Goal: Information Seeking & Learning: Learn about a topic

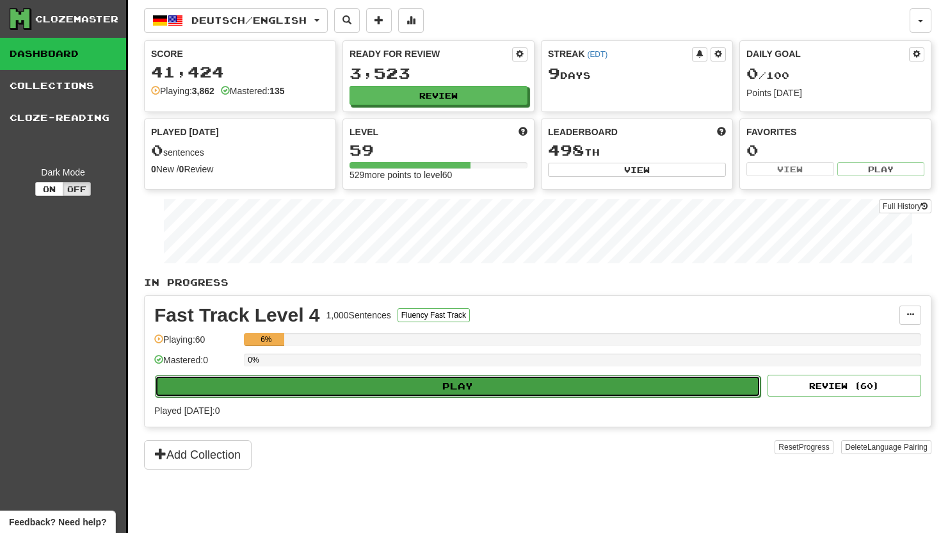
click at [393, 387] on button "Play" at bounding box center [458, 386] width 606 height 22
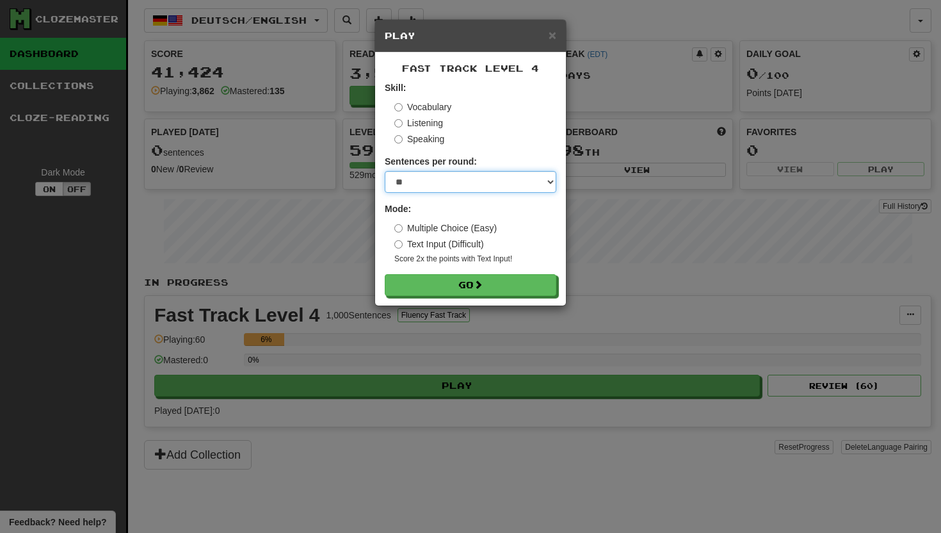
click at [550, 181] on select "* ** ** ** ** ** *** ********" at bounding box center [471, 182] width 172 height 22
select select "***"
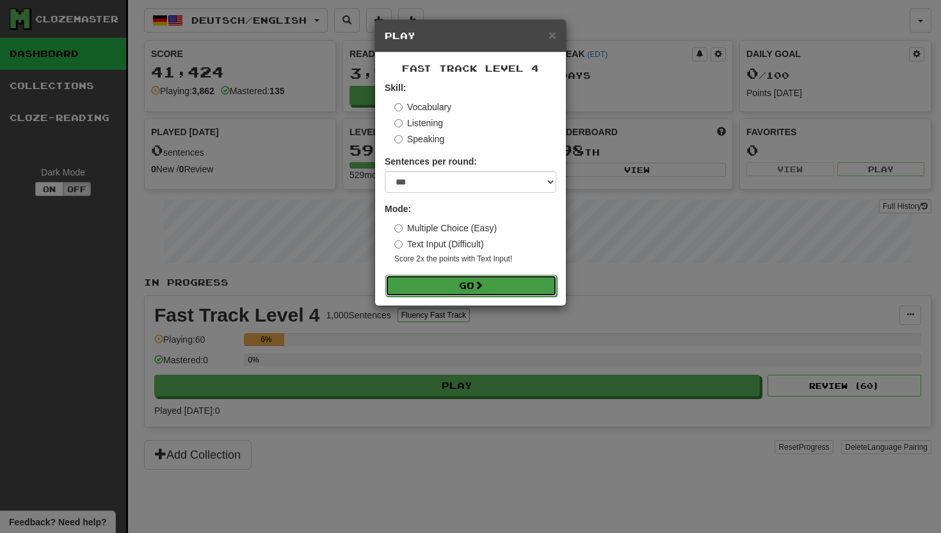
click at [471, 291] on button "Go" at bounding box center [471, 286] width 172 height 22
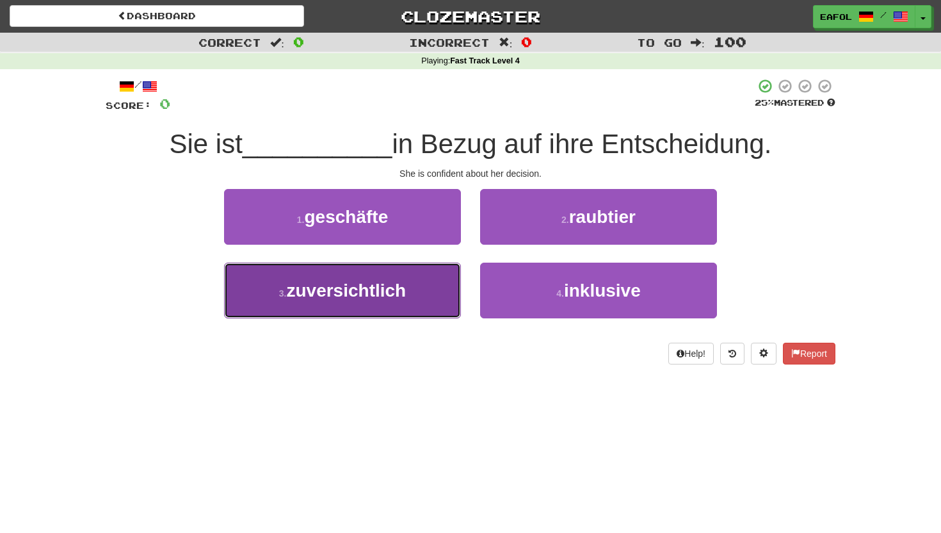
click at [396, 285] on span "zuversichtlich" at bounding box center [346, 290] width 120 height 20
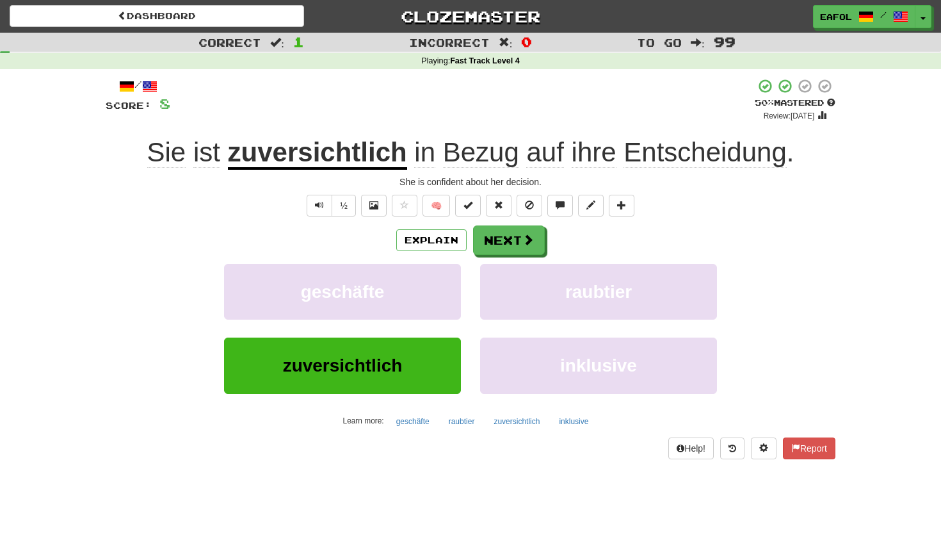
click at [460, 154] on span "Bezug" at bounding box center [481, 152] width 76 height 31
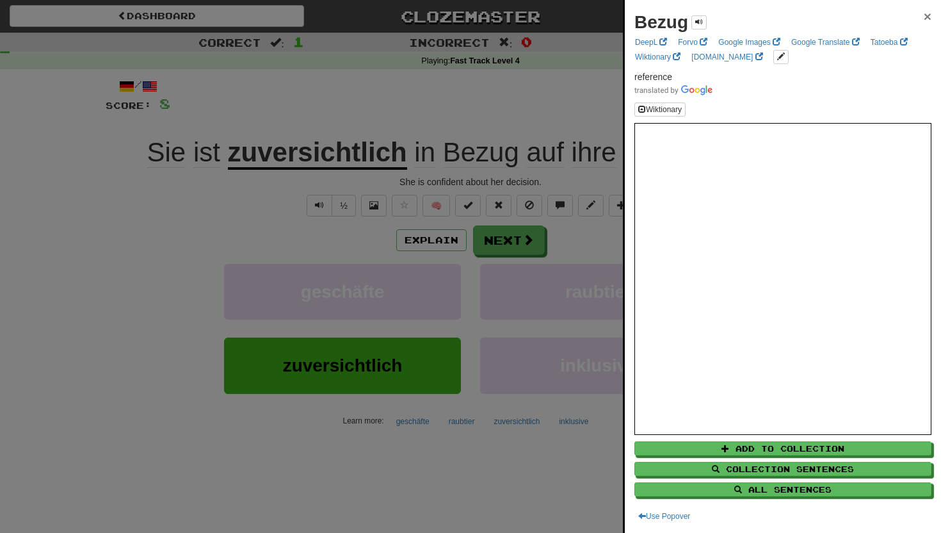
click at [925, 12] on span "×" at bounding box center [928, 16] width 8 height 15
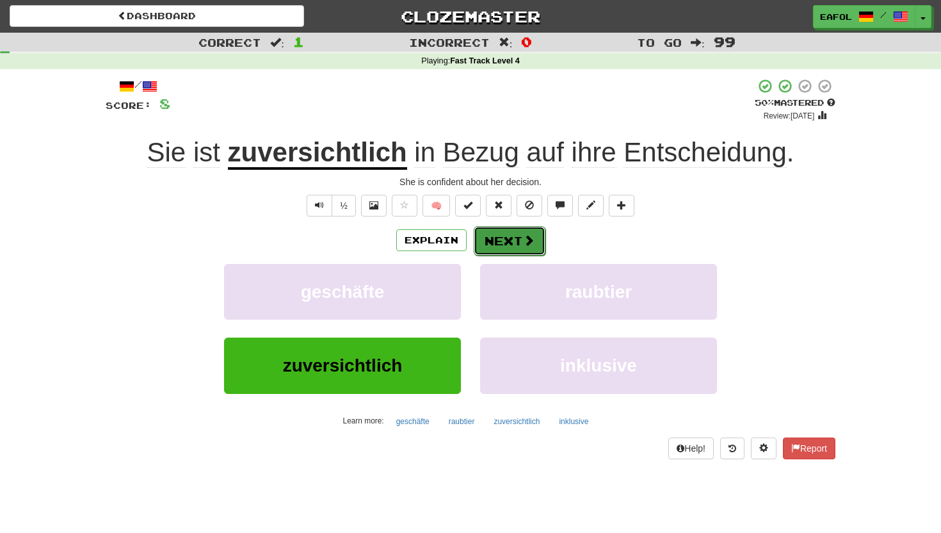
click at [518, 243] on button "Next" at bounding box center [510, 240] width 72 height 29
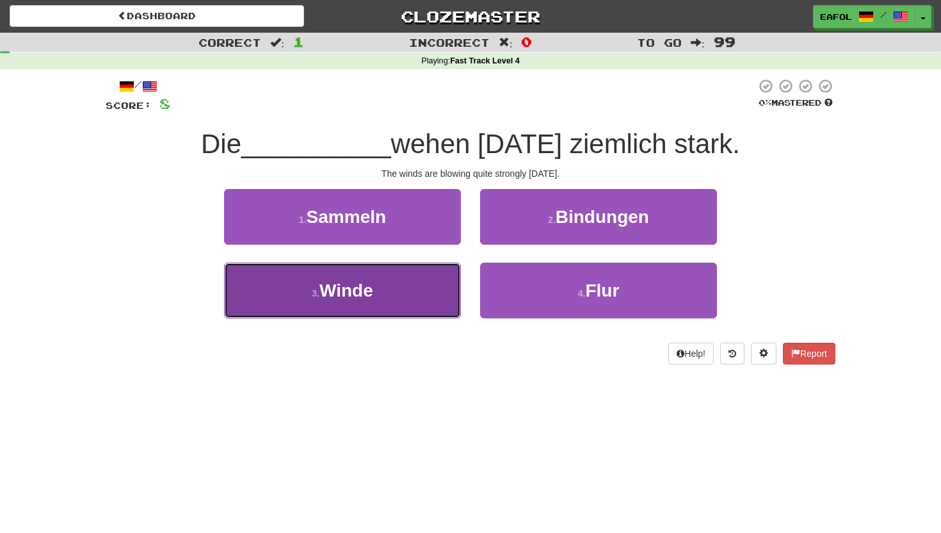
click at [385, 281] on button "3 . Winde" at bounding box center [342, 290] width 237 height 56
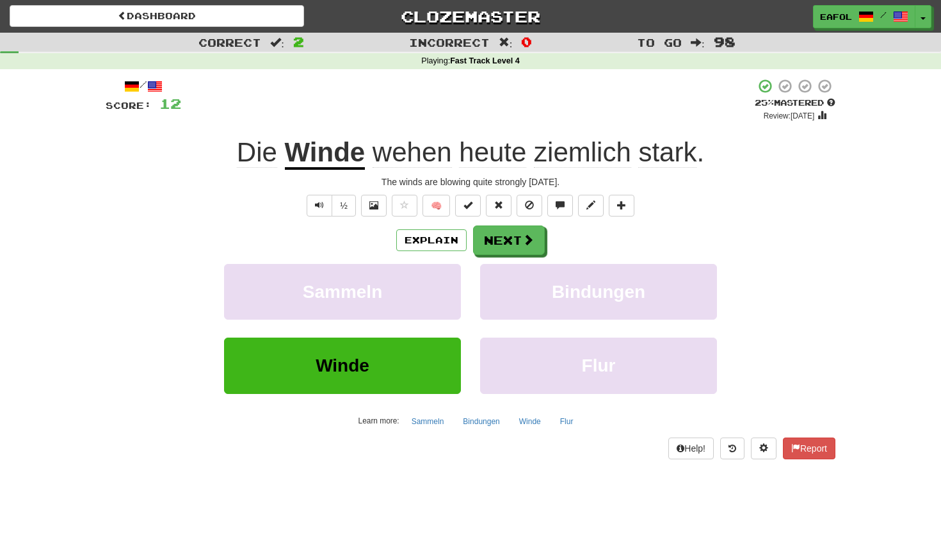
click at [424, 154] on span "wehen" at bounding box center [412, 152] width 79 height 31
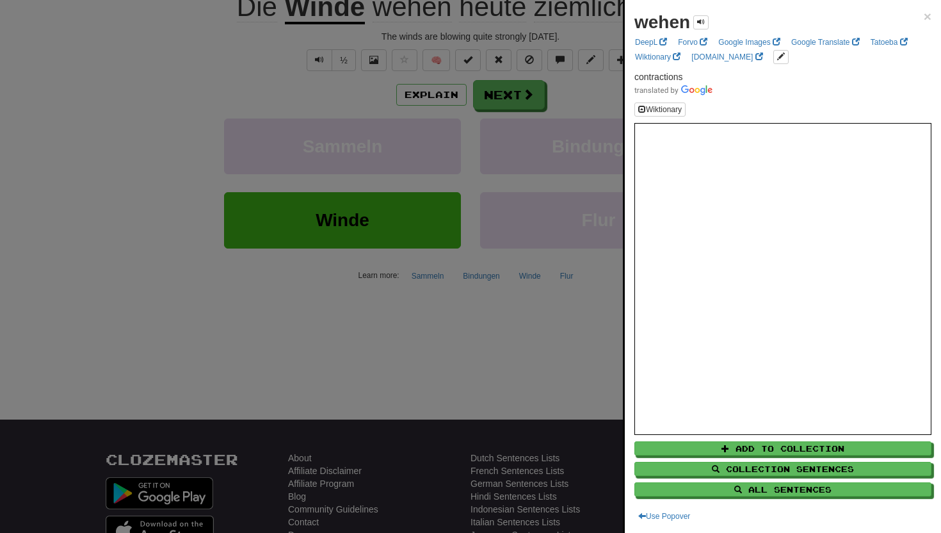
scroll to position [172, 0]
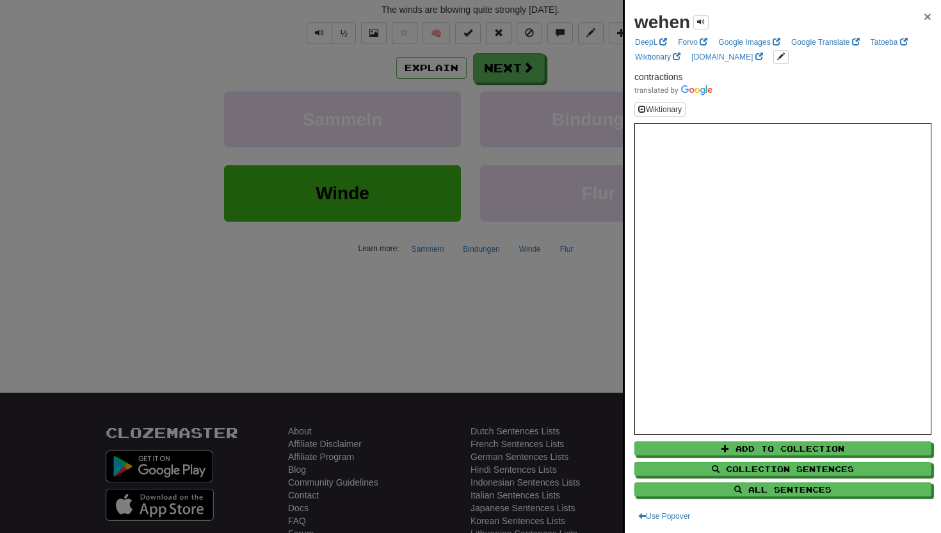
click at [928, 15] on span "×" at bounding box center [928, 16] width 8 height 15
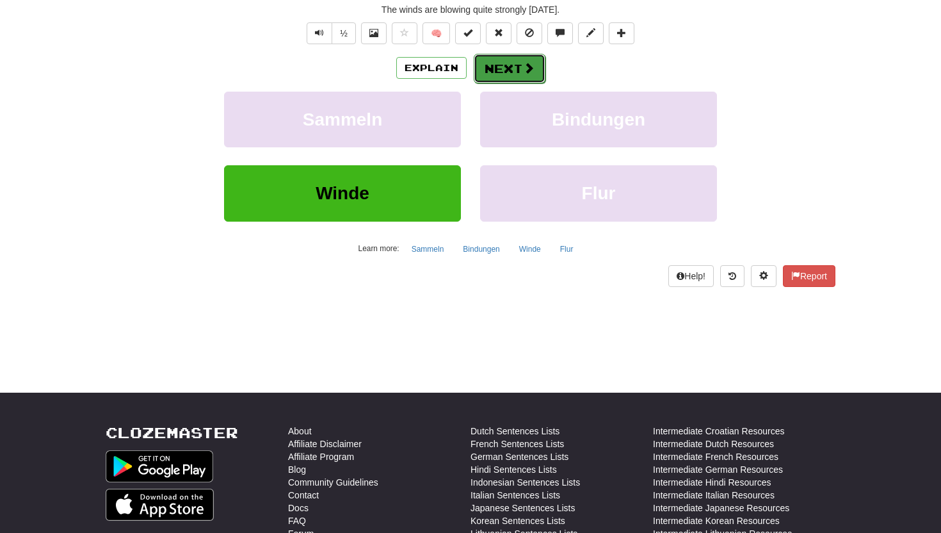
click at [496, 63] on button "Next" at bounding box center [510, 68] width 72 height 29
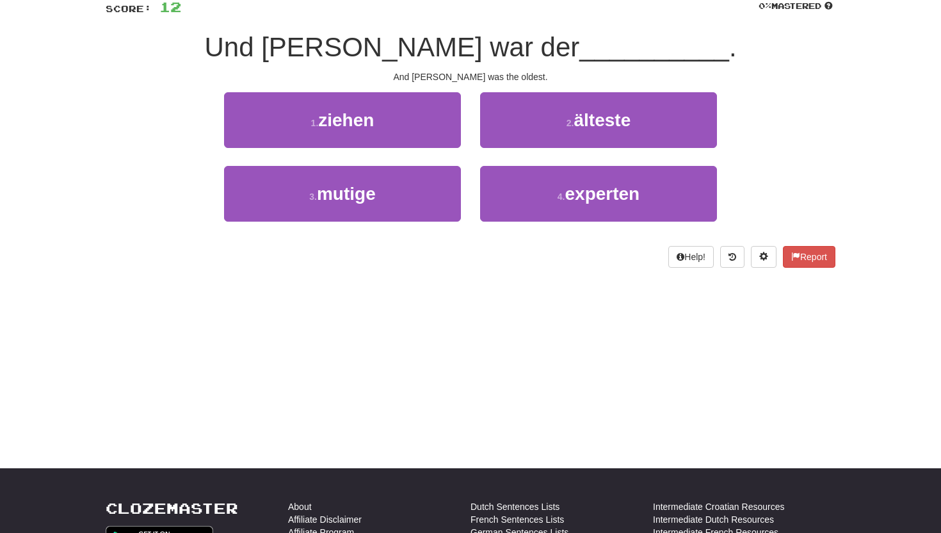
scroll to position [0, 0]
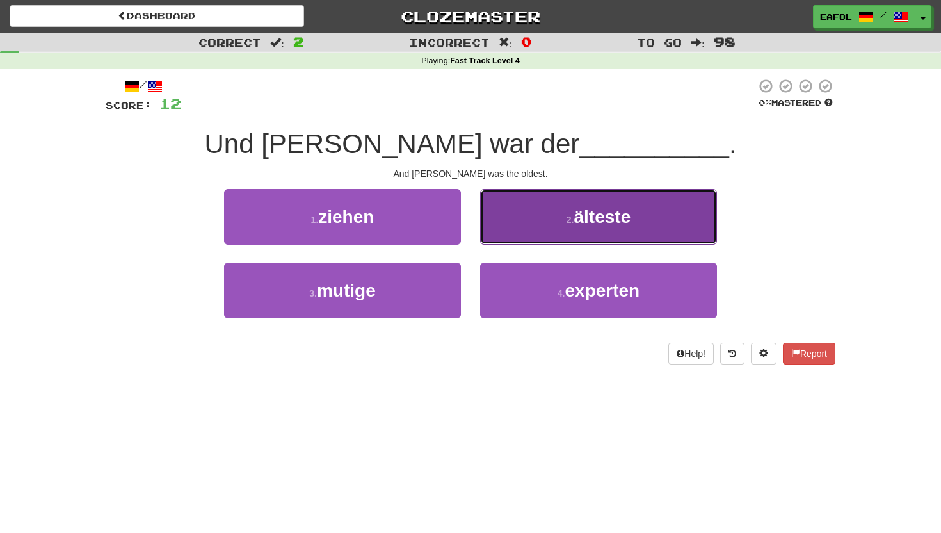
click at [555, 207] on button "2 . älteste" at bounding box center [598, 217] width 237 height 56
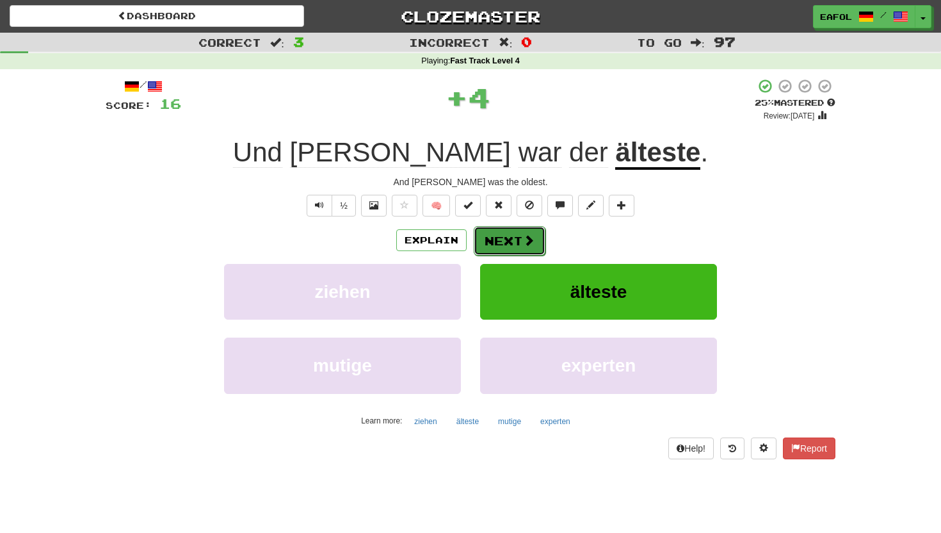
click at [491, 246] on button "Next" at bounding box center [510, 240] width 72 height 29
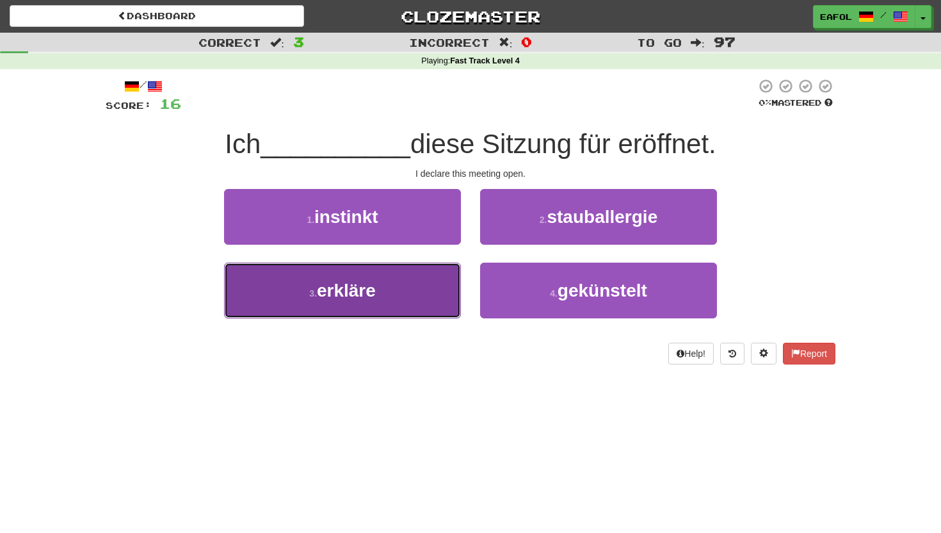
click at [376, 288] on span "erkläre" at bounding box center [346, 290] width 59 height 20
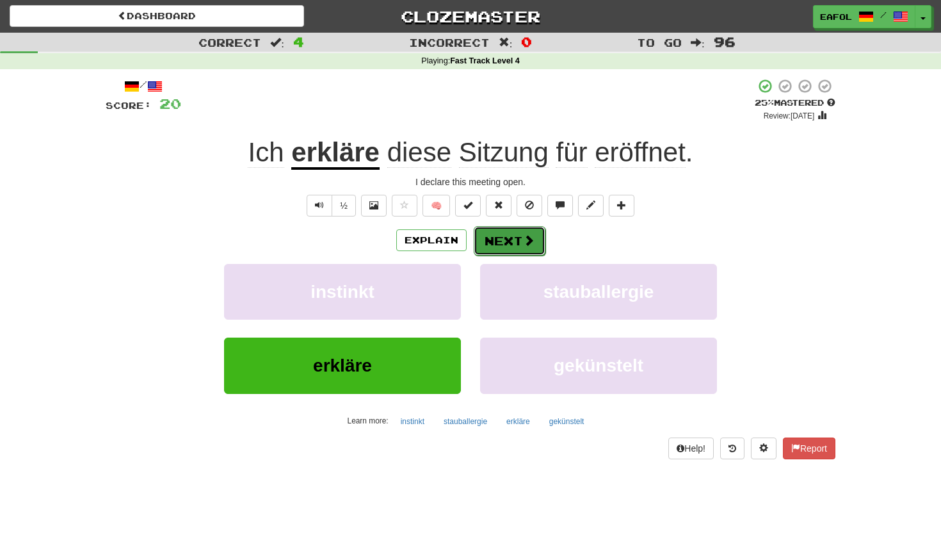
click at [490, 231] on button "Next" at bounding box center [510, 240] width 72 height 29
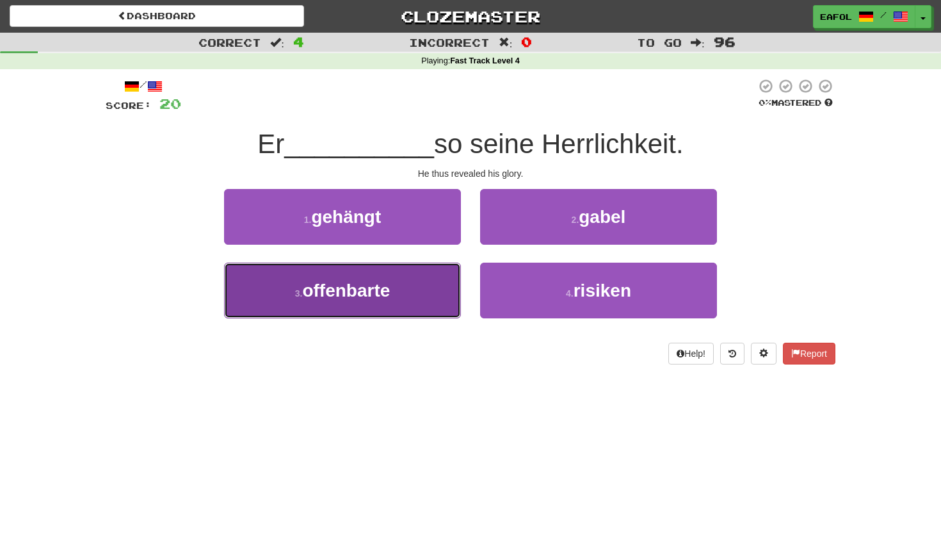
click at [360, 298] on span "offenbarte" at bounding box center [346, 290] width 88 height 20
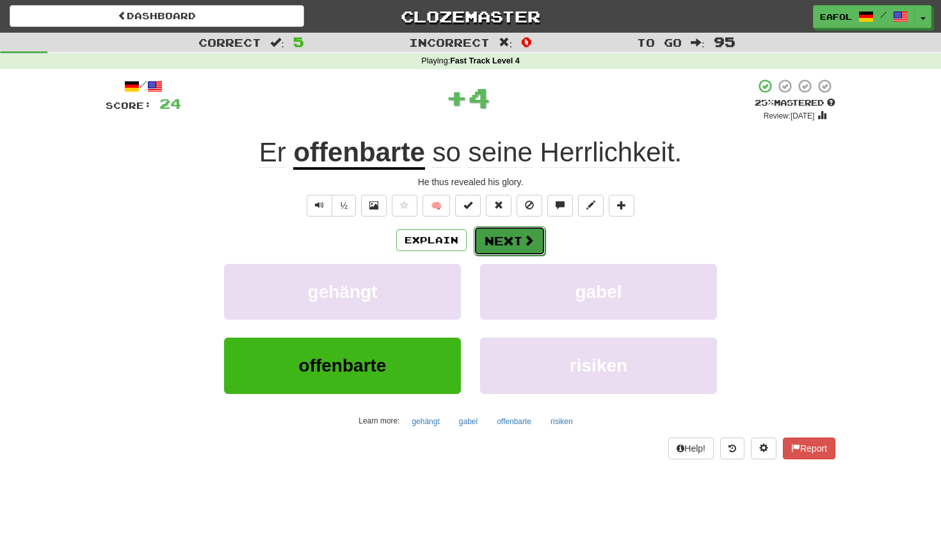
click at [501, 241] on button "Next" at bounding box center [510, 240] width 72 height 29
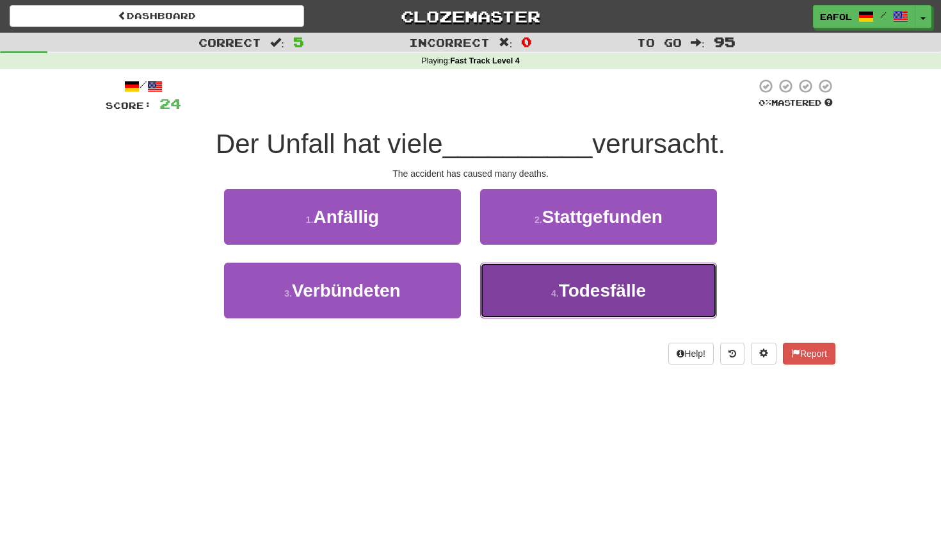
click at [542, 296] on button "4 . Todesfälle" at bounding box center [598, 290] width 237 height 56
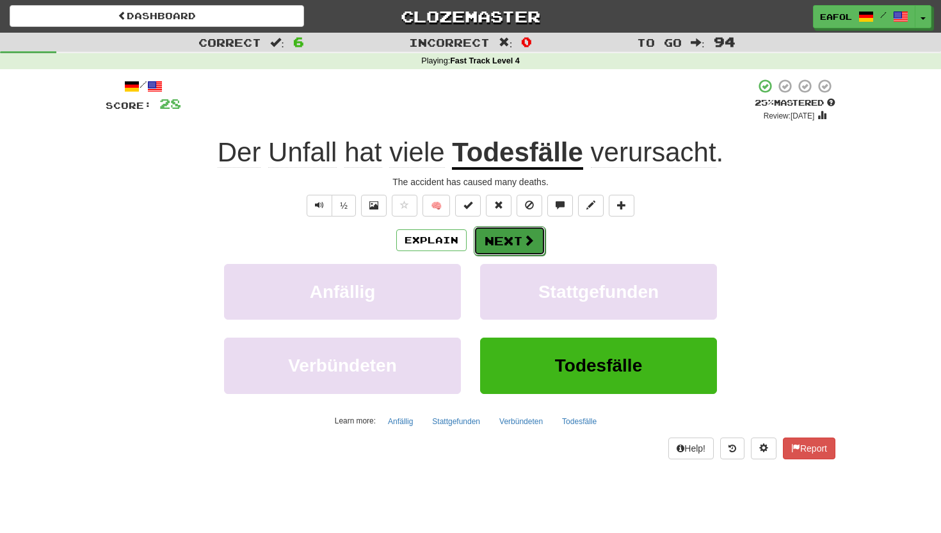
click at [507, 241] on button "Next" at bounding box center [510, 240] width 72 height 29
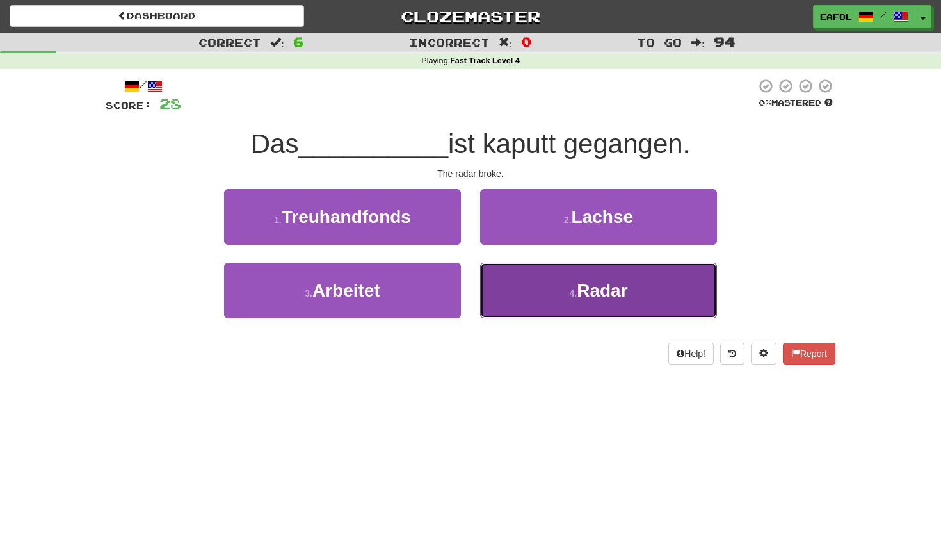
click at [507, 294] on button "4 . Radar" at bounding box center [598, 290] width 237 height 56
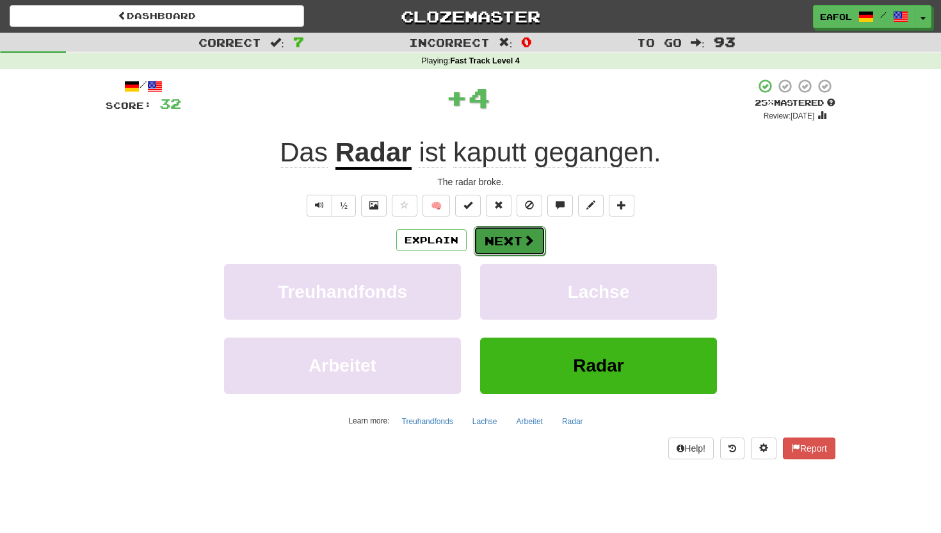
click at [489, 234] on button "Next" at bounding box center [510, 240] width 72 height 29
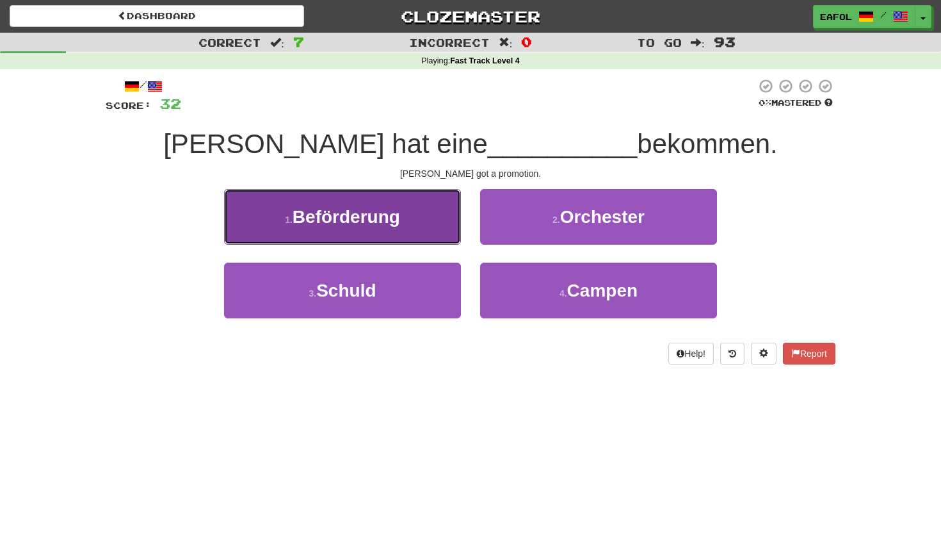
click at [396, 217] on span "Beförderung" at bounding box center [347, 217] width 108 height 20
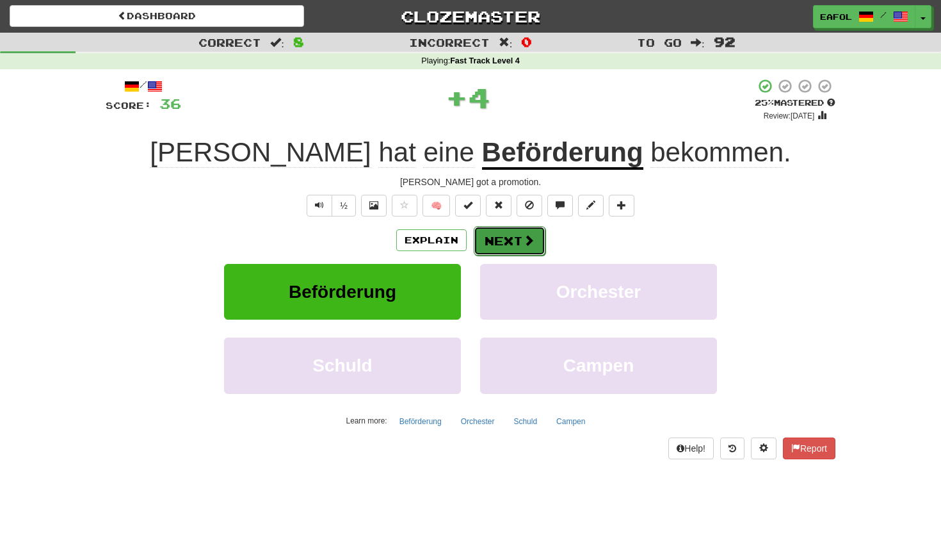
click at [501, 233] on button "Next" at bounding box center [510, 240] width 72 height 29
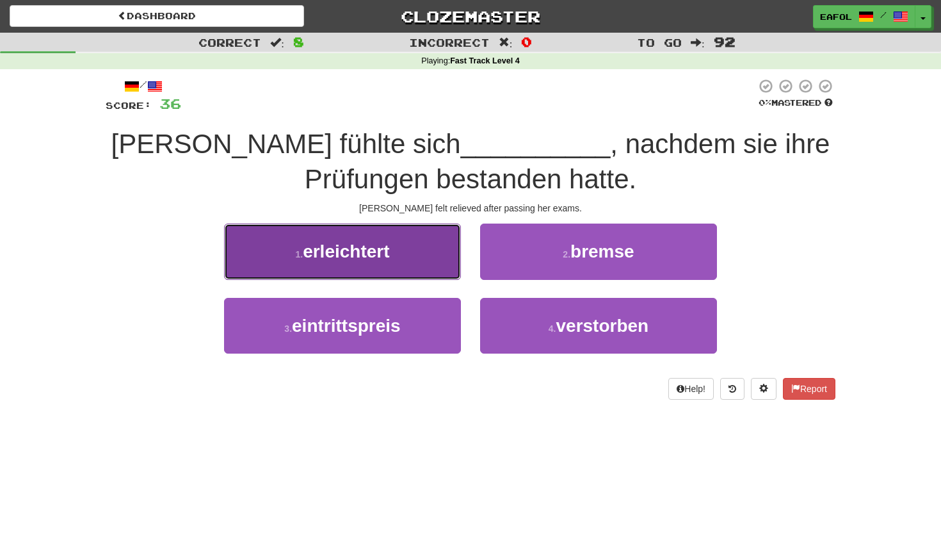
click at [418, 255] on button "1 . erleichtert" at bounding box center [342, 251] width 237 height 56
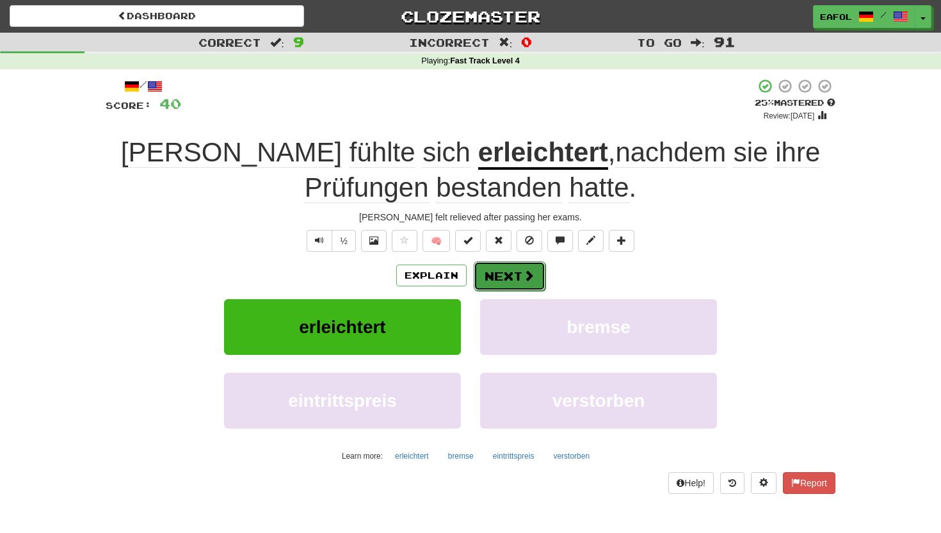
click at [523, 278] on span at bounding box center [529, 276] width 12 height 12
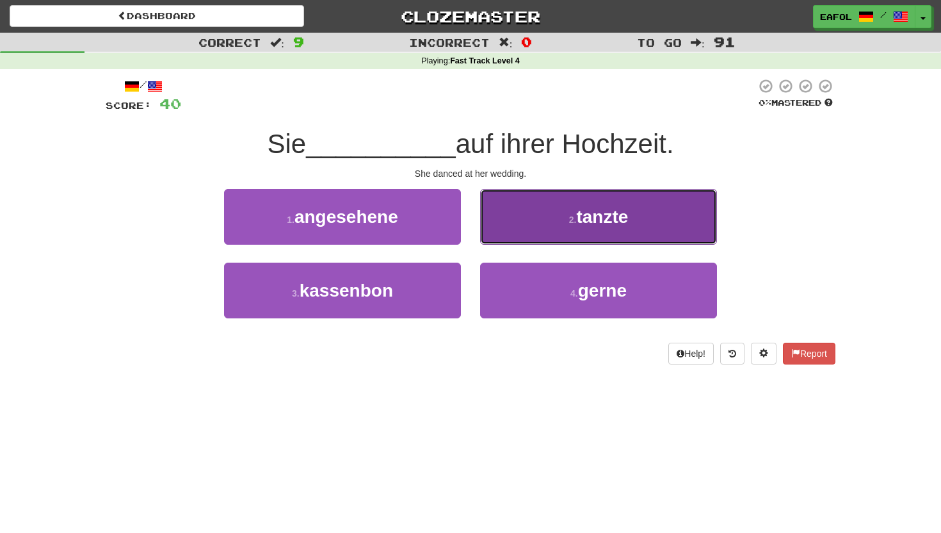
click at [531, 220] on button "2 . tanzte" at bounding box center [598, 217] width 237 height 56
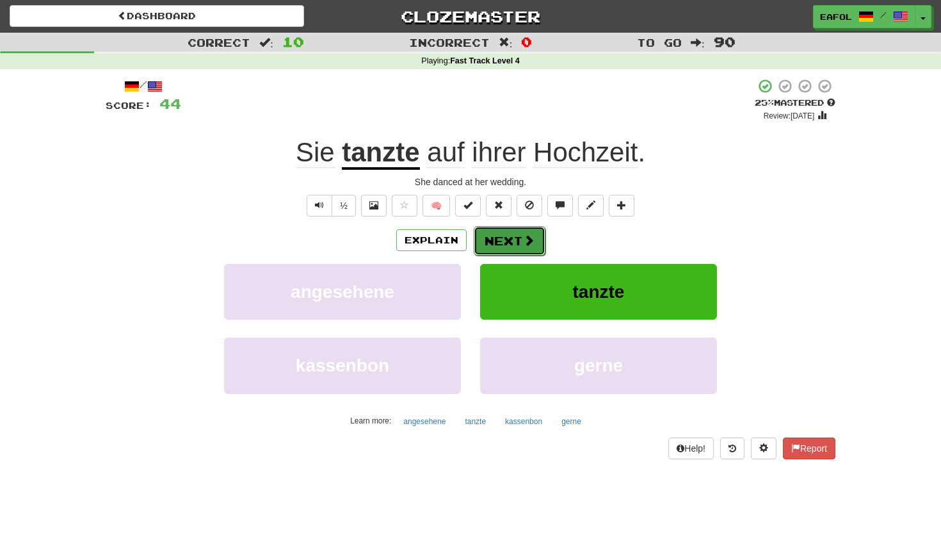
click at [499, 240] on button "Next" at bounding box center [510, 240] width 72 height 29
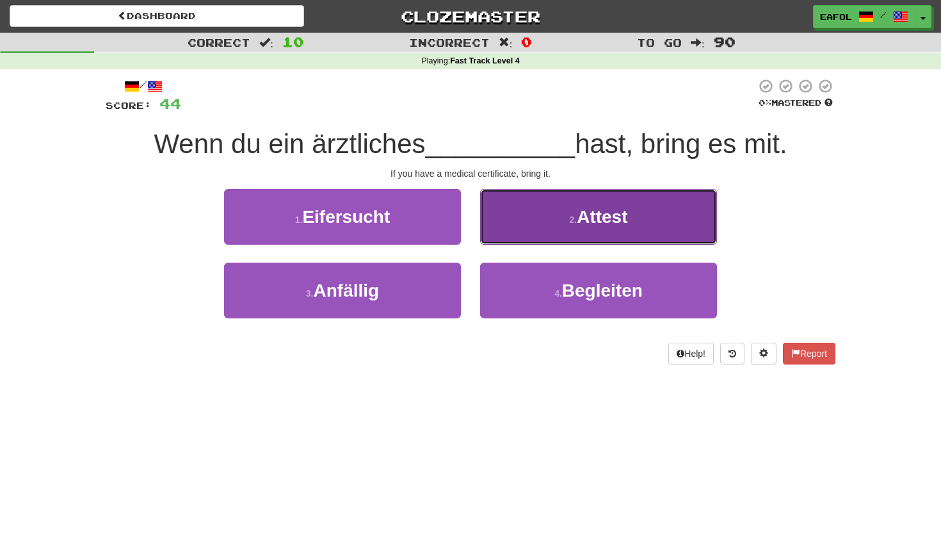
click at [540, 215] on button "2 . Attest" at bounding box center [598, 217] width 237 height 56
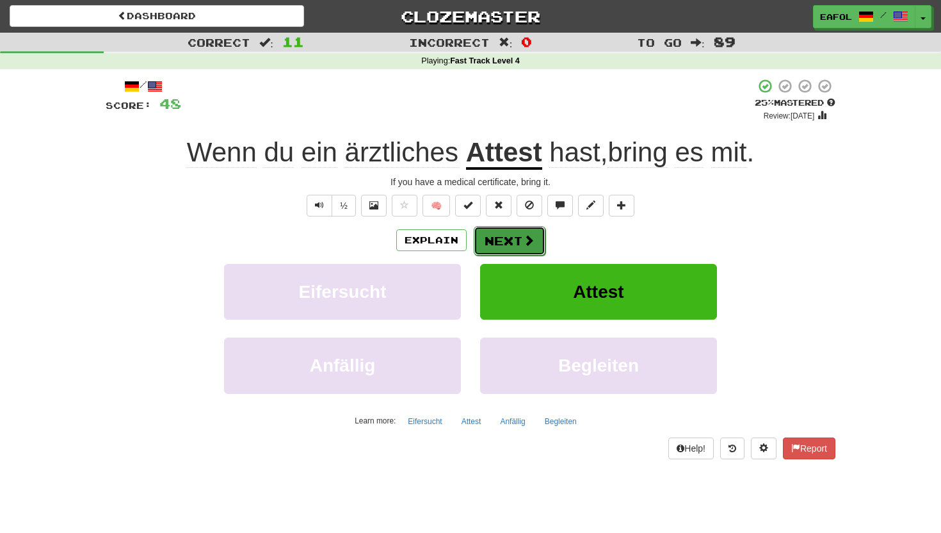
click at [497, 234] on button "Next" at bounding box center [510, 240] width 72 height 29
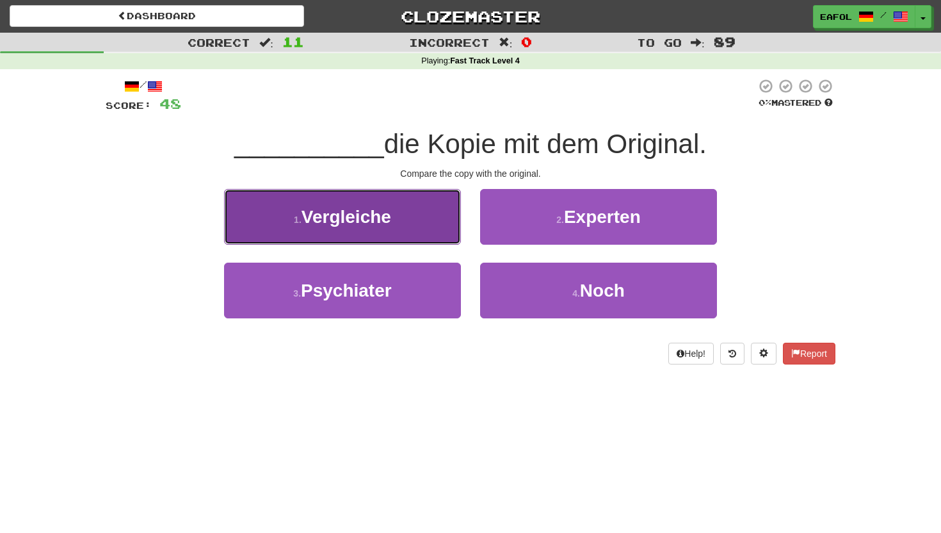
click at [395, 220] on button "1 . Vergleiche" at bounding box center [342, 217] width 237 height 56
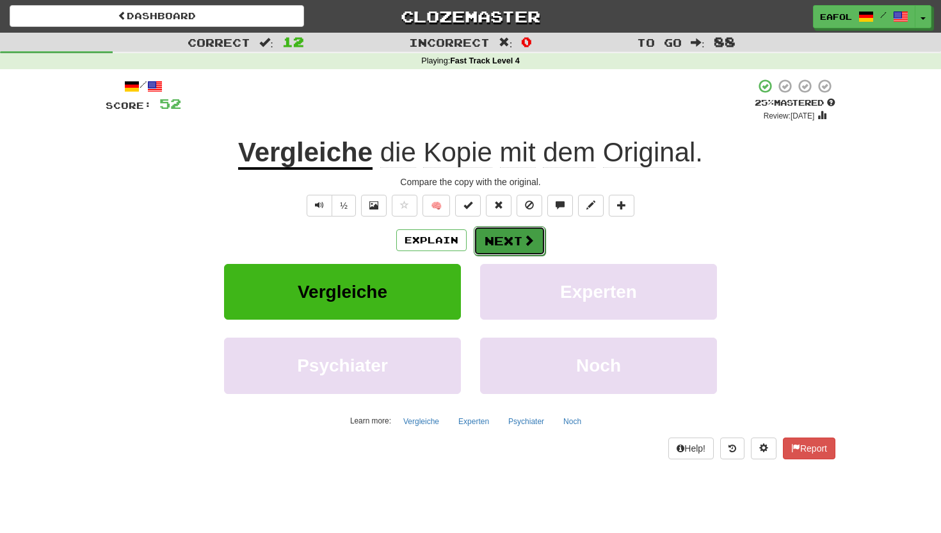
click at [510, 239] on button "Next" at bounding box center [510, 240] width 72 height 29
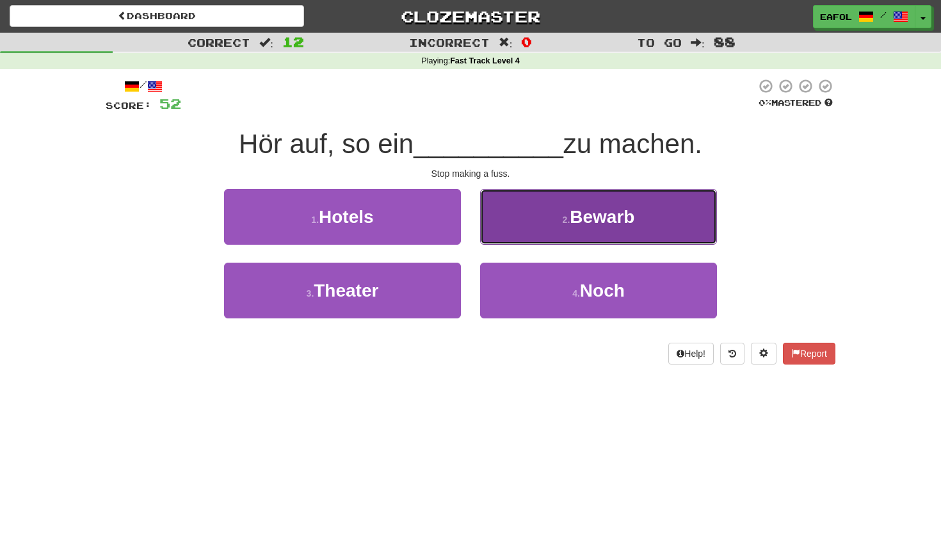
click at [551, 214] on button "2 . Bewarb" at bounding box center [598, 217] width 237 height 56
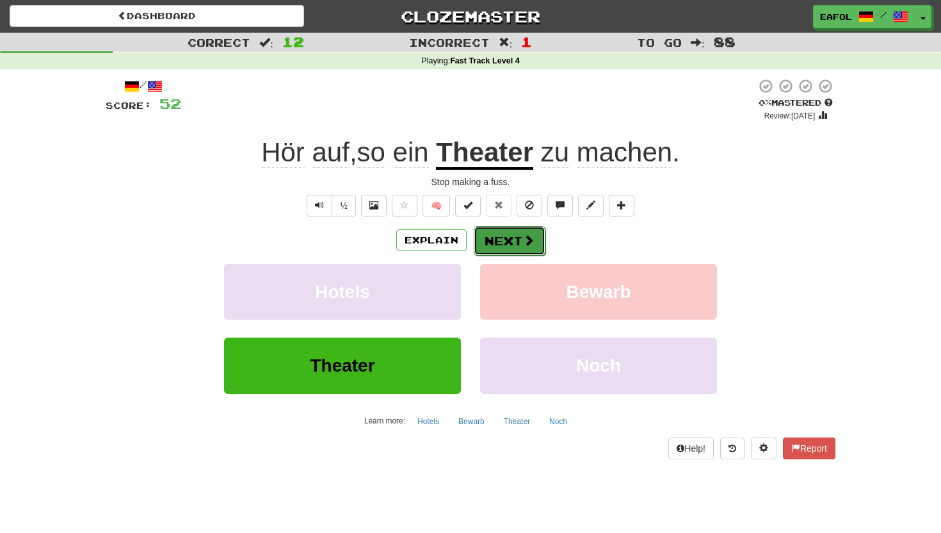
click at [509, 245] on button "Next" at bounding box center [510, 240] width 72 height 29
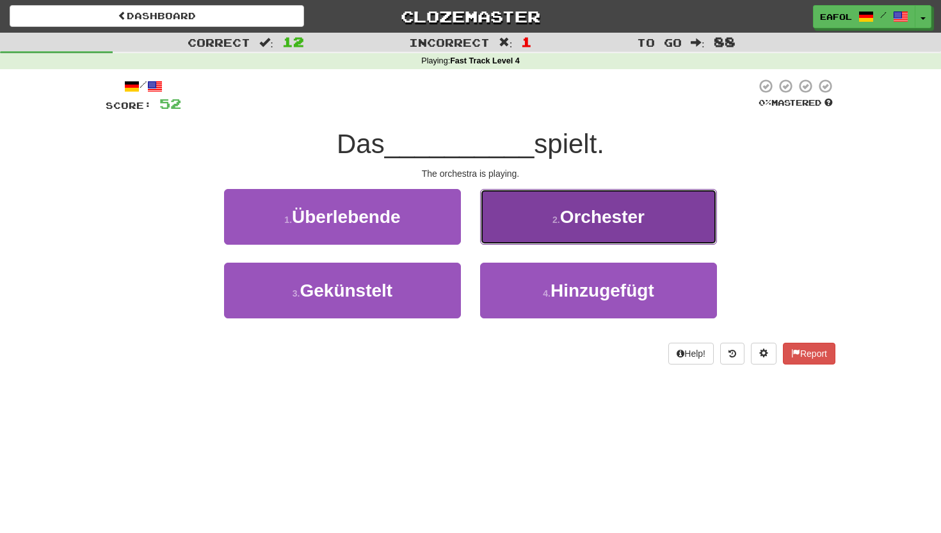
click at [540, 227] on button "2 . Orchester" at bounding box center [598, 217] width 237 height 56
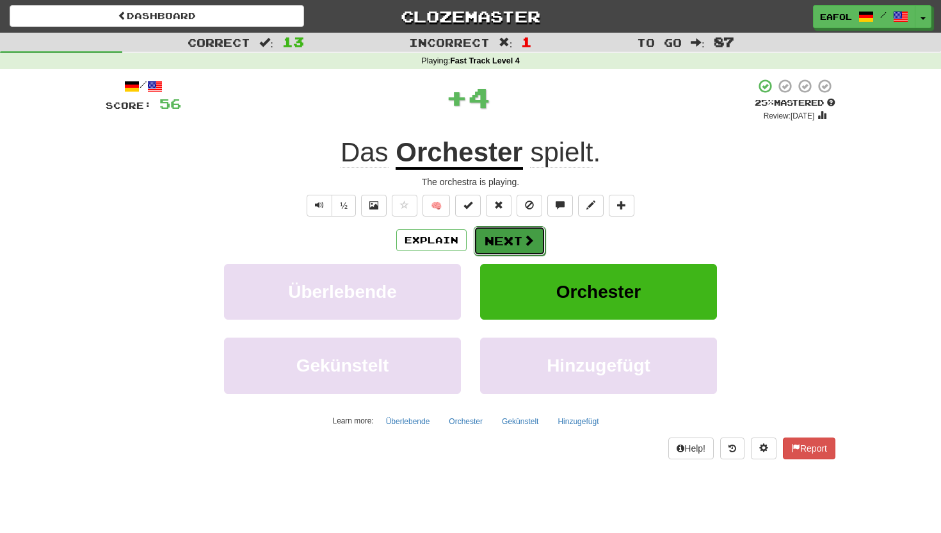
click at [499, 245] on button "Next" at bounding box center [510, 240] width 72 height 29
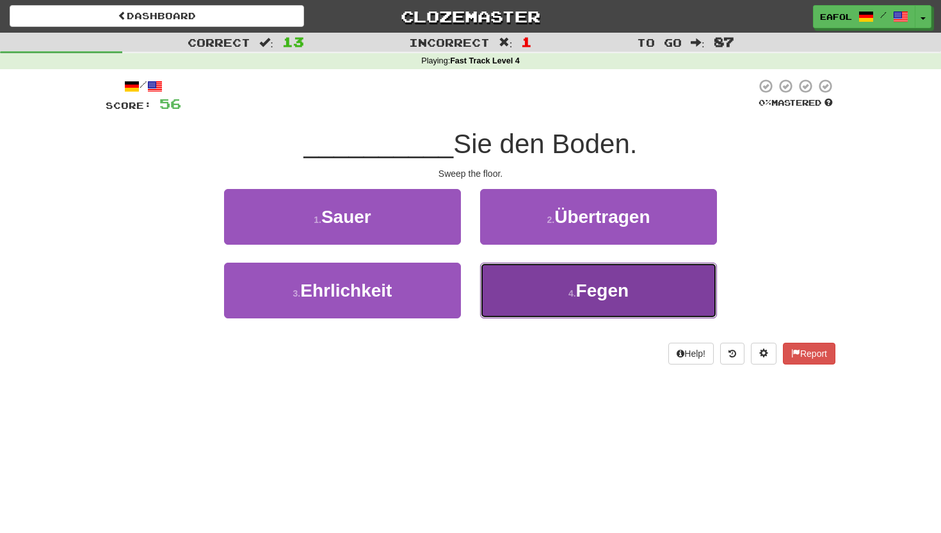
click at [528, 298] on button "4 . Fegen" at bounding box center [598, 290] width 237 height 56
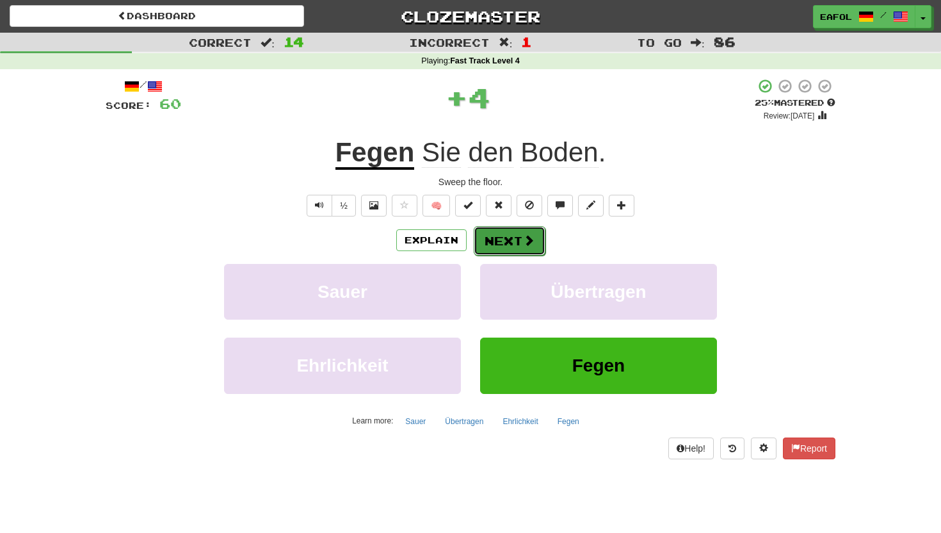
click at [502, 238] on button "Next" at bounding box center [510, 240] width 72 height 29
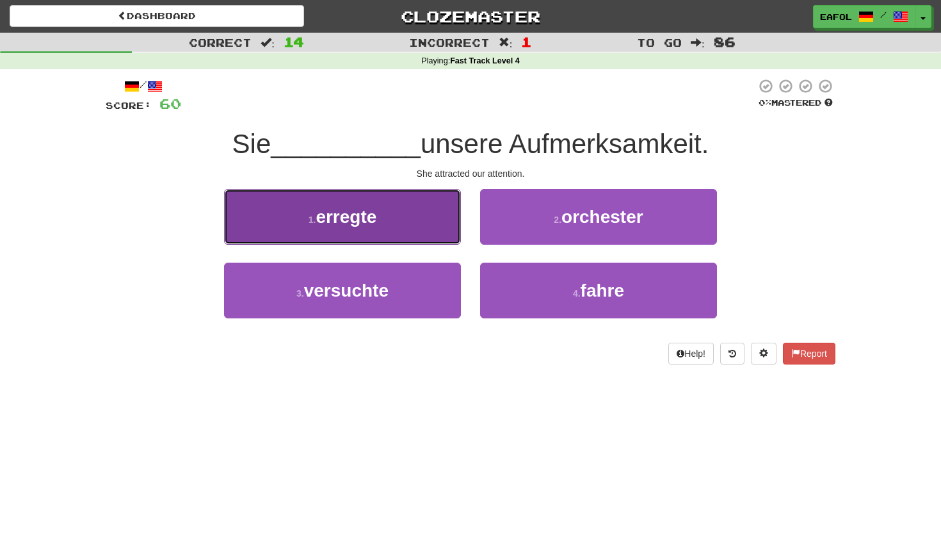
click at [382, 214] on button "1 . erregte" at bounding box center [342, 217] width 237 height 56
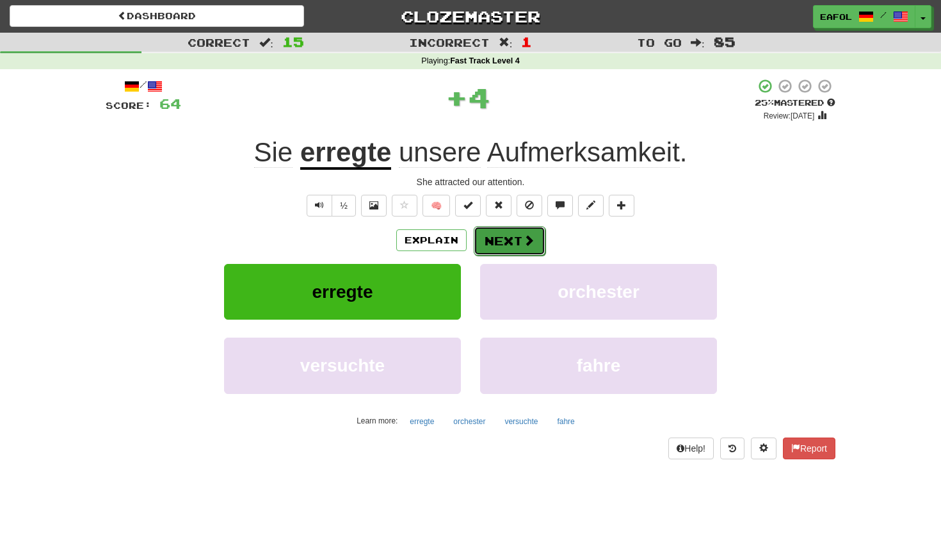
click at [513, 237] on button "Next" at bounding box center [510, 240] width 72 height 29
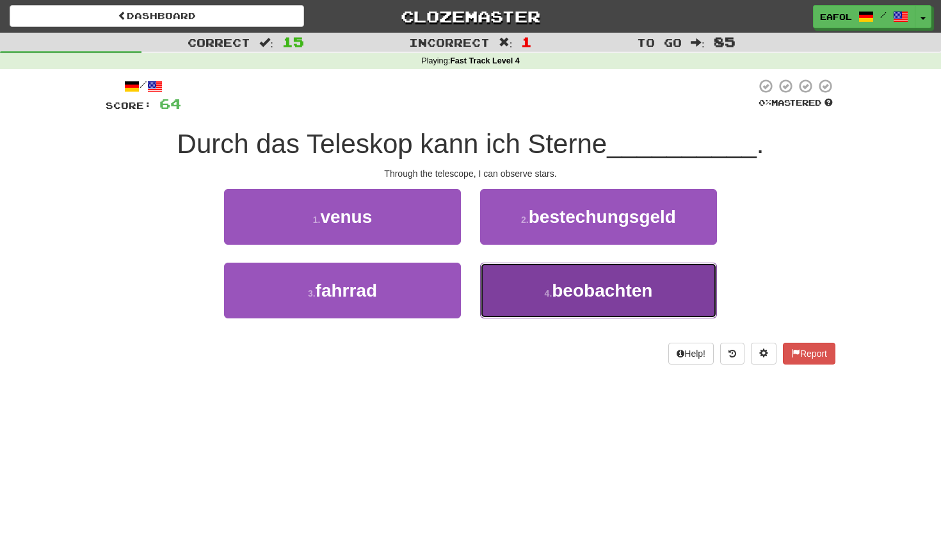
click at [545, 290] on small "4 ." at bounding box center [549, 293] width 8 height 10
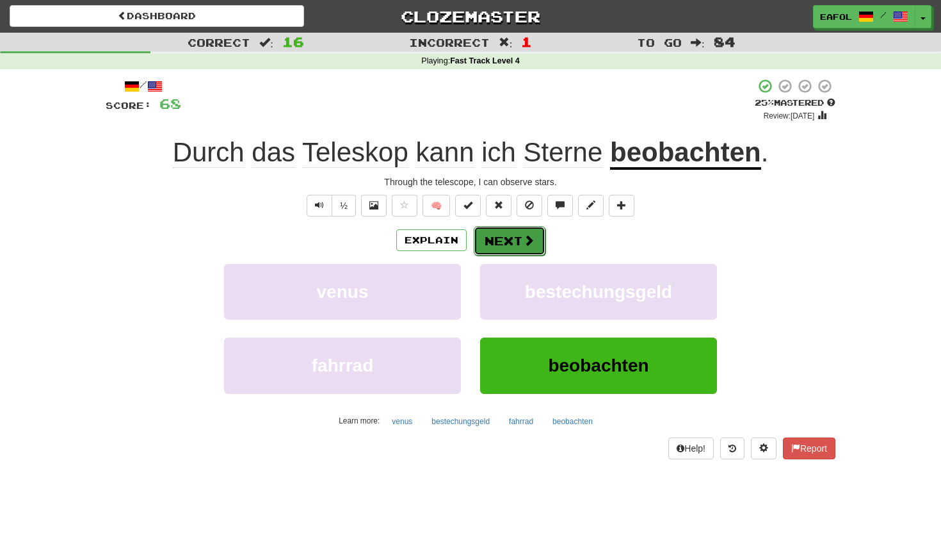
click at [514, 245] on button "Next" at bounding box center [510, 240] width 72 height 29
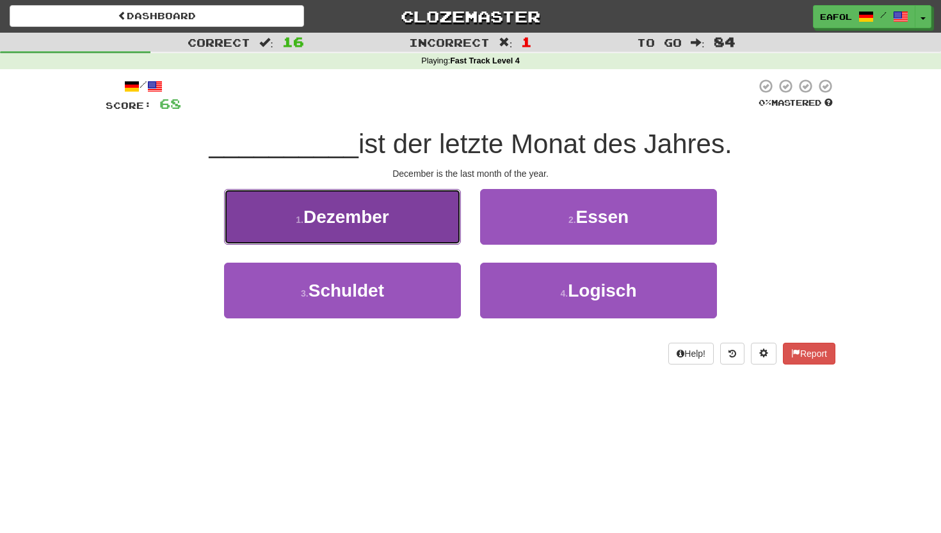
click at [352, 221] on span "Dezember" at bounding box center [346, 217] width 86 height 20
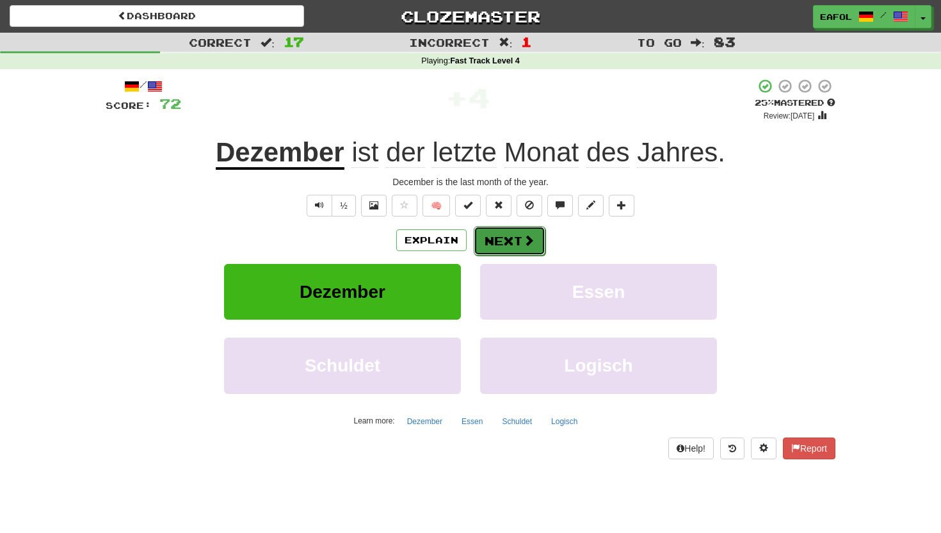
click at [500, 238] on button "Next" at bounding box center [510, 240] width 72 height 29
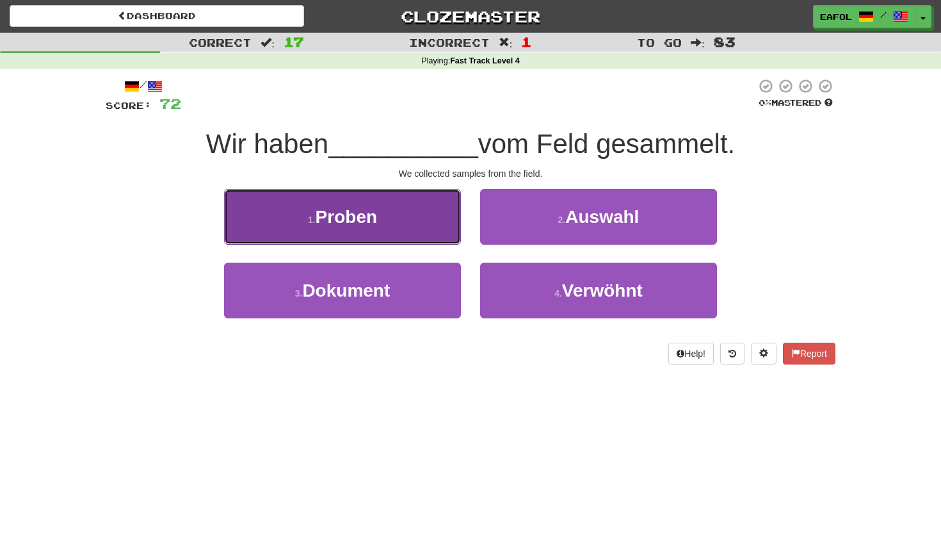
click at [401, 220] on button "1 . Proben" at bounding box center [342, 217] width 237 height 56
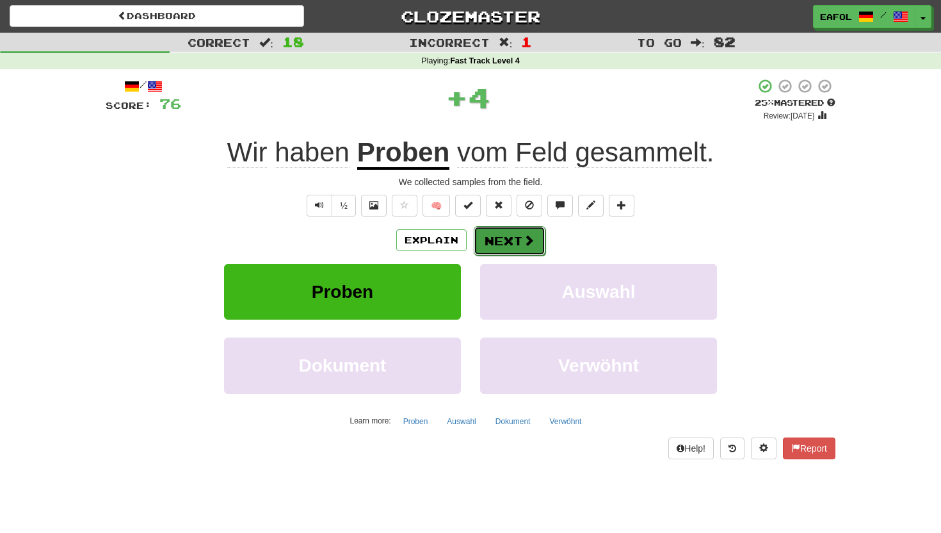
click at [515, 241] on button "Next" at bounding box center [510, 240] width 72 height 29
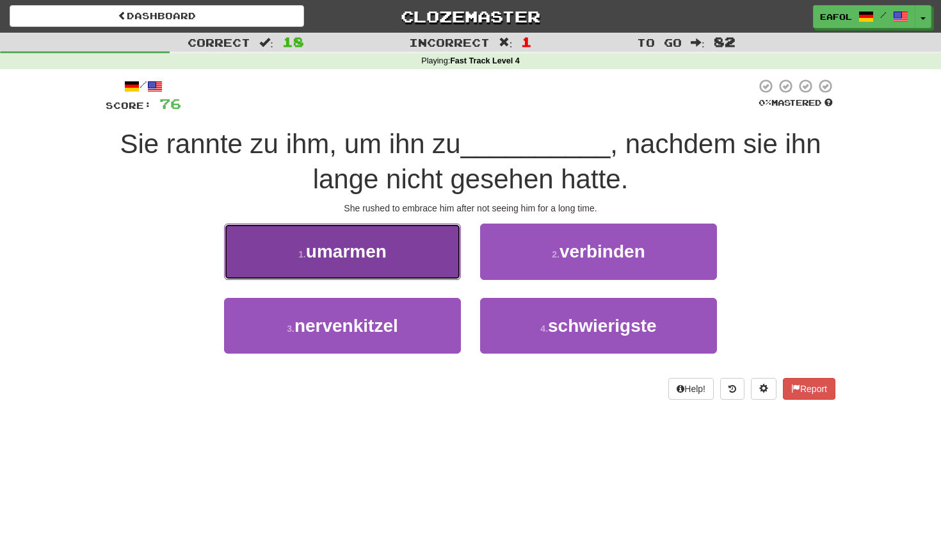
click at [411, 270] on button "1 . umarmen" at bounding box center [342, 251] width 237 height 56
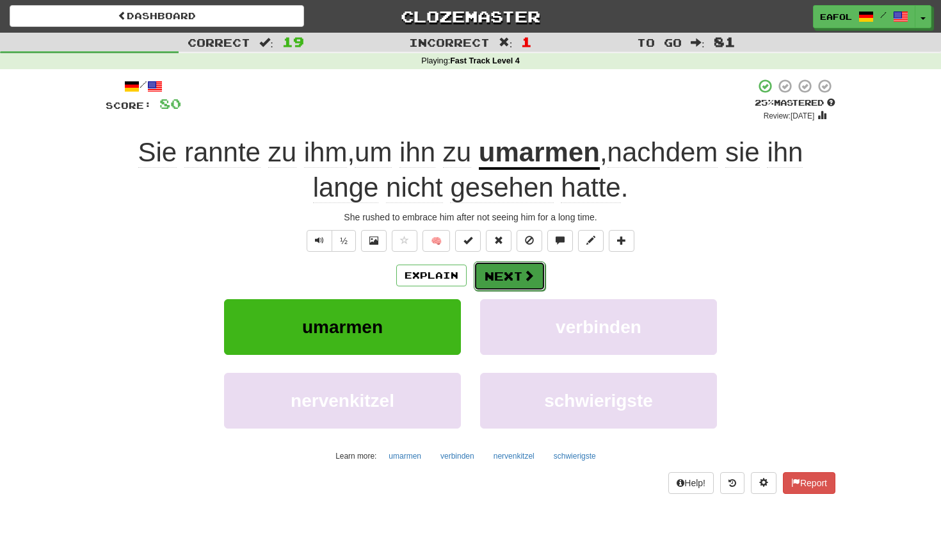
click at [503, 275] on button "Next" at bounding box center [510, 275] width 72 height 29
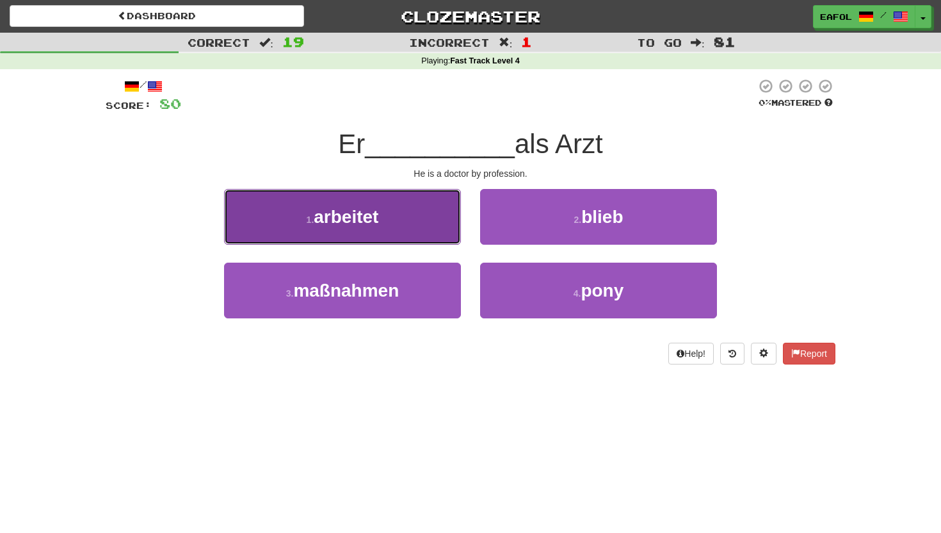
click at [426, 229] on button "1 . arbeitet" at bounding box center [342, 217] width 237 height 56
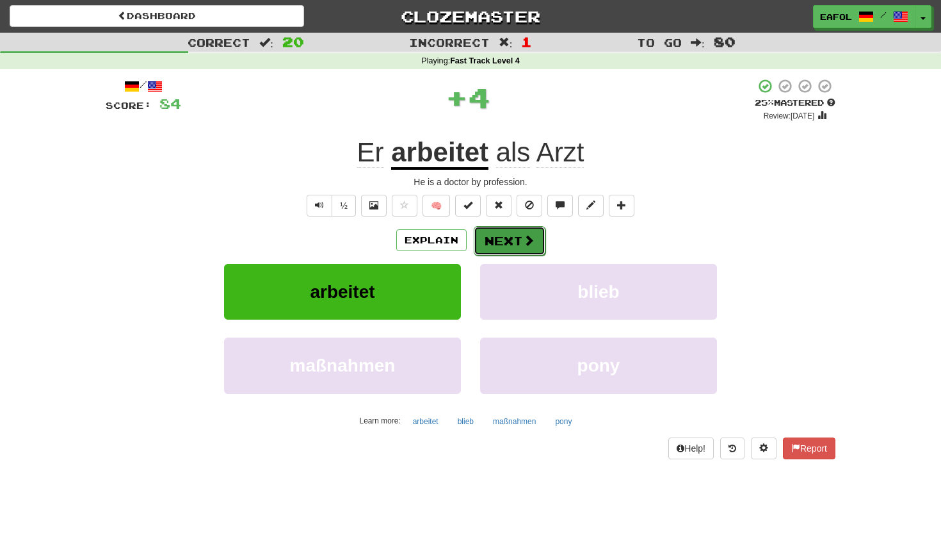
click at [517, 234] on button "Next" at bounding box center [510, 240] width 72 height 29
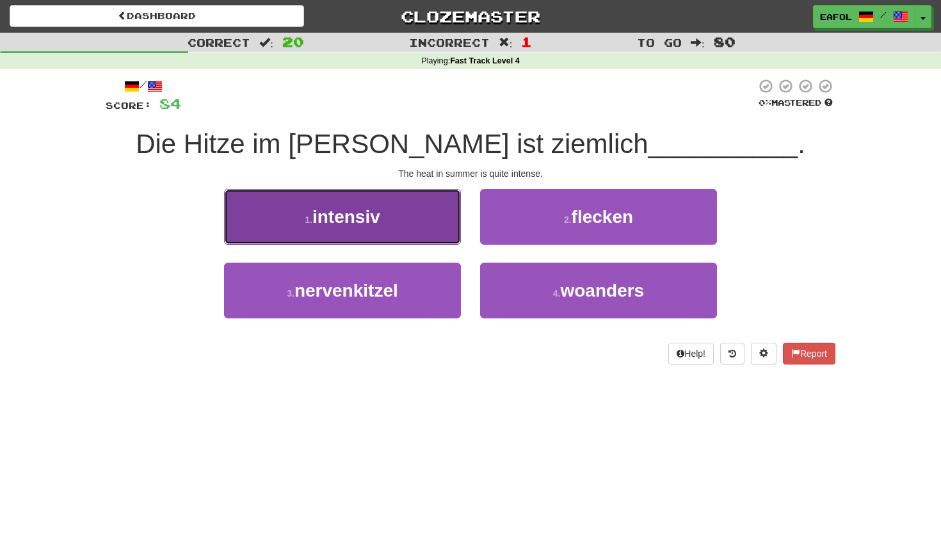
click at [410, 211] on button "1 . intensiv" at bounding box center [342, 217] width 237 height 56
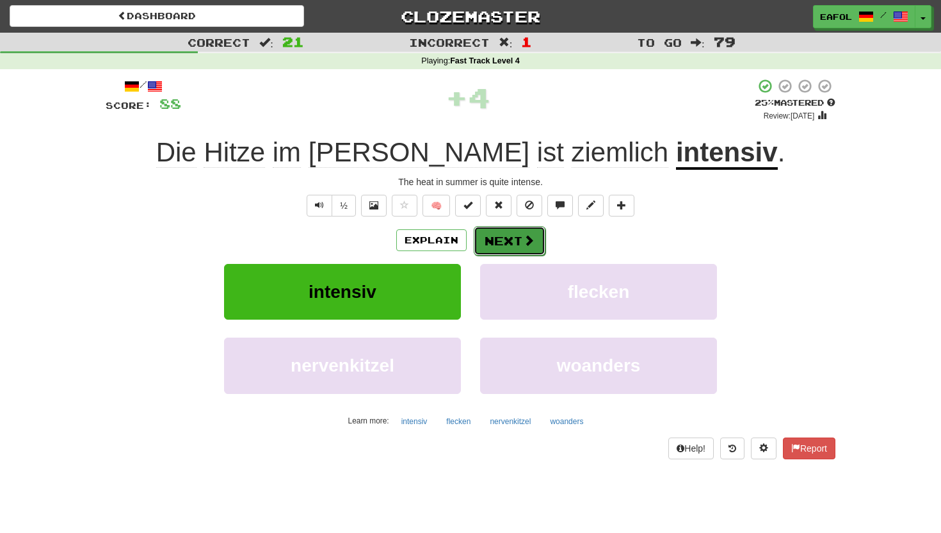
click at [515, 238] on button "Next" at bounding box center [510, 240] width 72 height 29
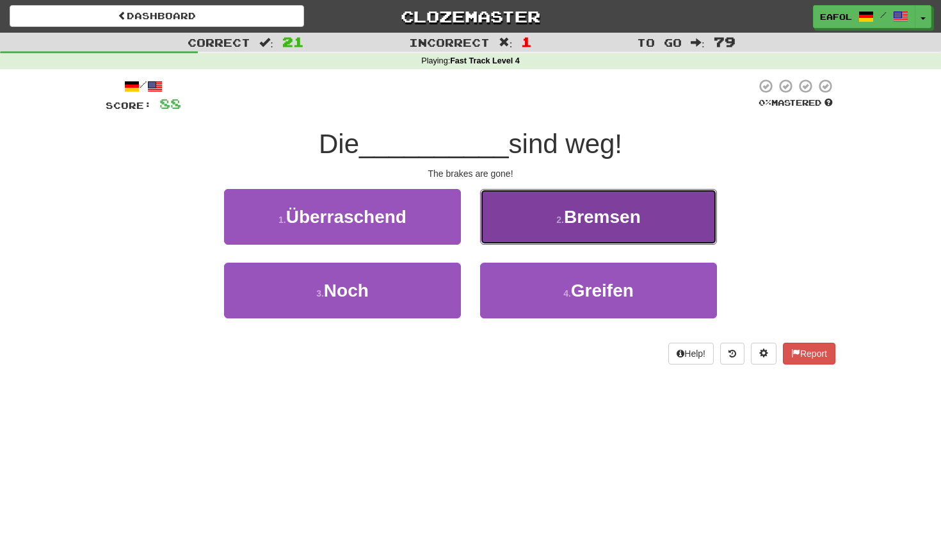
click at [539, 220] on button "2 . Bremsen" at bounding box center [598, 217] width 237 height 56
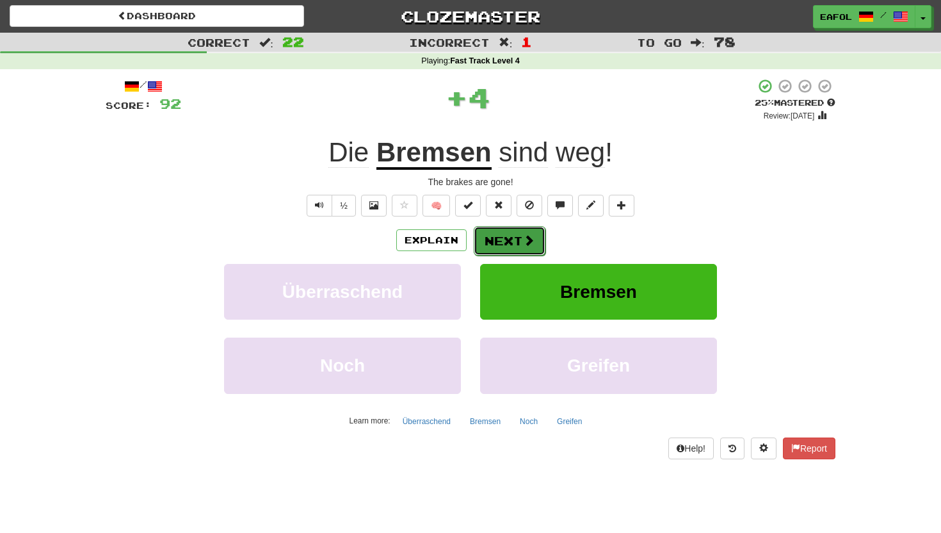
click at [488, 250] on button "Next" at bounding box center [510, 240] width 72 height 29
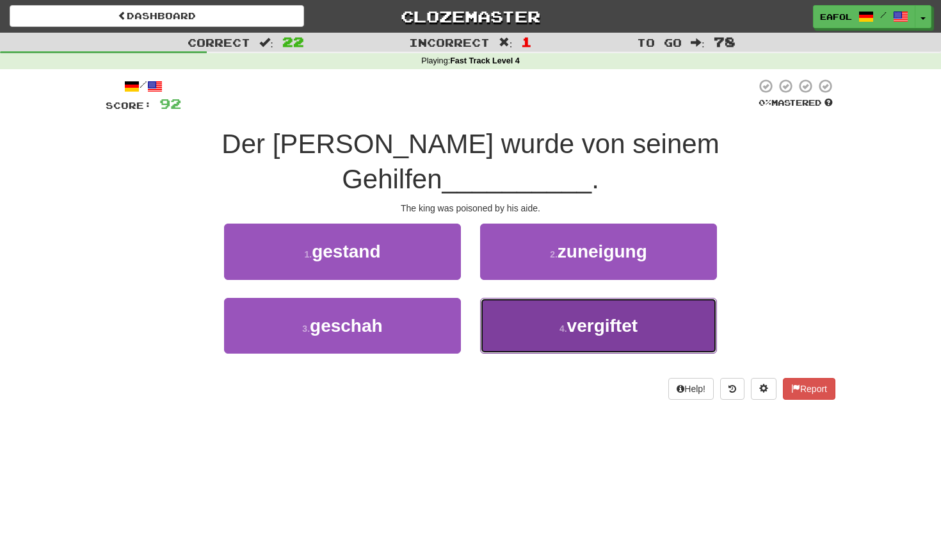
click at [526, 298] on button "4 . vergiftet" at bounding box center [598, 326] width 237 height 56
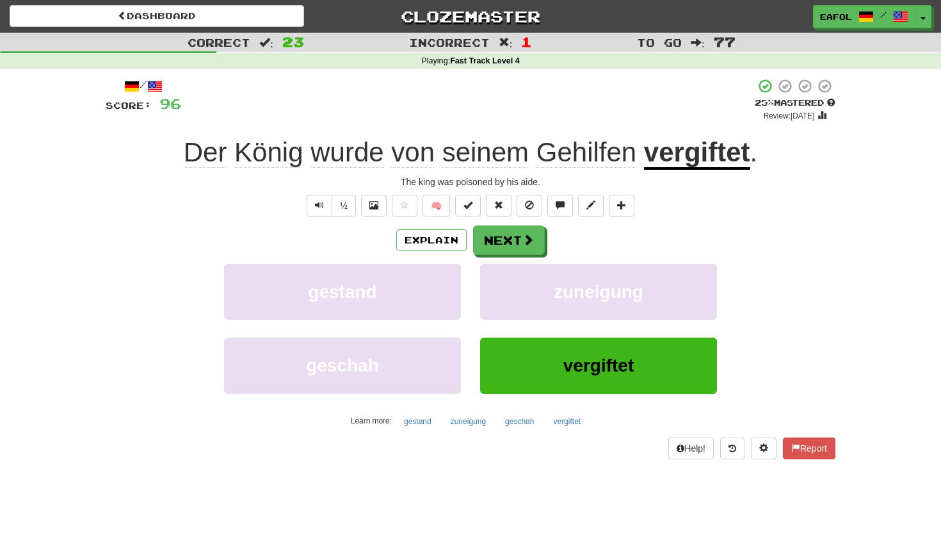
click at [704, 155] on u "vergiftet" at bounding box center [697, 153] width 106 height 33
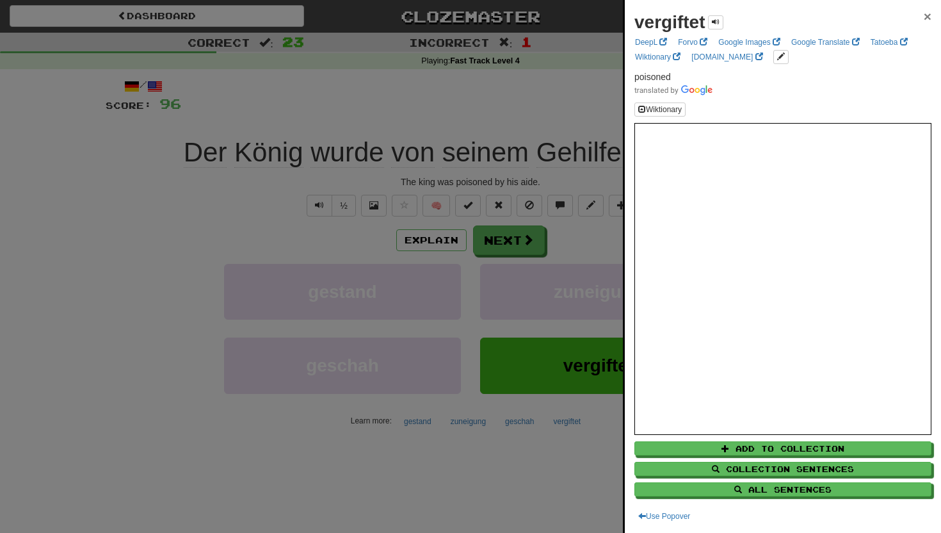
click at [928, 16] on span "×" at bounding box center [928, 16] width 8 height 15
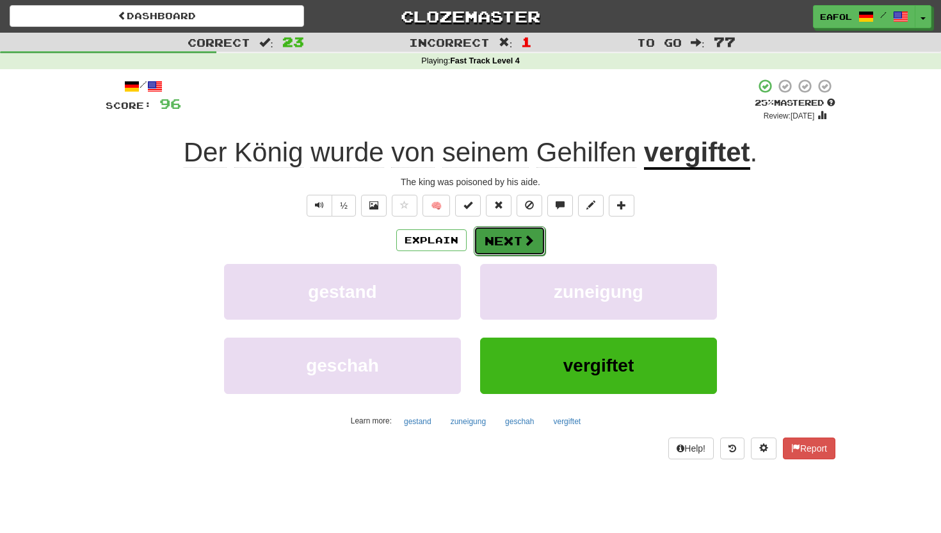
click at [499, 237] on button "Next" at bounding box center [510, 240] width 72 height 29
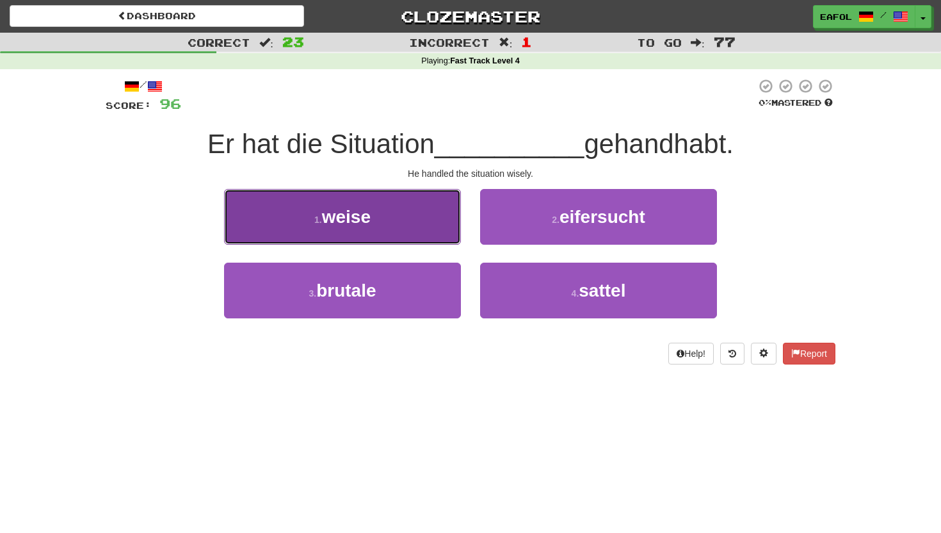
click at [376, 207] on button "1 . weise" at bounding box center [342, 217] width 237 height 56
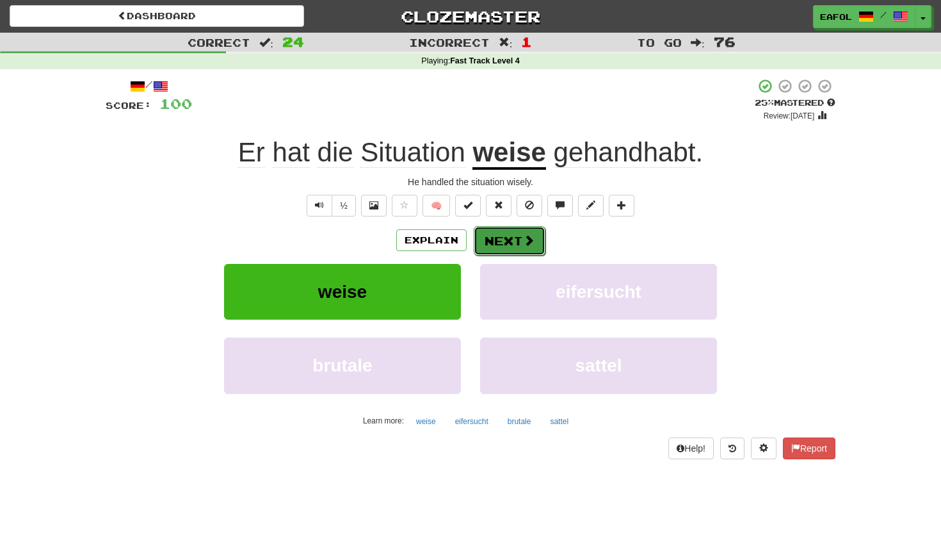
click at [508, 238] on button "Next" at bounding box center [510, 240] width 72 height 29
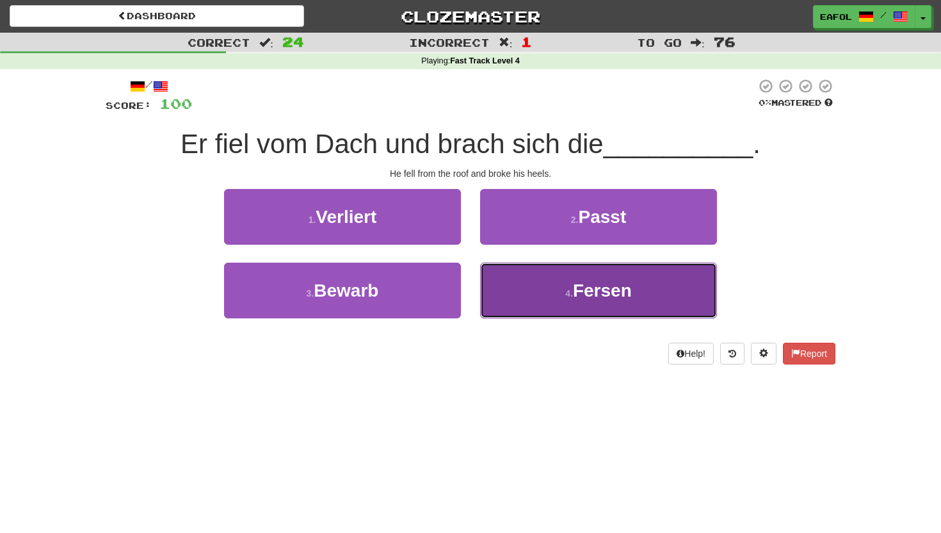
click at [503, 287] on button "4 . Fersen" at bounding box center [598, 290] width 237 height 56
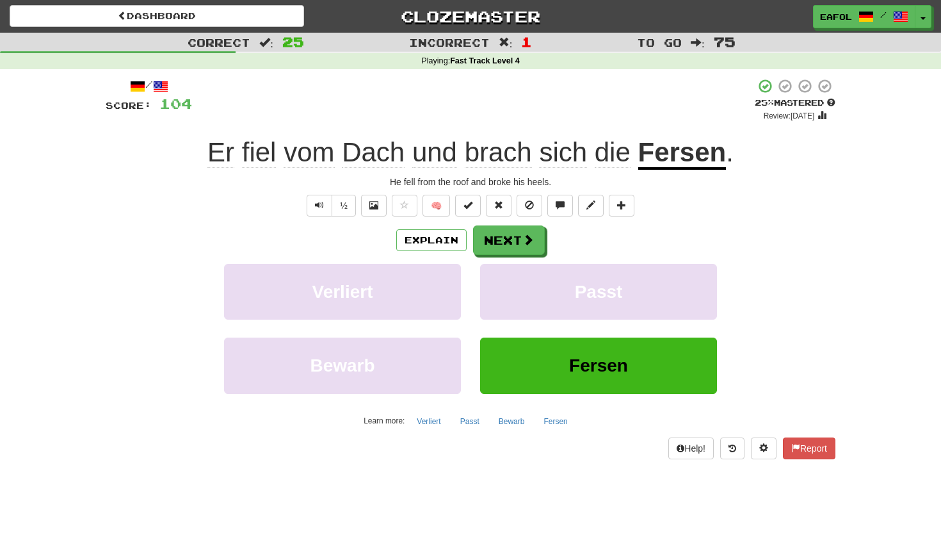
click at [670, 154] on u "Fersen" at bounding box center [682, 153] width 88 height 33
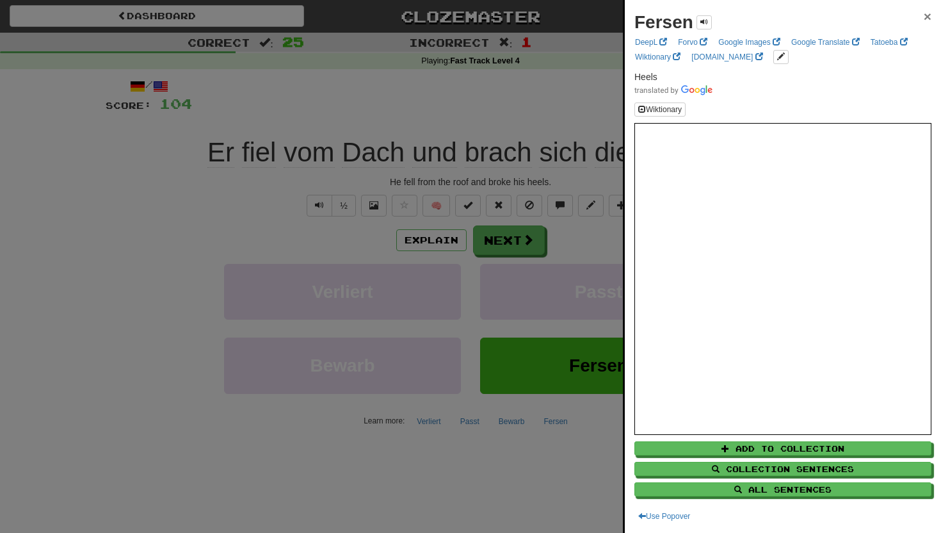
click at [924, 20] on span "×" at bounding box center [928, 16] width 8 height 15
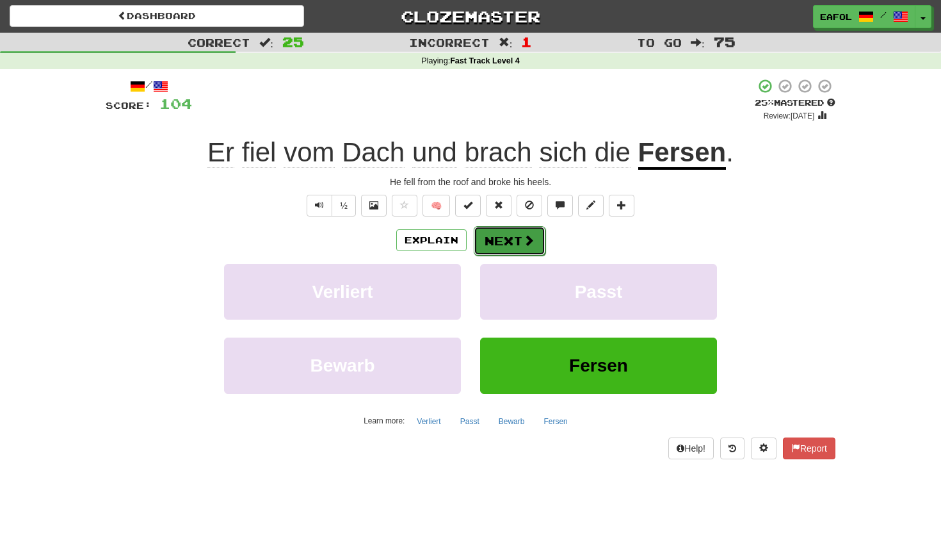
click at [502, 245] on button "Next" at bounding box center [510, 240] width 72 height 29
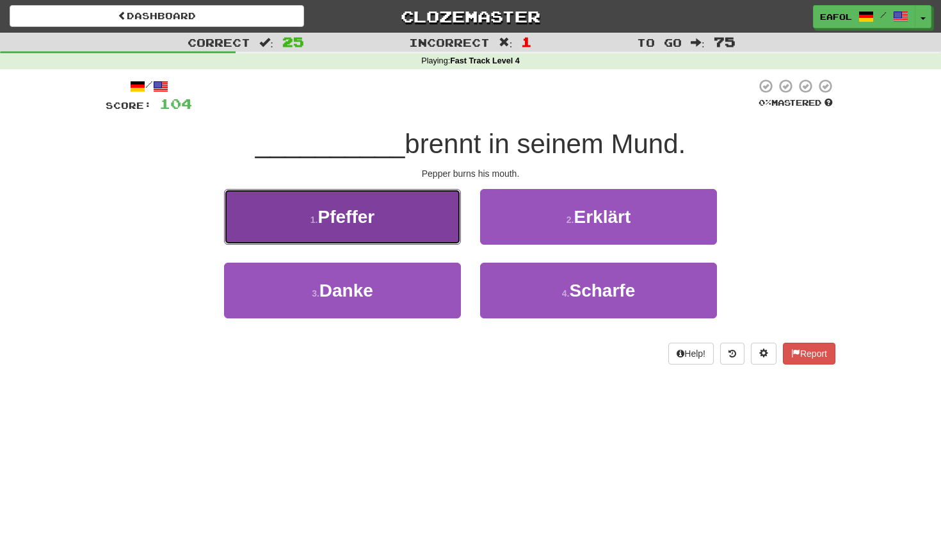
click at [410, 211] on button "1 . Pfeffer" at bounding box center [342, 217] width 237 height 56
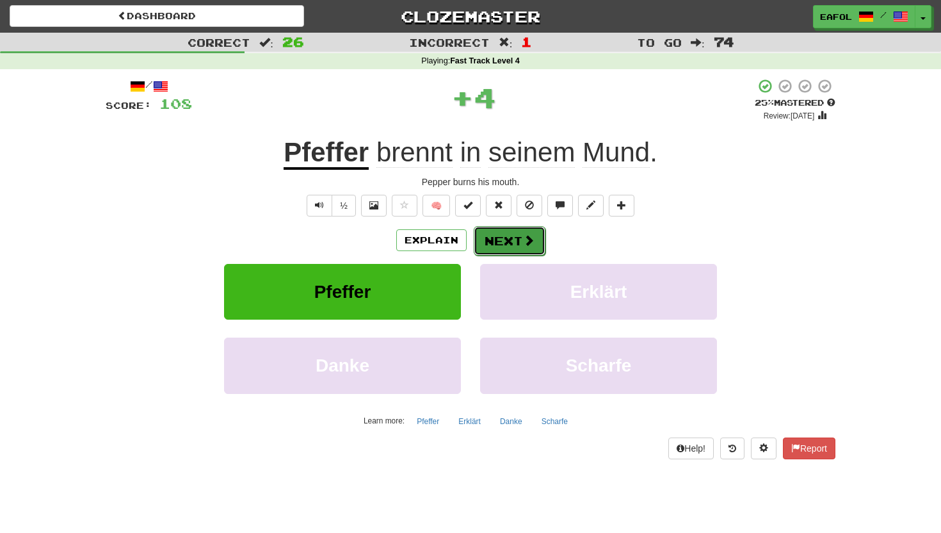
click at [505, 246] on button "Next" at bounding box center [510, 240] width 72 height 29
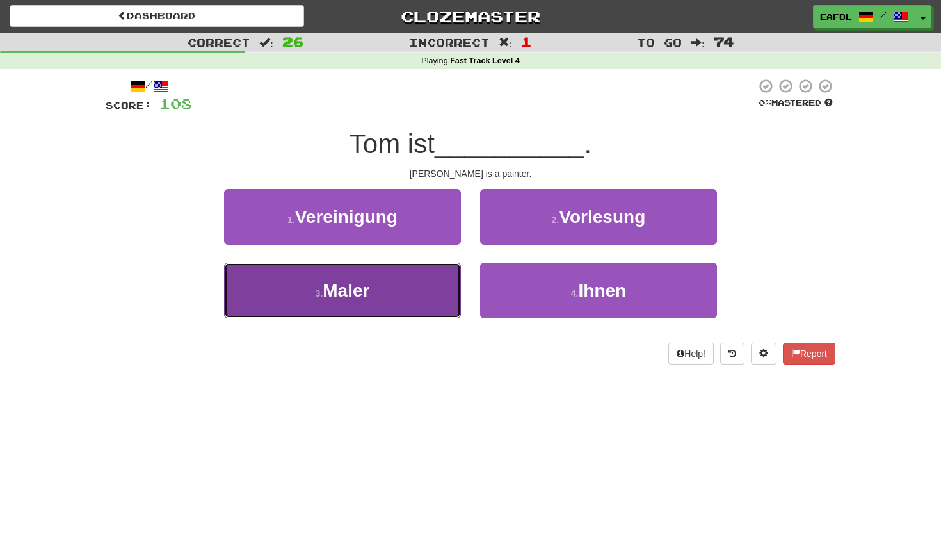
click at [378, 287] on button "3 . Maler" at bounding box center [342, 290] width 237 height 56
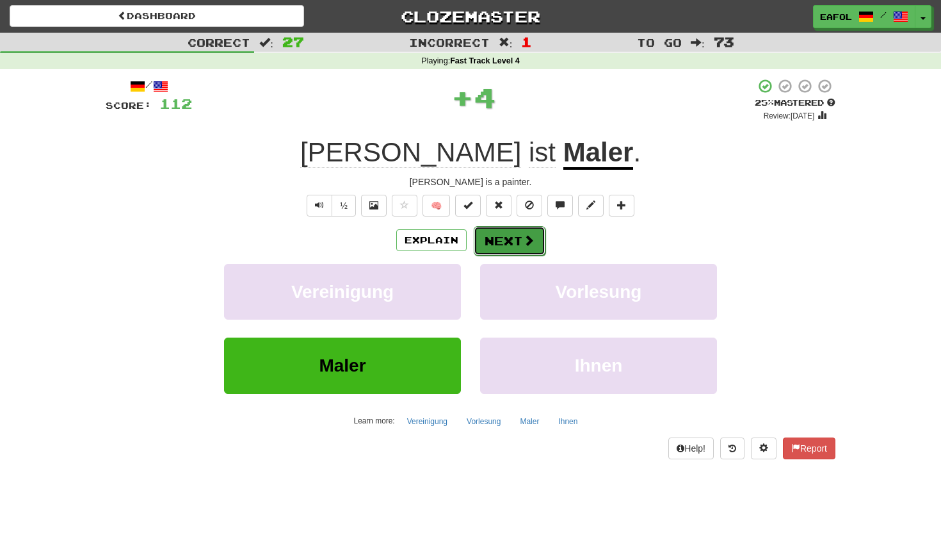
click at [496, 246] on button "Next" at bounding box center [510, 240] width 72 height 29
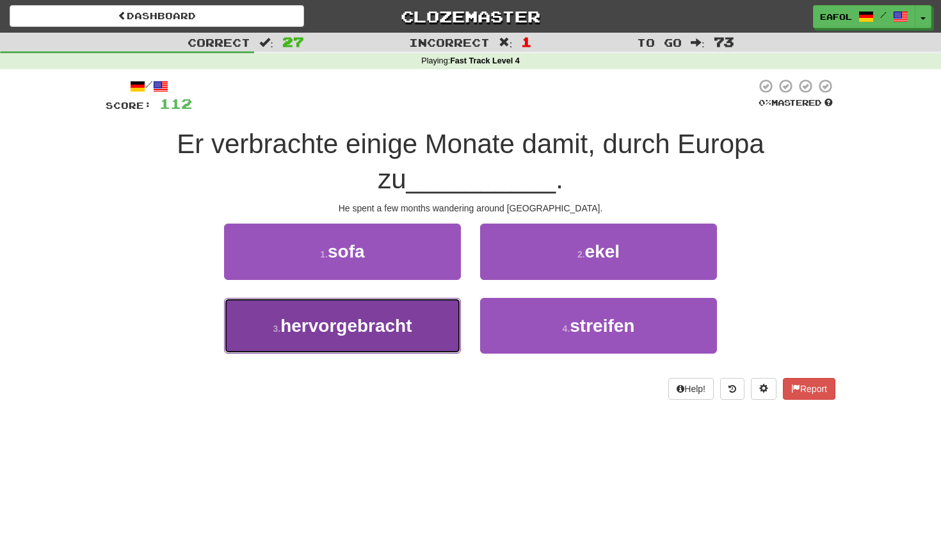
click at [355, 319] on span "hervorgebracht" at bounding box center [345, 326] width 131 height 20
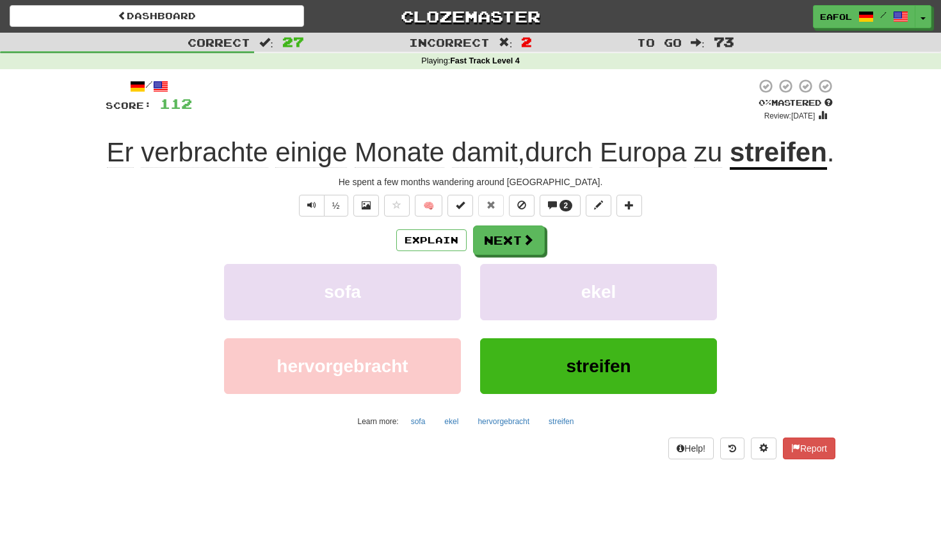
click at [730, 170] on u "streifen" at bounding box center [778, 153] width 97 height 33
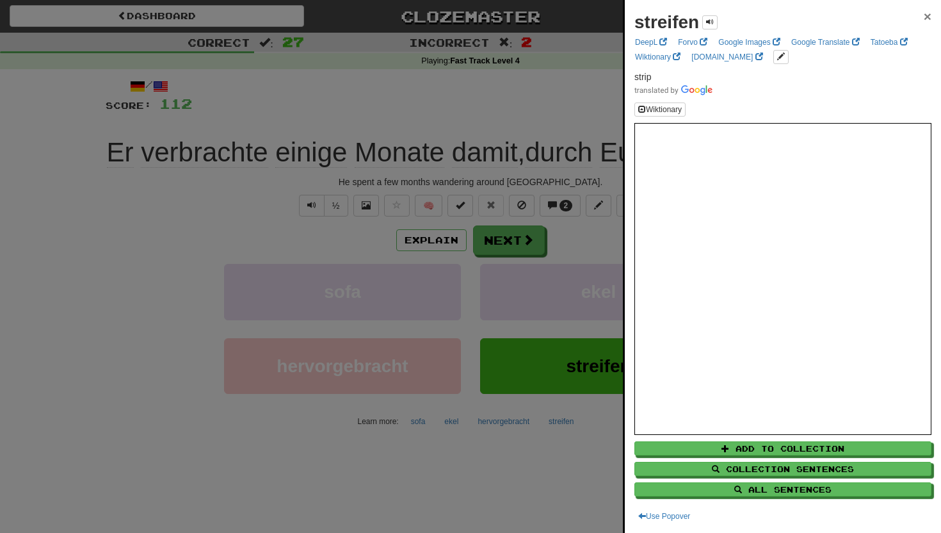
click at [930, 17] on span "×" at bounding box center [928, 16] width 8 height 15
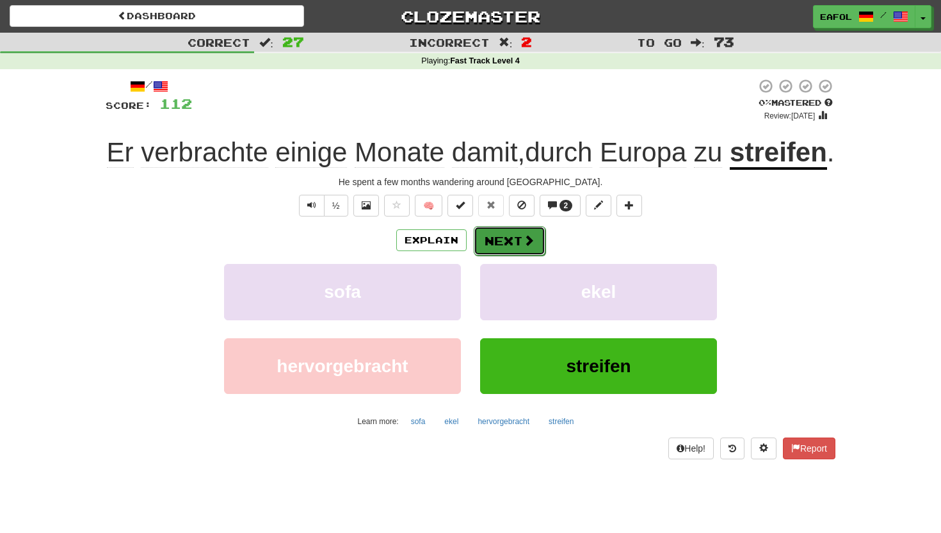
click at [499, 255] on button "Next" at bounding box center [510, 240] width 72 height 29
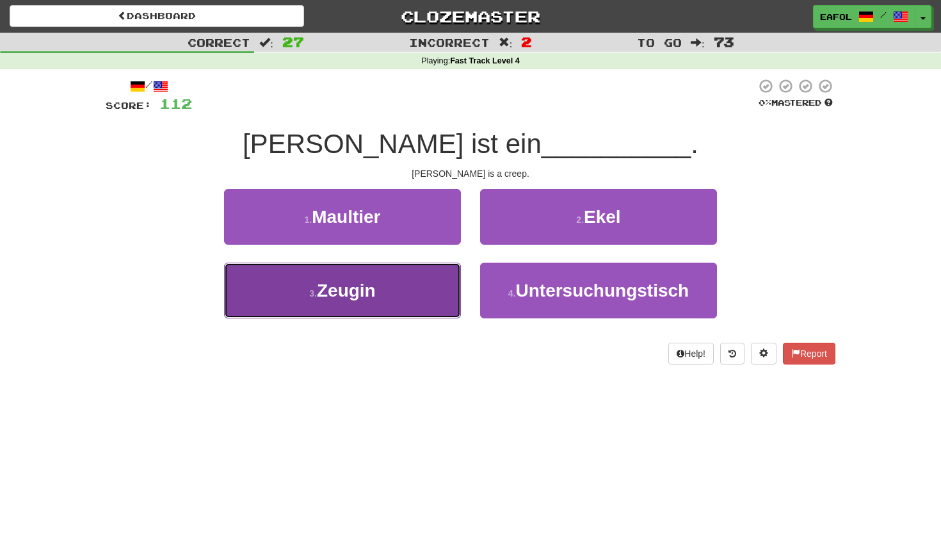
click at [346, 296] on span "Zeugin" at bounding box center [346, 290] width 59 height 20
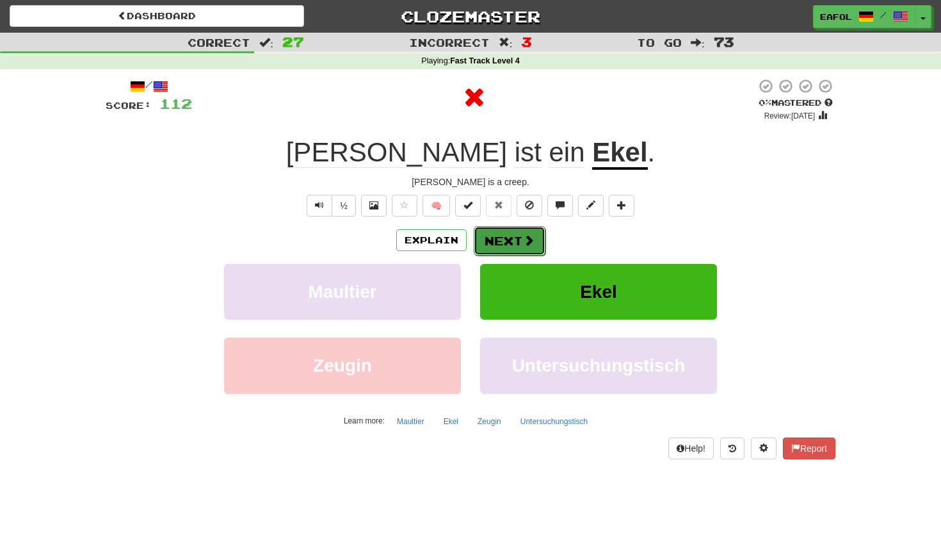
click at [513, 235] on button "Next" at bounding box center [510, 240] width 72 height 29
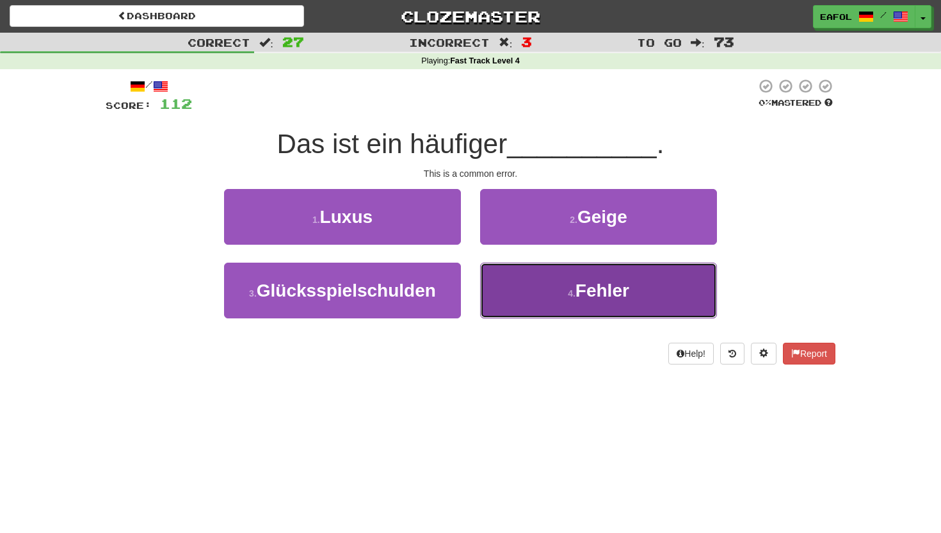
click at [520, 297] on button "4 . Fehler" at bounding box center [598, 290] width 237 height 56
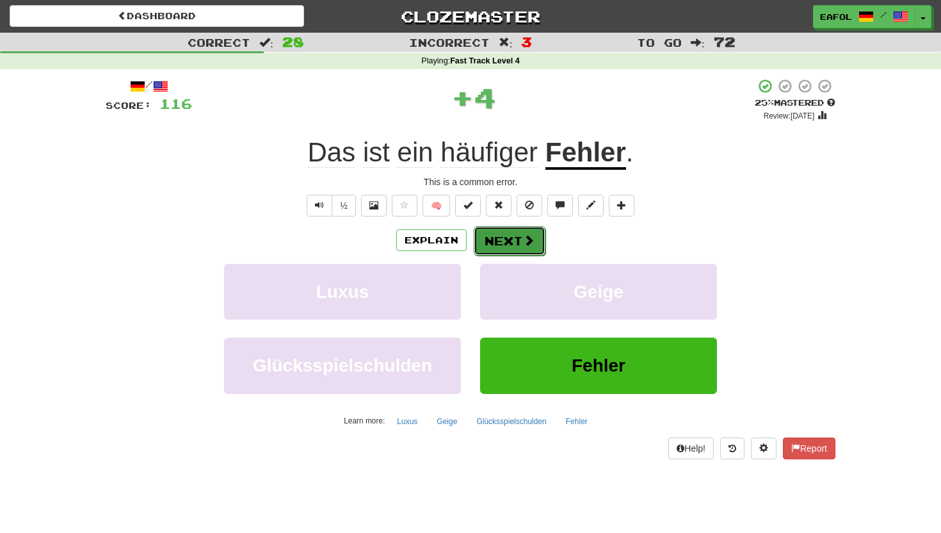
click at [506, 252] on button "Next" at bounding box center [510, 240] width 72 height 29
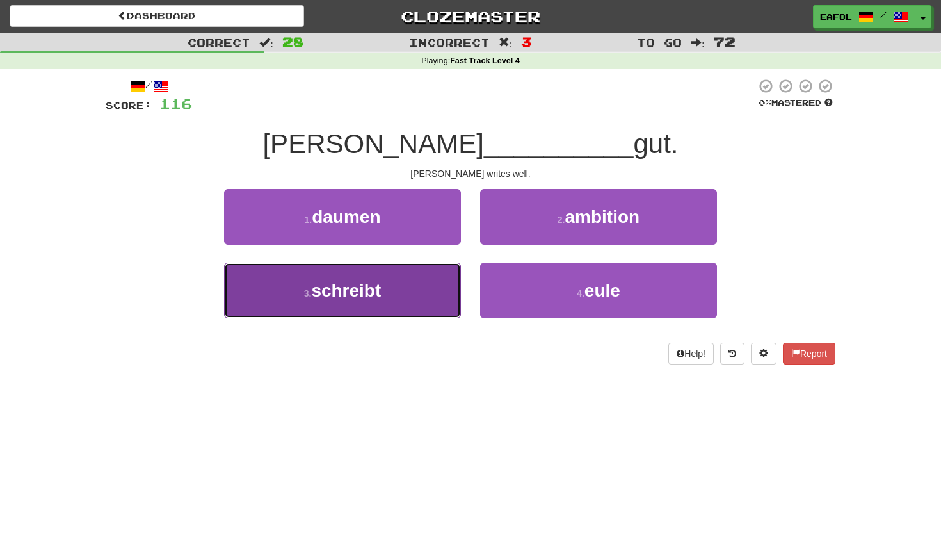
click at [373, 291] on span "schreibt" at bounding box center [346, 290] width 70 height 20
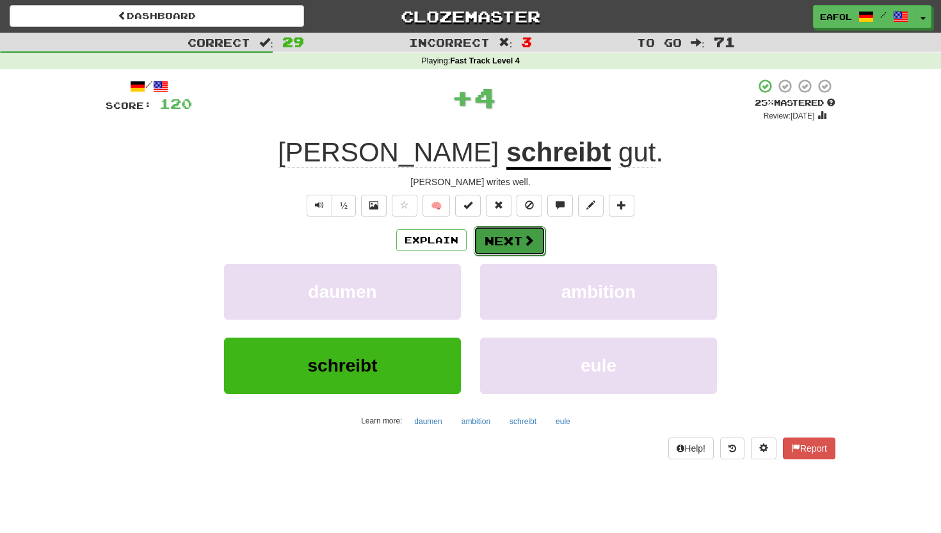
click at [501, 237] on button "Next" at bounding box center [510, 240] width 72 height 29
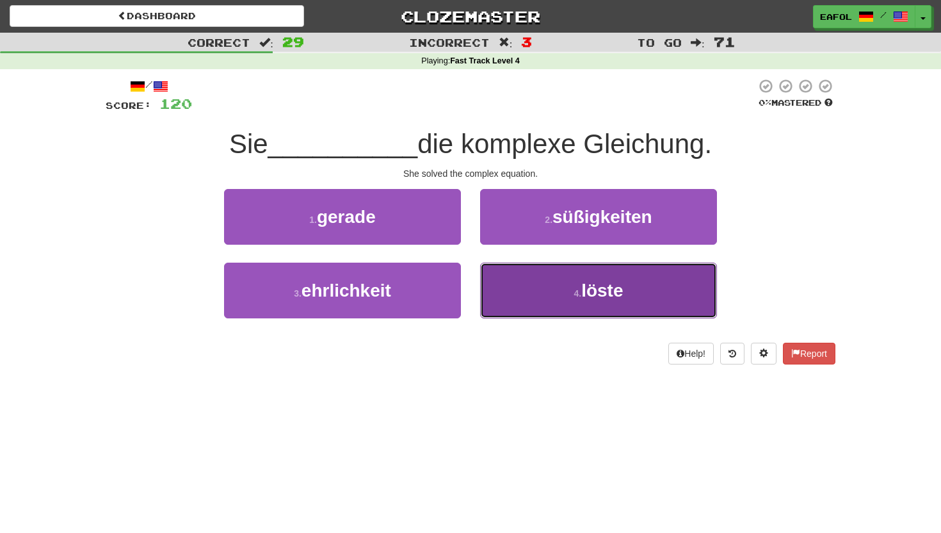
click at [527, 291] on button "4 . löste" at bounding box center [598, 290] width 237 height 56
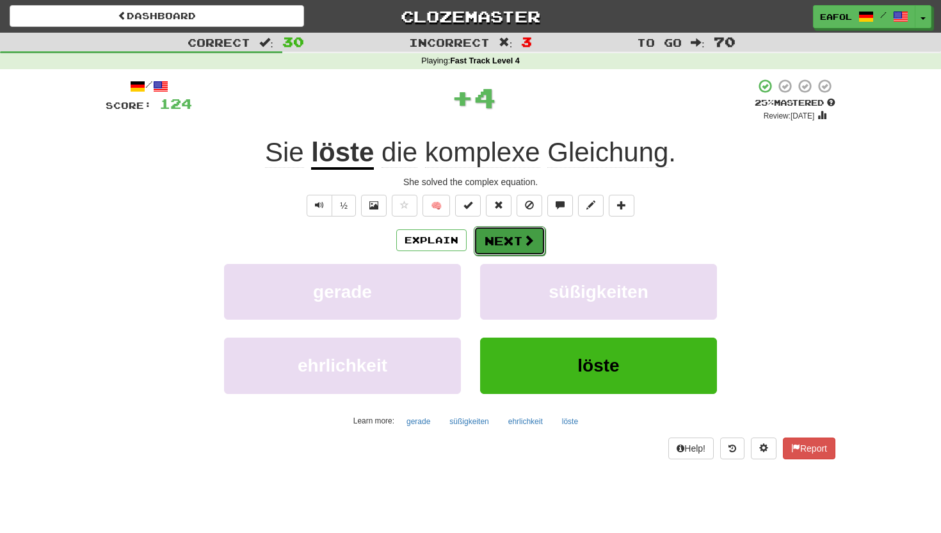
click at [492, 238] on button "Next" at bounding box center [510, 240] width 72 height 29
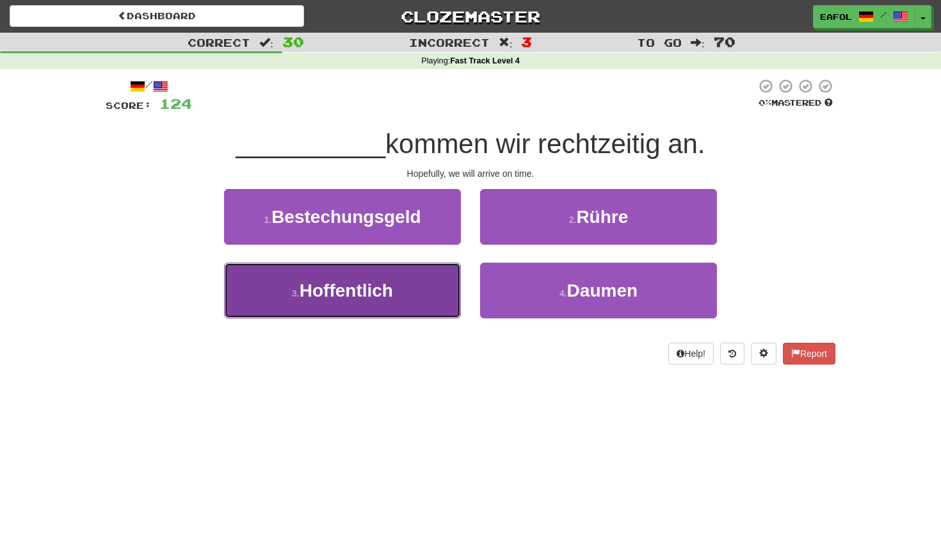
click at [414, 295] on button "3 . Hoffentlich" at bounding box center [342, 290] width 237 height 56
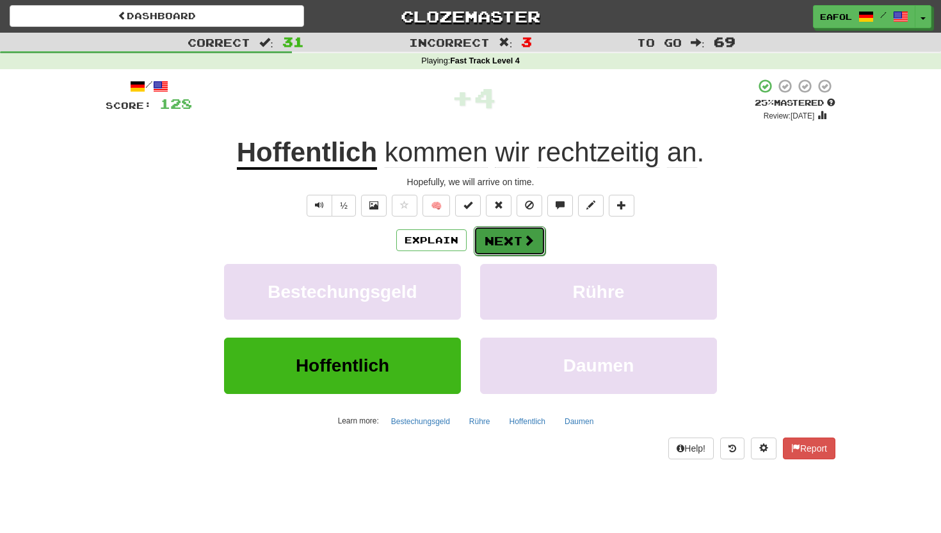
click at [521, 237] on button "Next" at bounding box center [510, 240] width 72 height 29
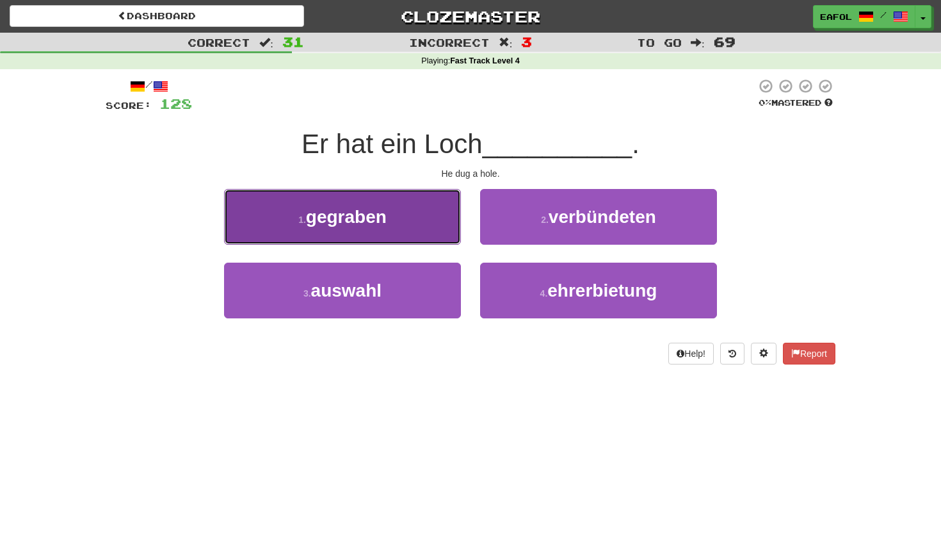
click at [385, 212] on span "gegraben" at bounding box center [346, 217] width 81 height 20
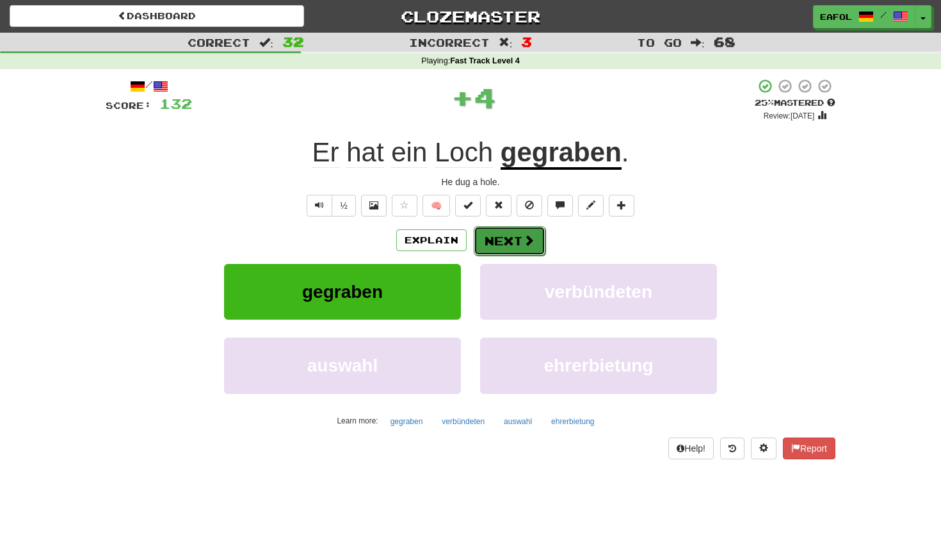
click at [492, 242] on button "Next" at bounding box center [510, 240] width 72 height 29
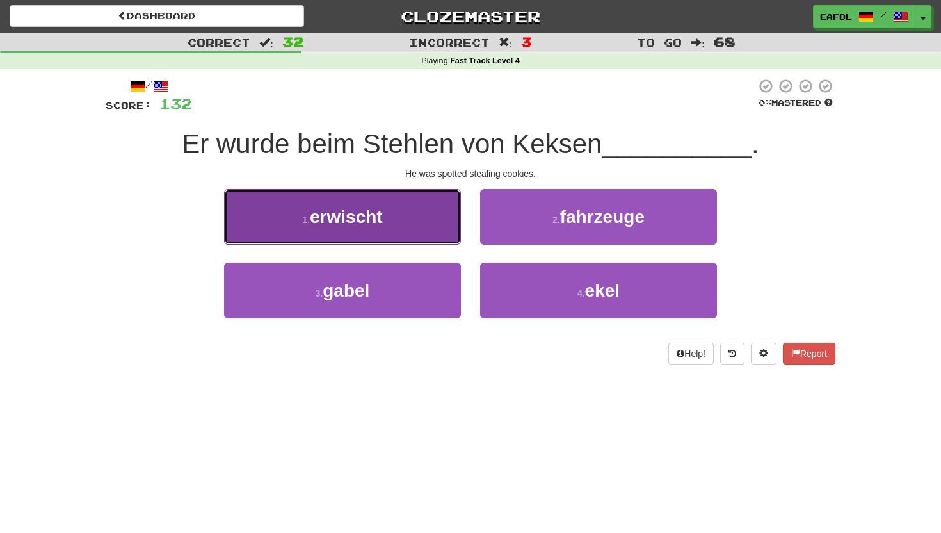
click at [414, 222] on button "1 . erwischt" at bounding box center [342, 217] width 237 height 56
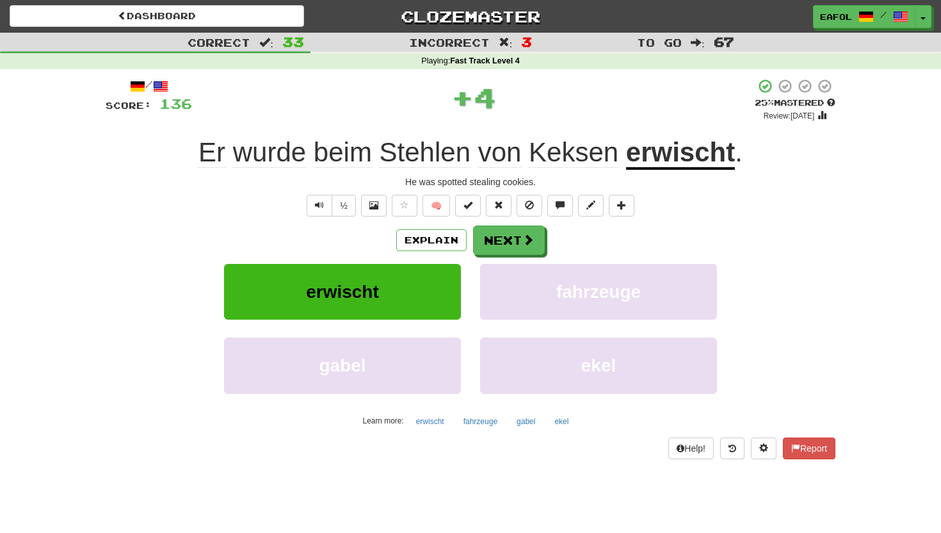
click at [675, 156] on u "erwischt" at bounding box center [680, 153] width 109 height 33
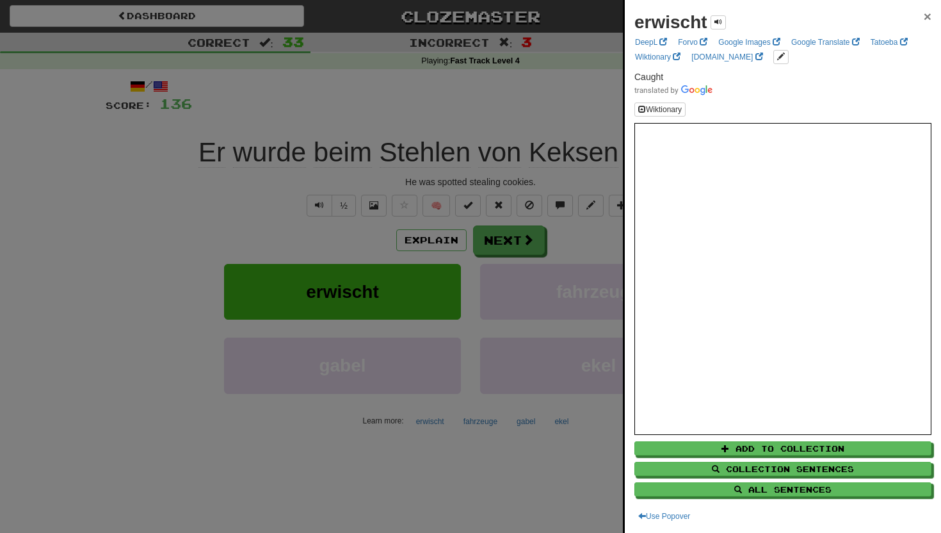
click at [929, 14] on span "×" at bounding box center [928, 16] width 8 height 15
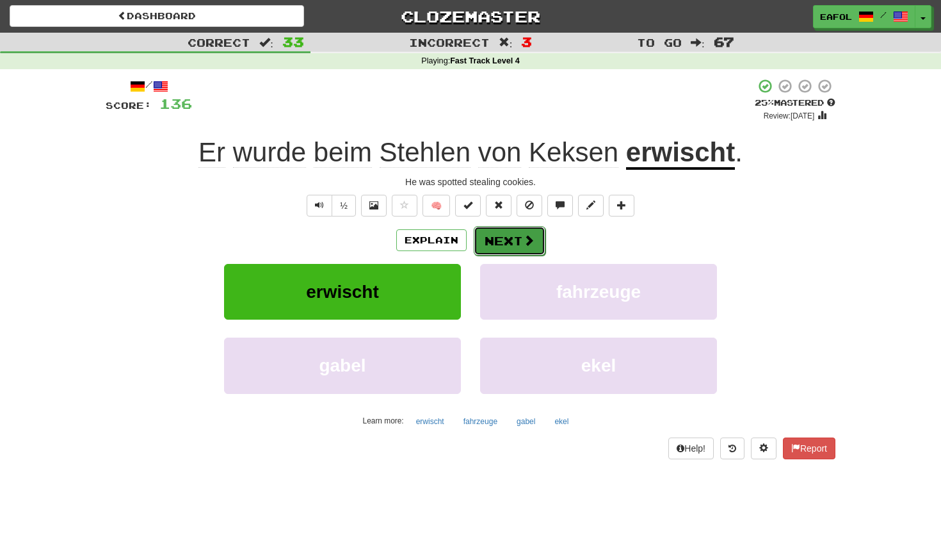
click at [527, 240] on span at bounding box center [529, 240] width 12 height 12
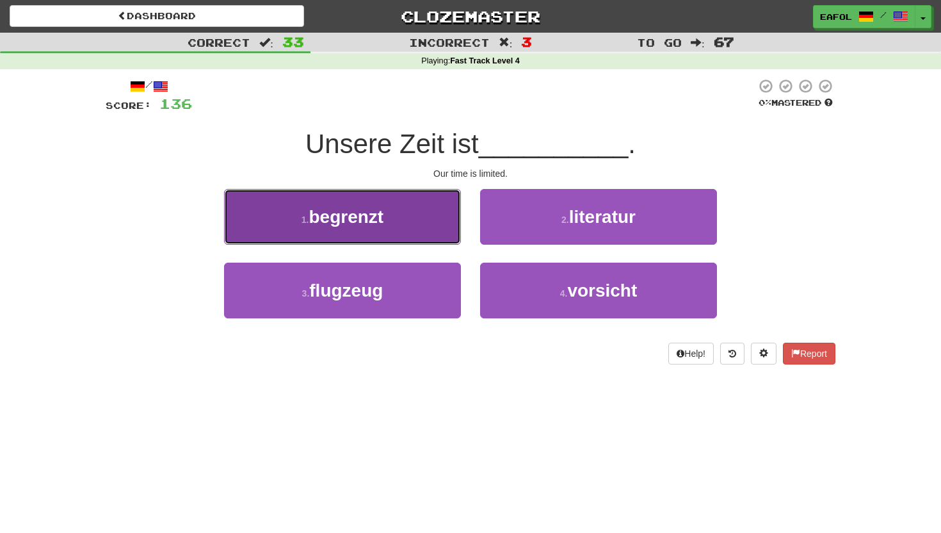
click at [418, 220] on button "1 . begrenzt" at bounding box center [342, 217] width 237 height 56
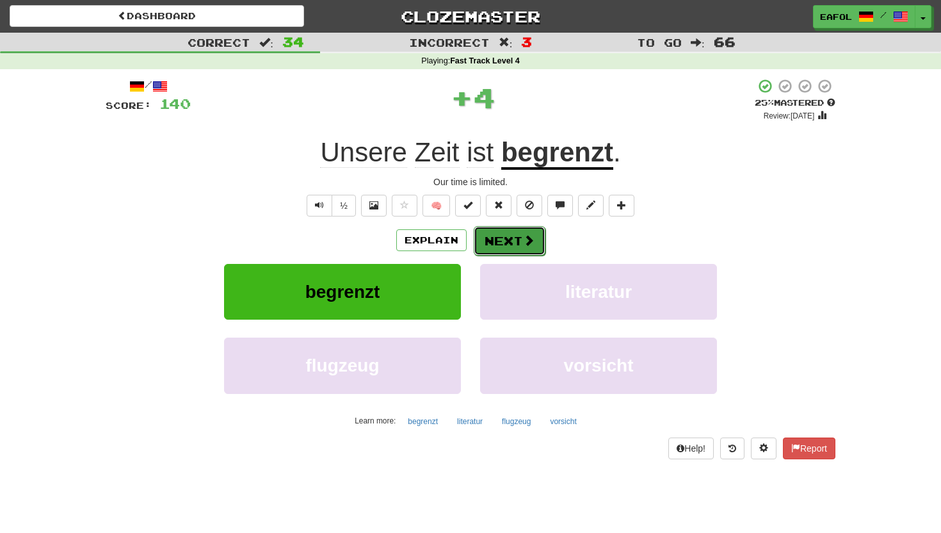
click at [501, 241] on button "Next" at bounding box center [510, 240] width 72 height 29
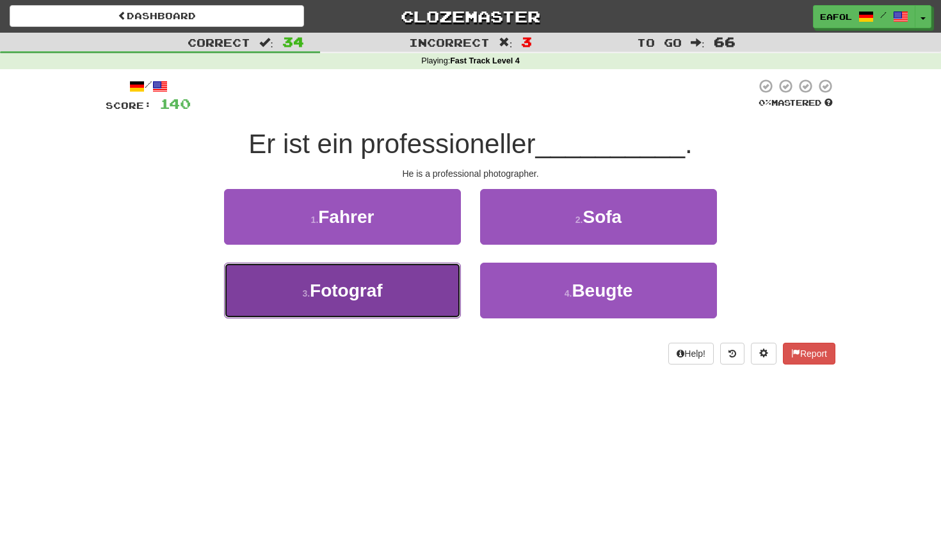
click at [378, 290] on span "Fotograf" at bounding box center [346, 290] width 73 height 20
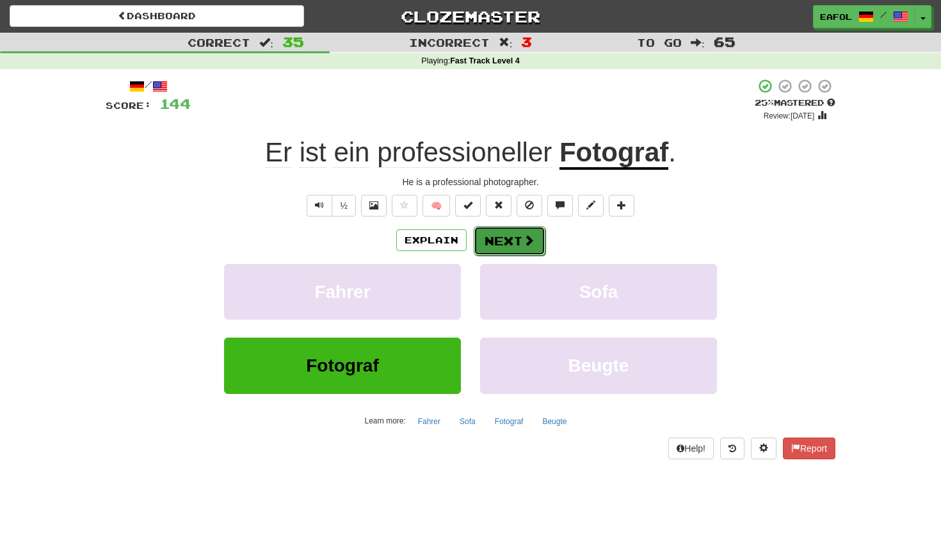
click at [507, 245] on button "Next" at bounding box center [510, 240] width 72 height 29
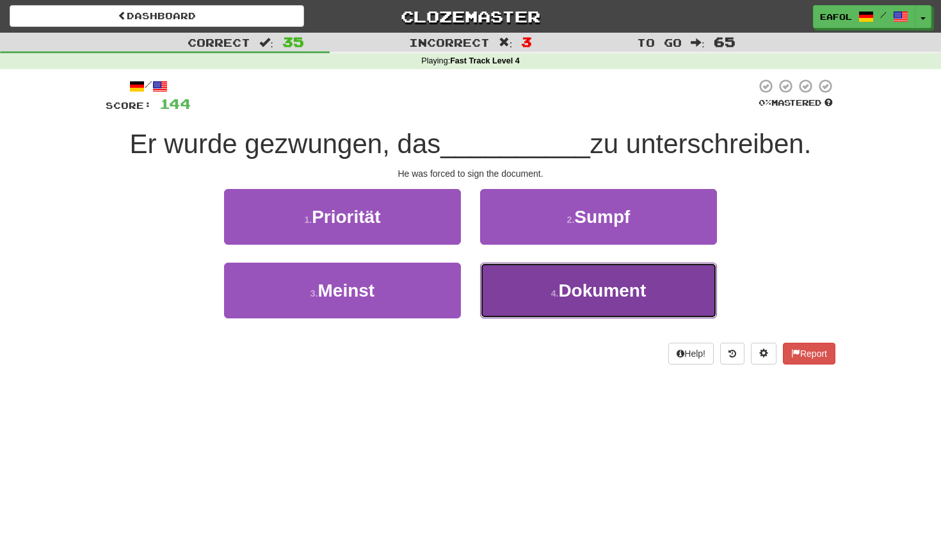
click at [536, 288] on button "4 . Dokument" at bounding box center [598, 290] width 237 height 56
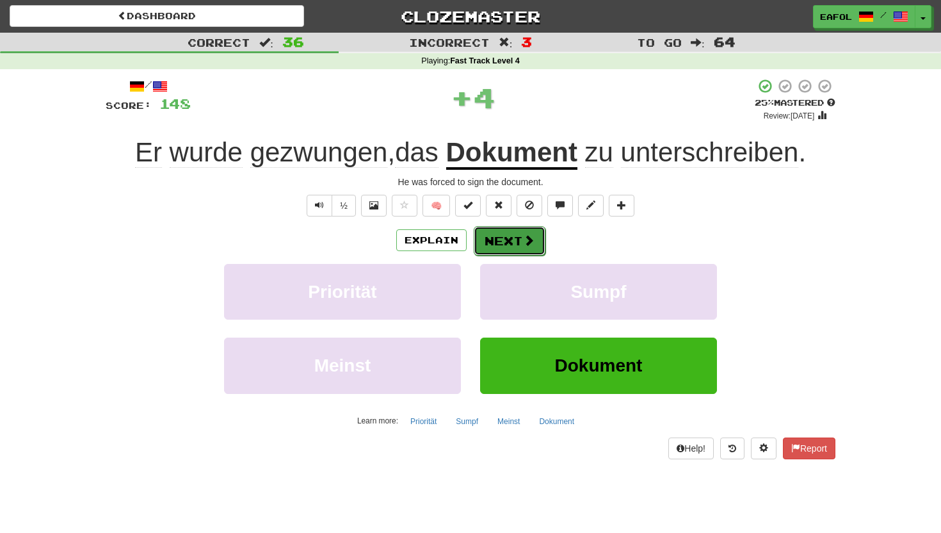
click at [499, 243] on button "Next" at bounding box center [510, 240] width 72 height 29
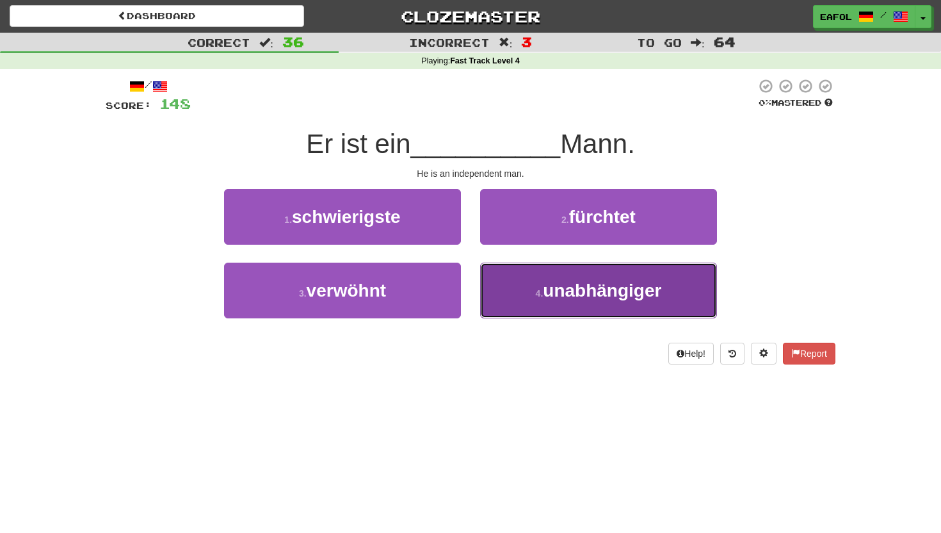
click at [566, 288] on span "unabhängiger" at bounding box center [602, 290] width 118 height 20
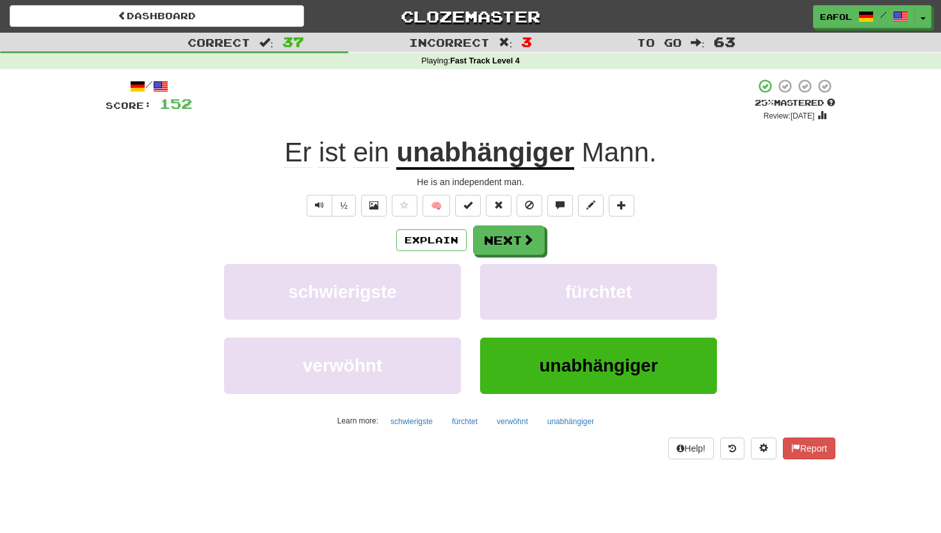
click at [472, 161] on u "unabhängiger" at bounding box center [485, 153] width 178 height 33
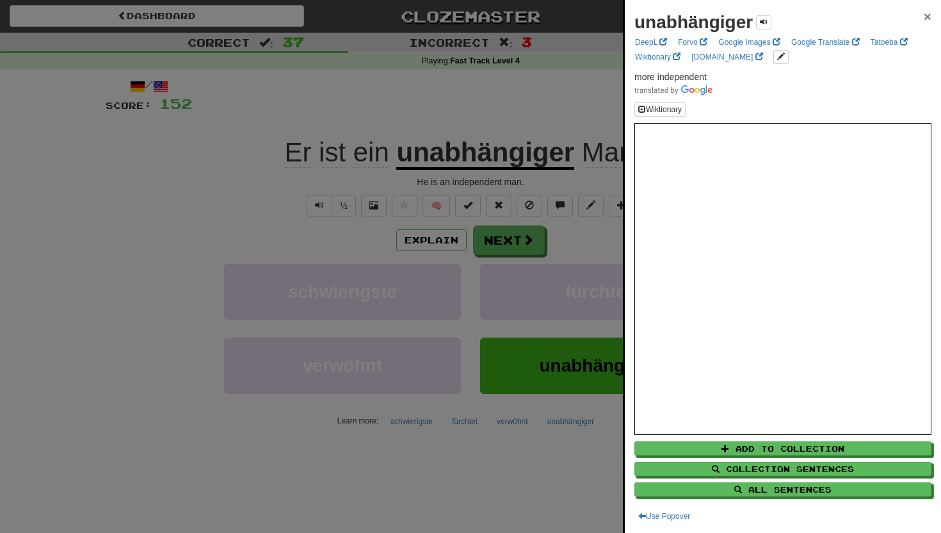
click at [926, 14] on span "×" at bounding box center [928, 16] width 8 height 15
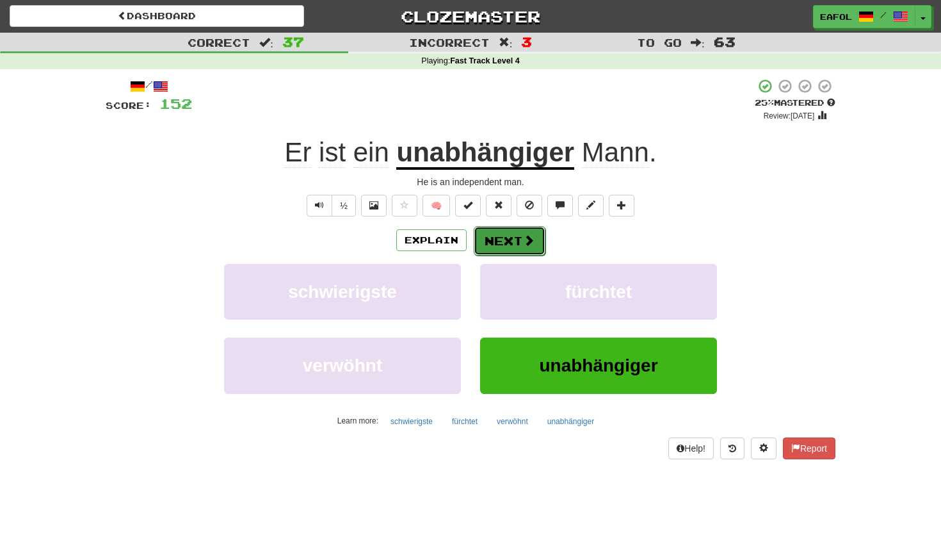
click at [500, 247] on button "Next" at bounding box center [510, 240] width 72 height 29
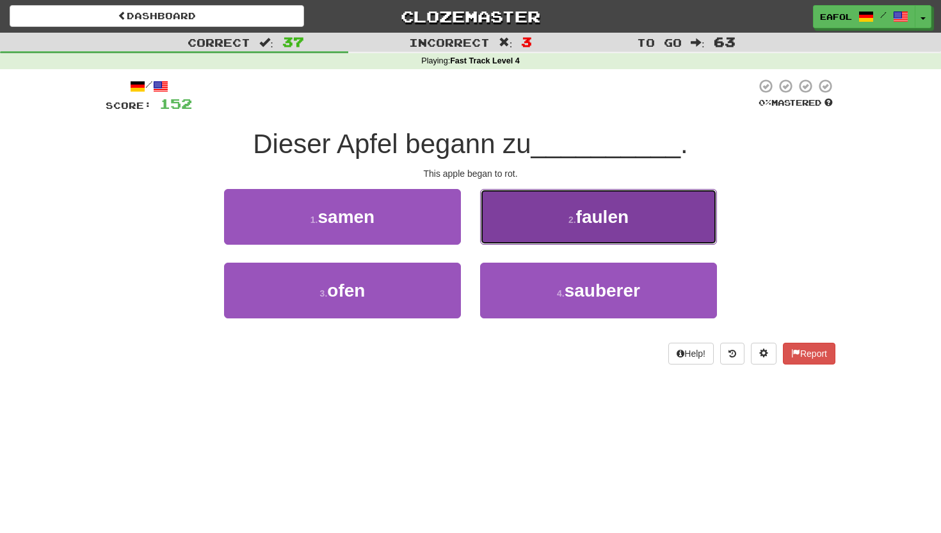
click at [543, 214] on button "2 . faulen" at bounding box center [598, 217] width 237 height 56
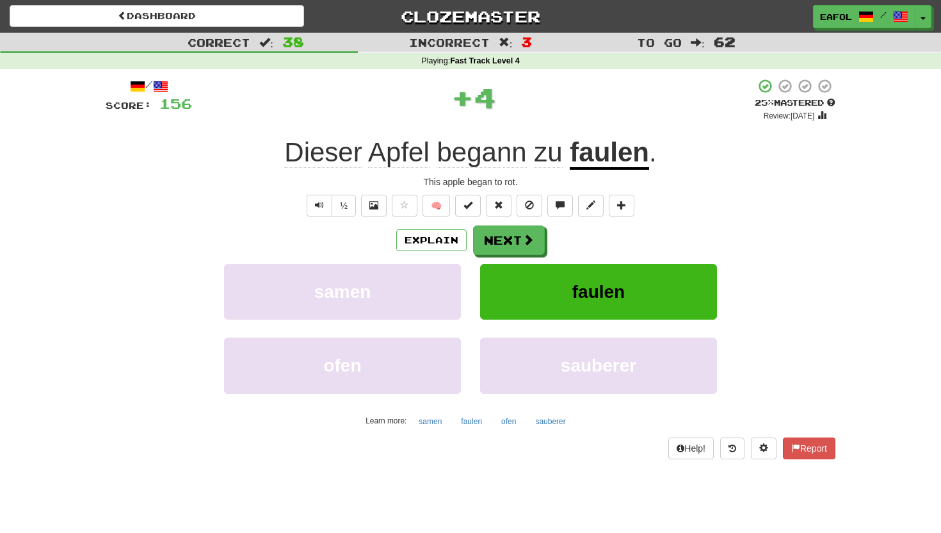
click at [601, 168] on u "faulen" at bounding box center [609, 153] width 79 height 33
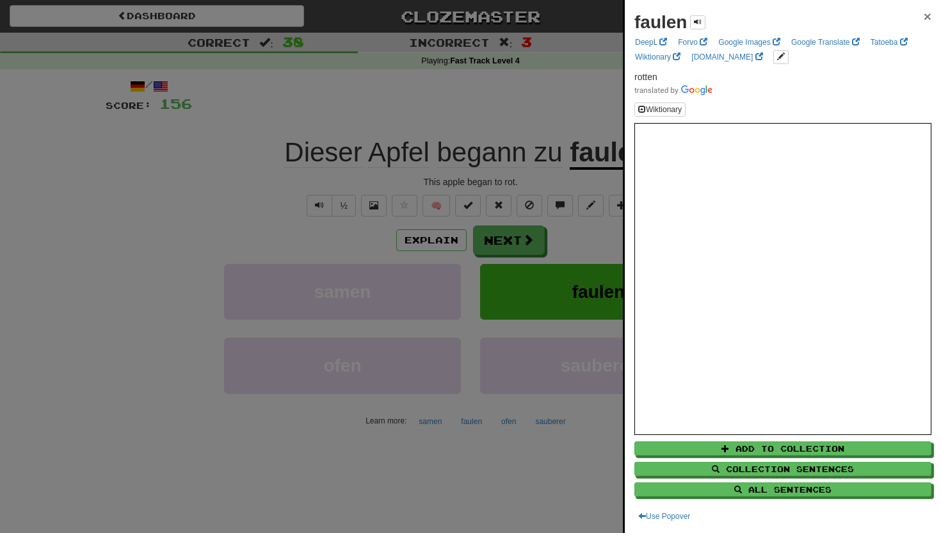
click at [927, 17] on span "×" at bounding box center [928, 16] width 8 height 15
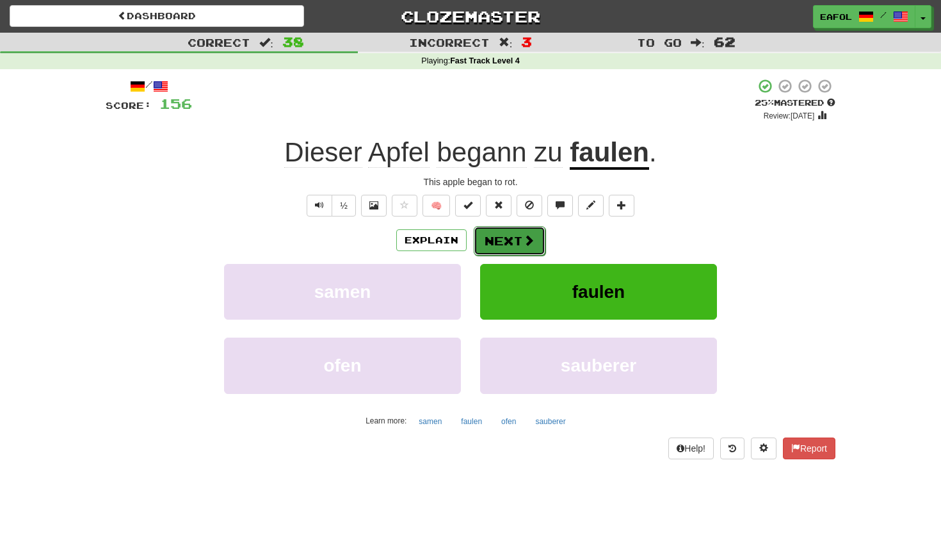
click at [503, 233] on button "Next" at bounding box center [510, 240] width 72 height 29
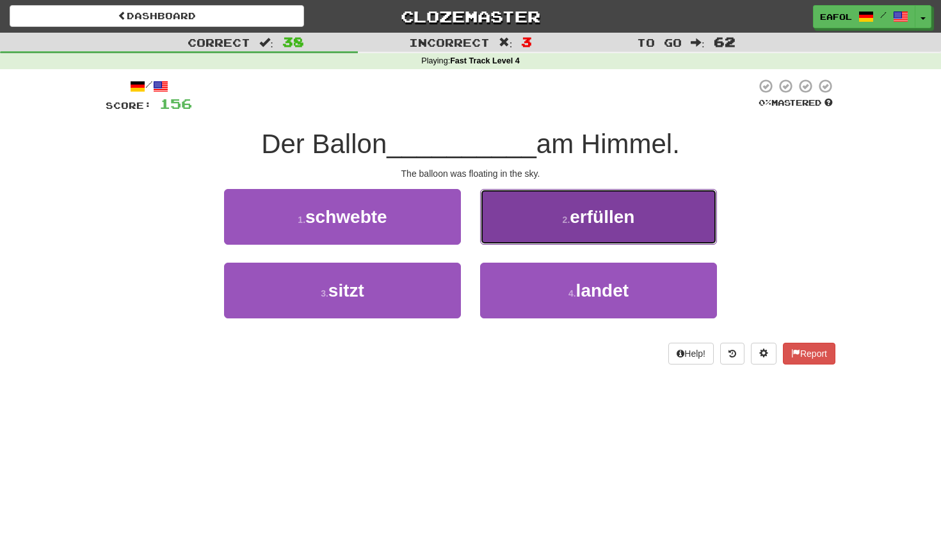
click at [506, 223] on button "2 . erfüllen" at bounding box center [598, 217] width 237 height 56
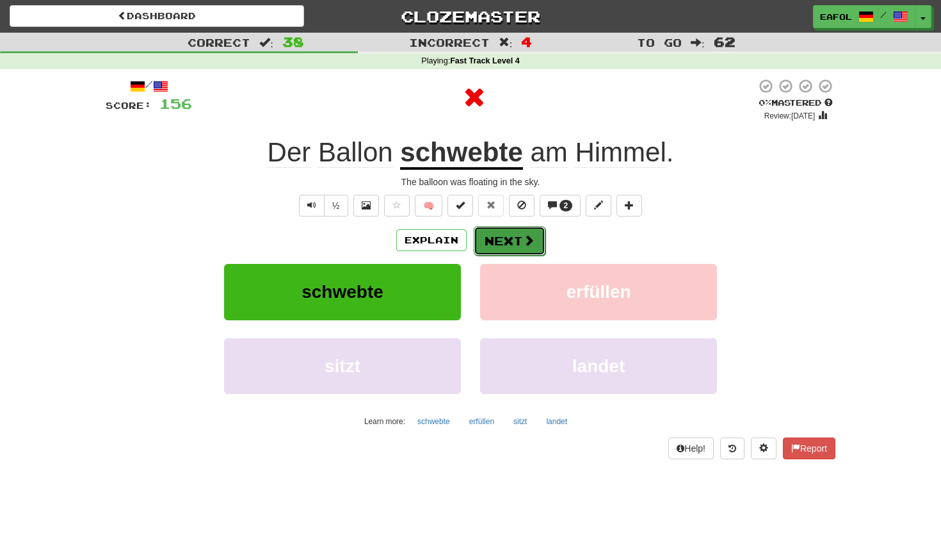
click at [485, 244] on button "Next" at bounding box center [510, 240] width 72 height 29
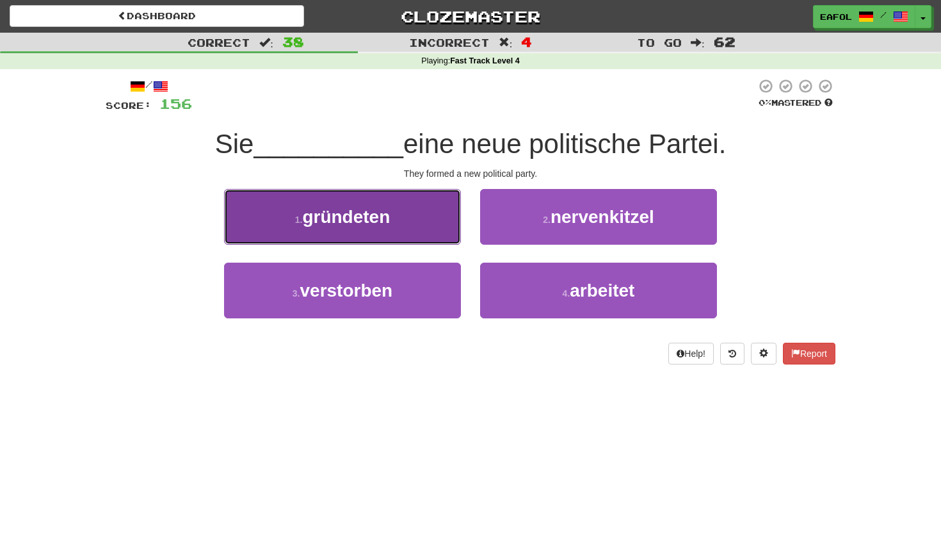
click at [413, 236] on button "1 . gründeten" at bounding box center [342, 217] width 237 height 56
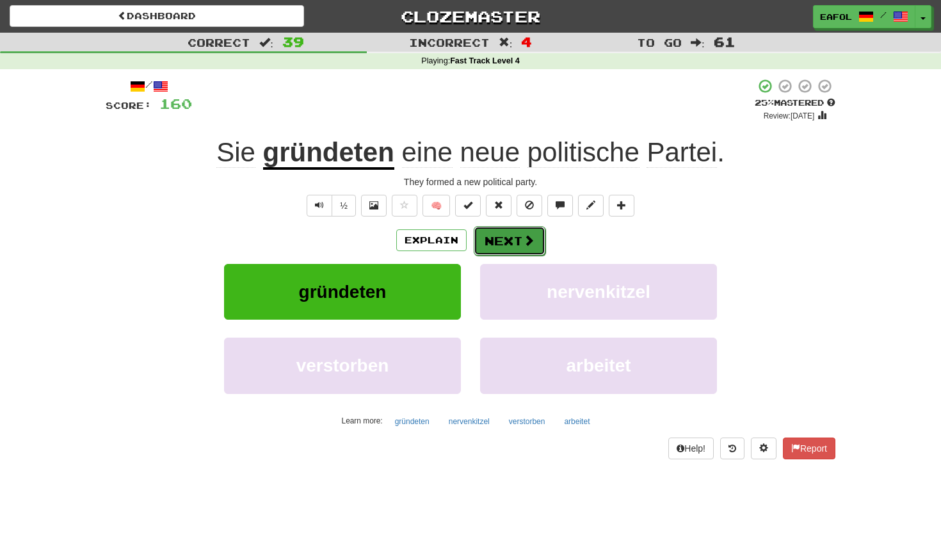
click at [497, 246] on button "Next" at bounding box center [510, 240] width 72 height 29
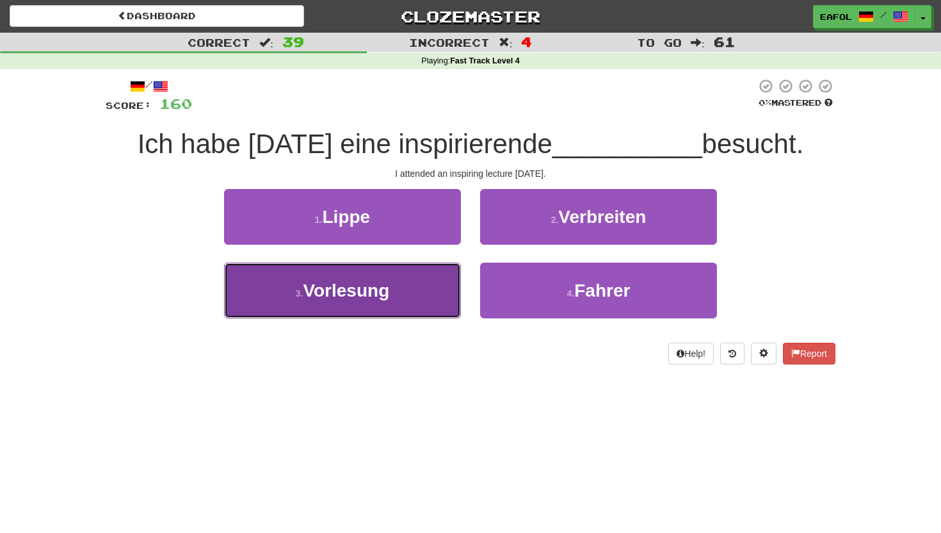
click at [367, 293] on span "Vorlesung" at bounding box center [346, 290] width 86 height 20
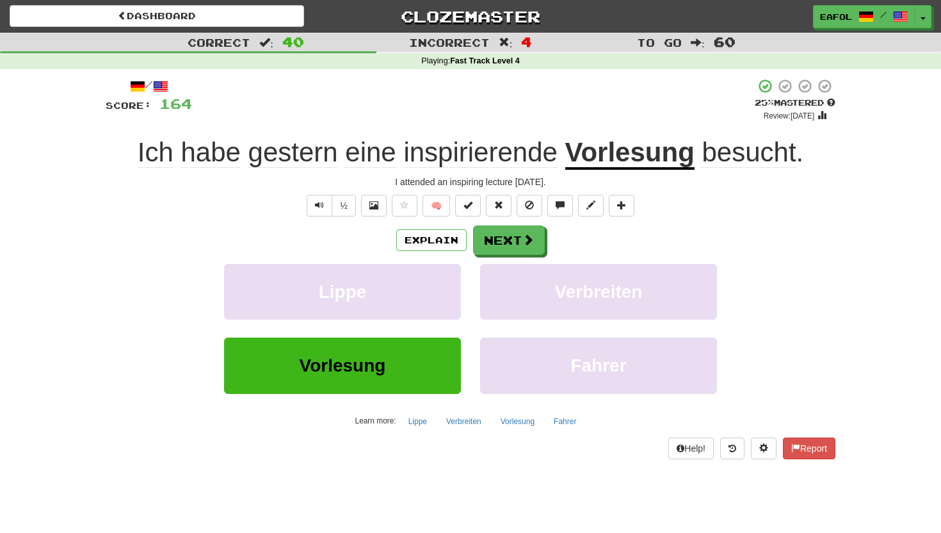
click at [483, 158] on span "inspirierende" at bounding box center [480, 152] width 154 height 31
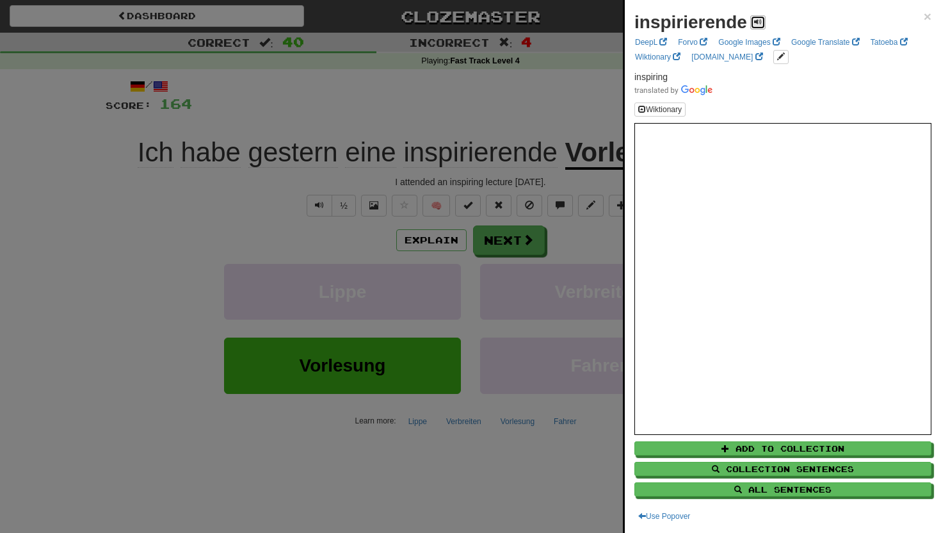
click at [756, 17] on button at bounding box center [757, 22] width 15 height 14
click at [755, 24] on span at bounding box center [758, 22] width 8 height 8
click at [930, 15] on span "×" at bounding box center [928, 16] width 8 height 15
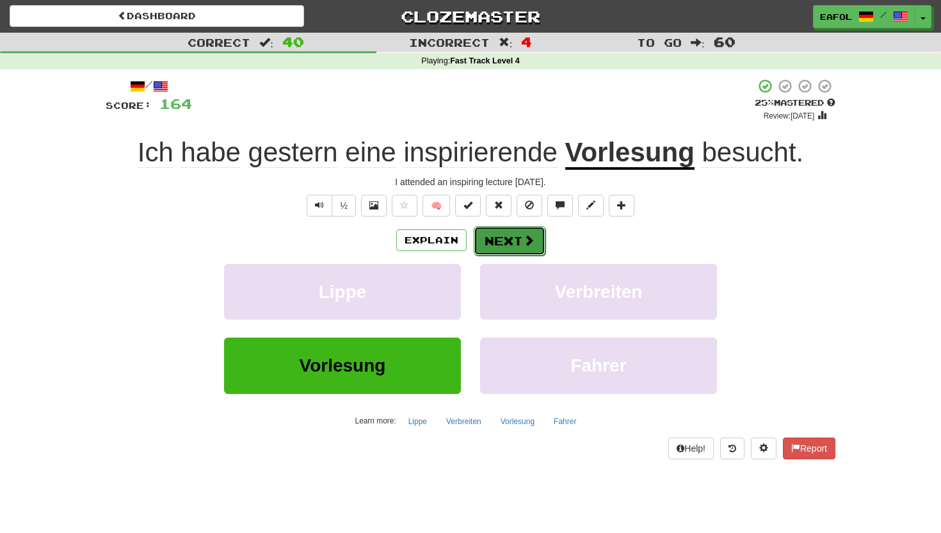
click at [511, 234] on button "Next" at bounding box center [510, 240] width 72 height 29
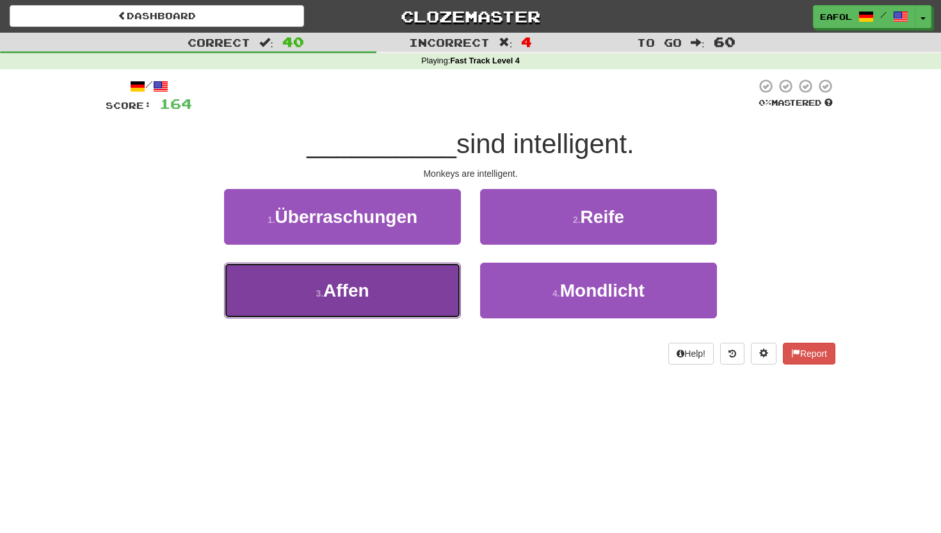
click at [368, 302] on button "3 . Affen" at bounding box center [342, 290] width 237 height 56
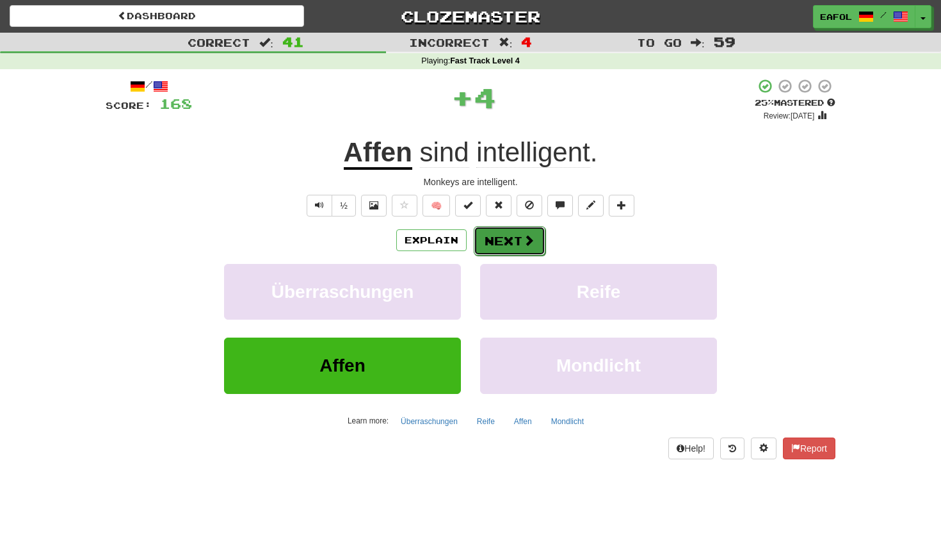
click at [521, 239] on button "Next" at bounding box center [510, 240] width 72 height 29
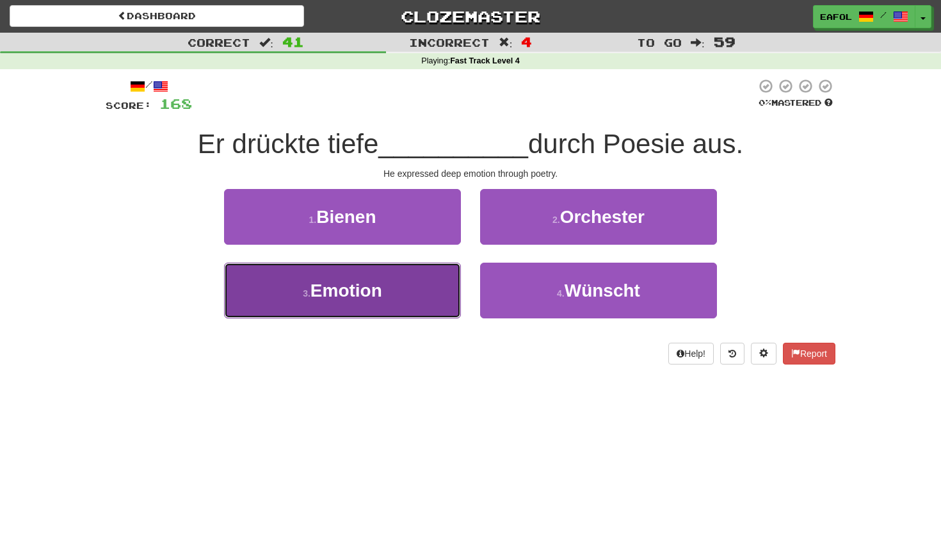
click at [389, 284] on button "3 . Emotion" at bounding box center [342, 290] width 237 height 56
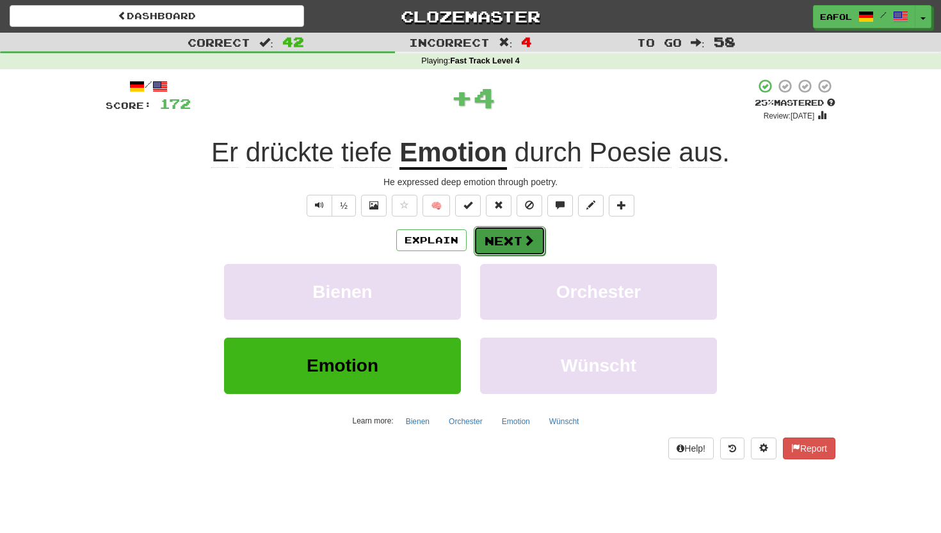
click at [497, 241] on button "Next" at bounding box center [510, 240] width 72 height 29
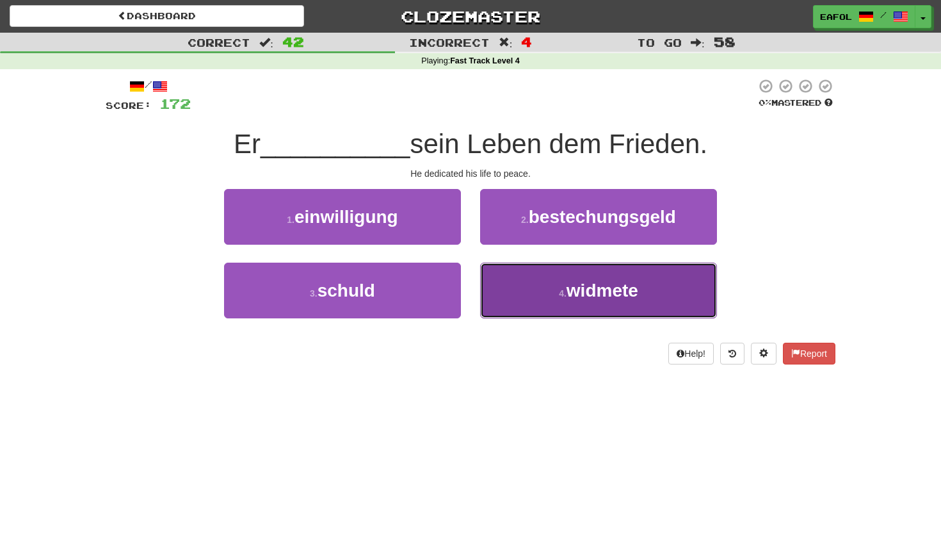
click at [559, 298] on small "4 ." at bounding box center [563, 293] width 8 height 10
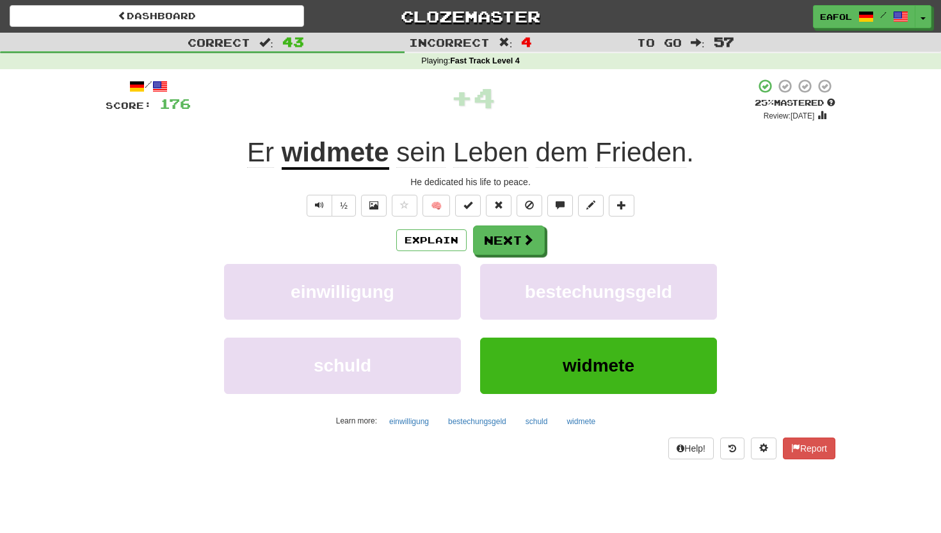
click at [354, 160] on u "widmete" at bounding box center [336, 153] width 108 height 33
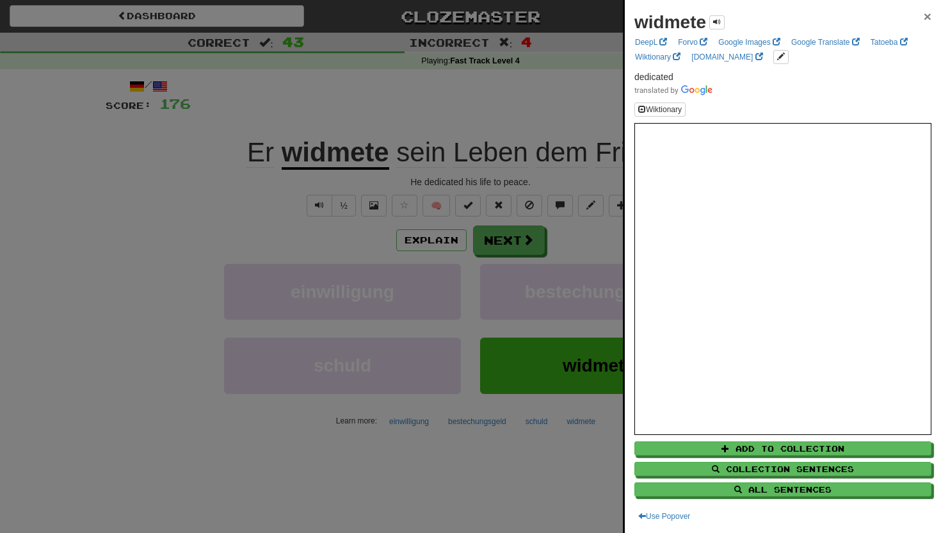
click at [930, 15] on span "×" at bounding box center [928, 16] width 8 height 15
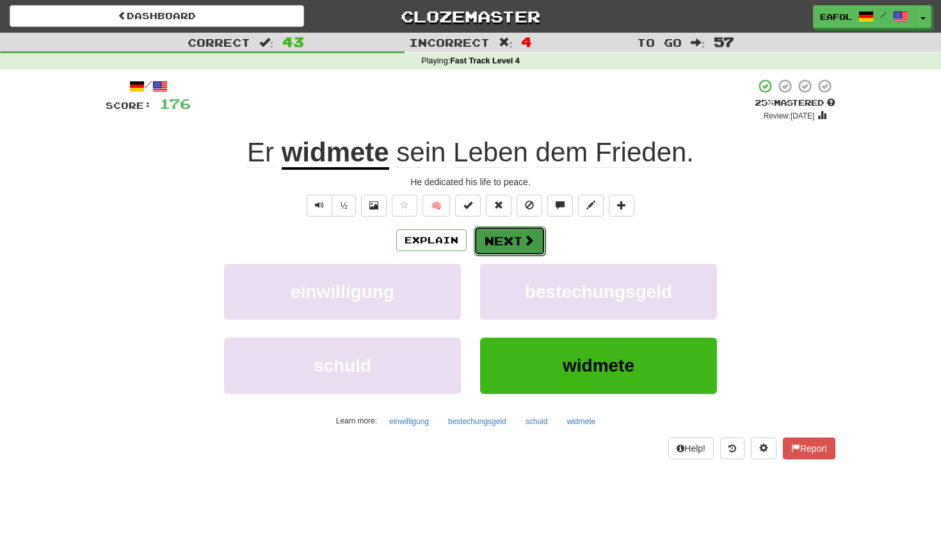
click at [508, 240] on button "Next" at bounding box center [510, 240] width 72 height 29
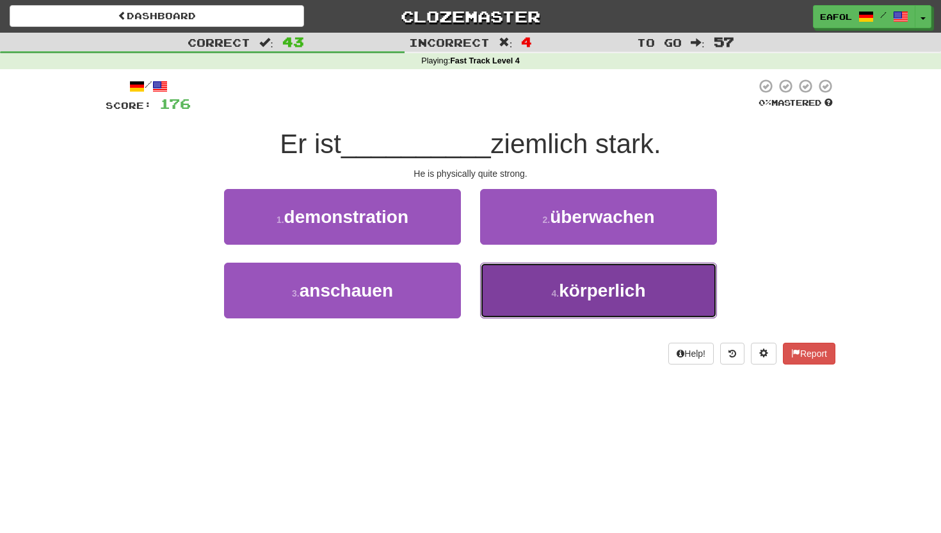
click at [553, 315] on button "4 . körperlich" at bounding box center [598, 290] width 237 height 56
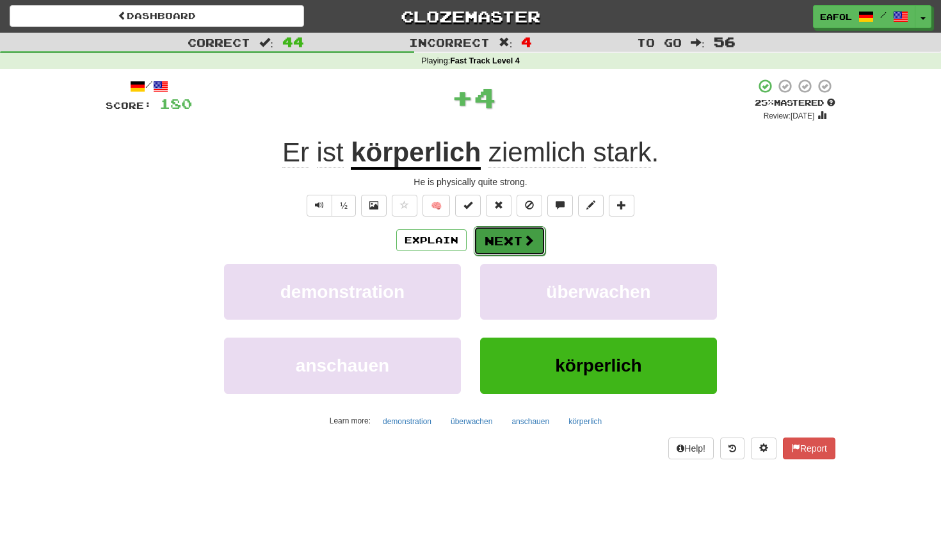
click at [504, 236] on button "Next" at bounding box center [510, 240] width 72 height 29
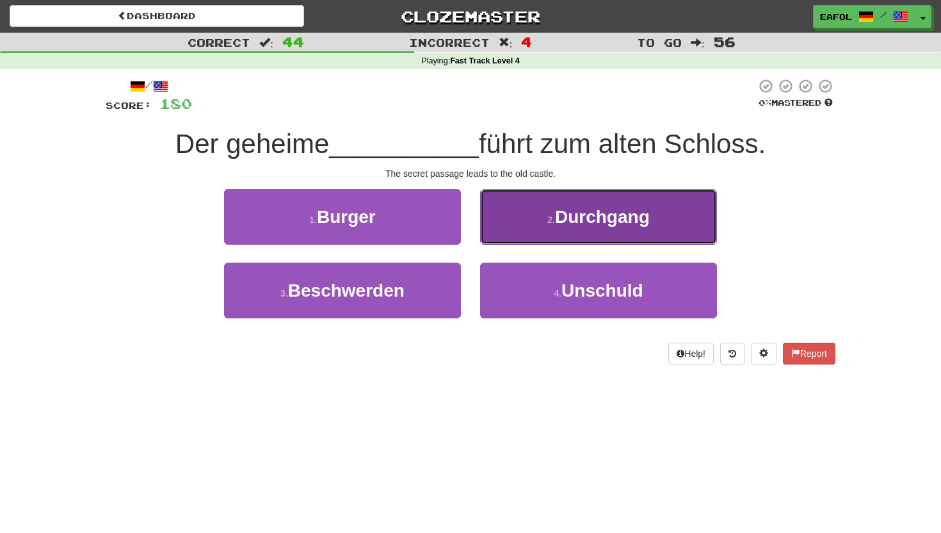
click at [524, 225] on button "2 . Durchgang" at bounding box center [598, 217] width 237 height 56
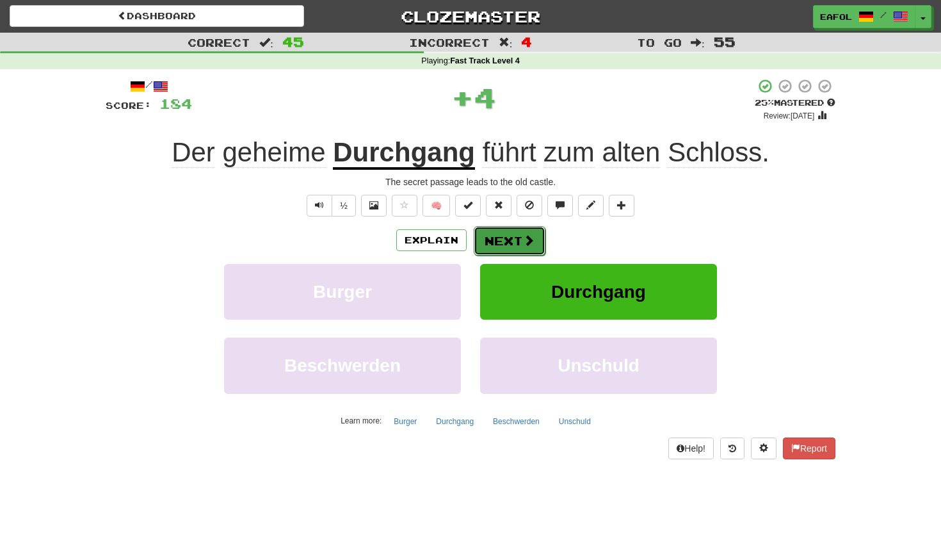
click at [505, 245] on button "Next" at bounding box center [510, 240] width 72 height 29
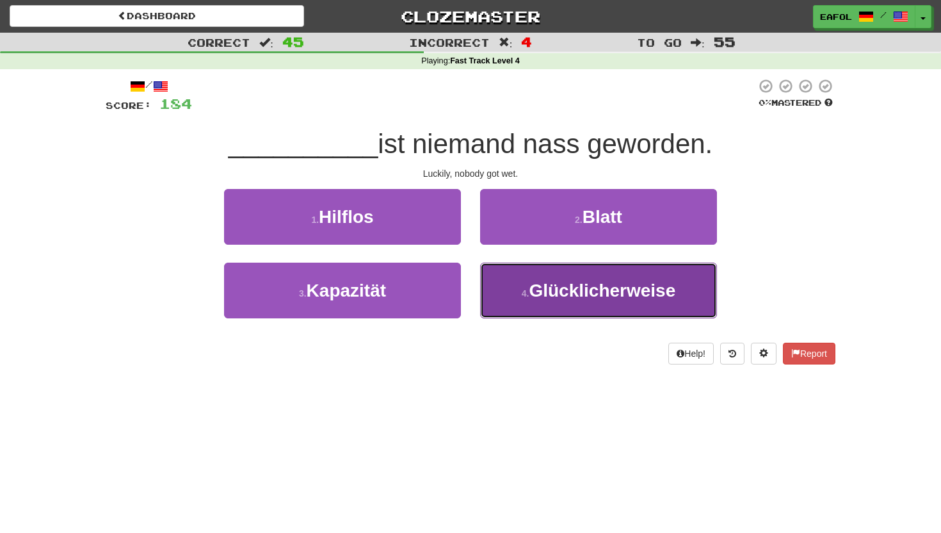
click at [531, 295] on span "Glücklicherweise" at bounding box center [602, 290] width 147 height 20
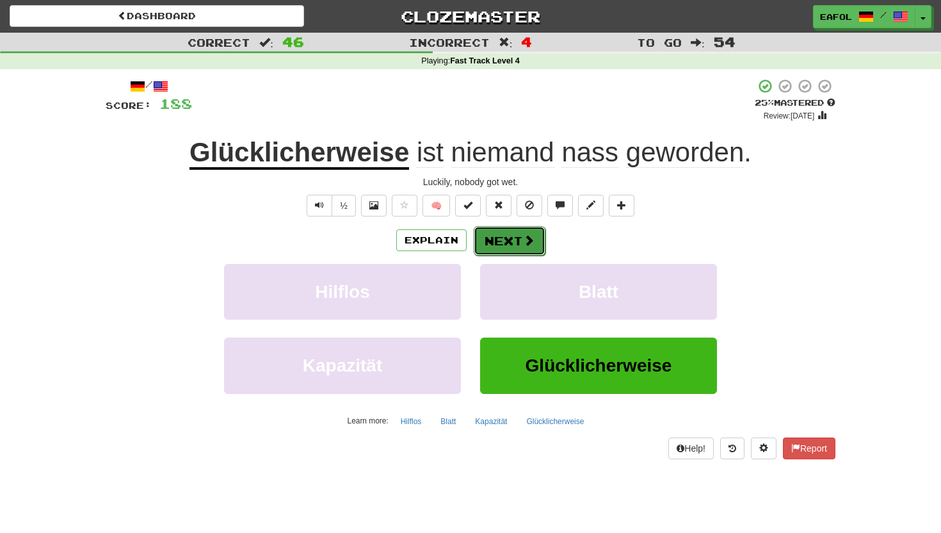
click at [512, 241] on button "Next" at bounding box center [510, 240] width 72 height 29
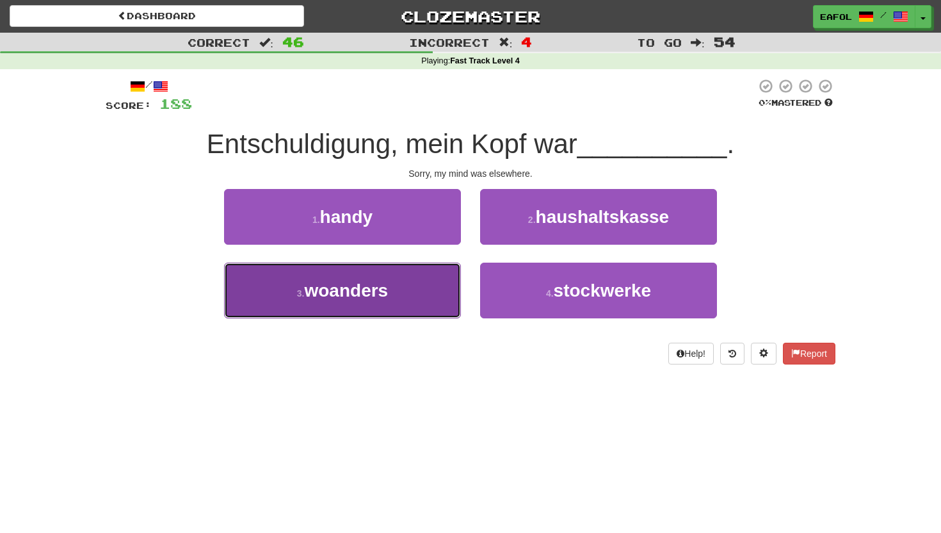
click at [400, 295] on button "3 . woanders" at bounding box center [342, 290] width 237 height 56
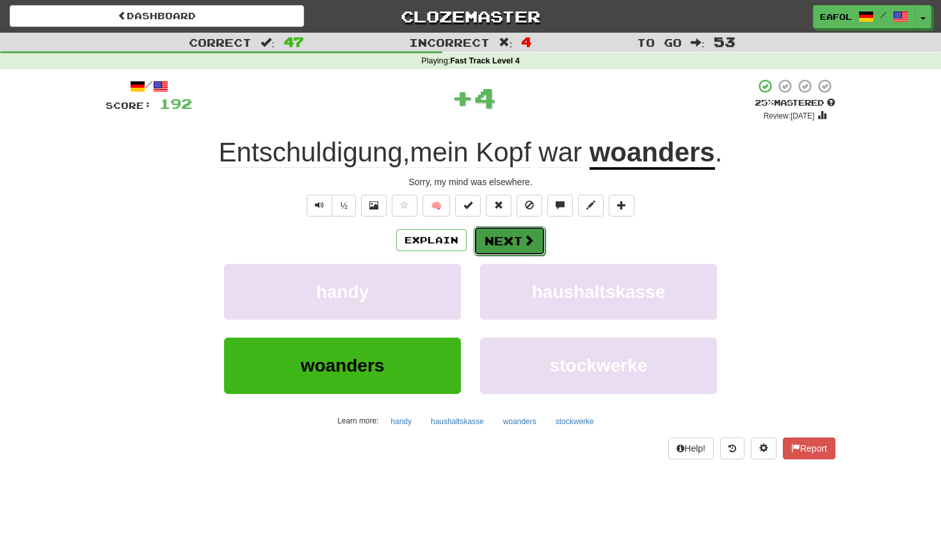
click at [520, 234] on button "Next" at bounding box center [510, 240] width 72 height 29
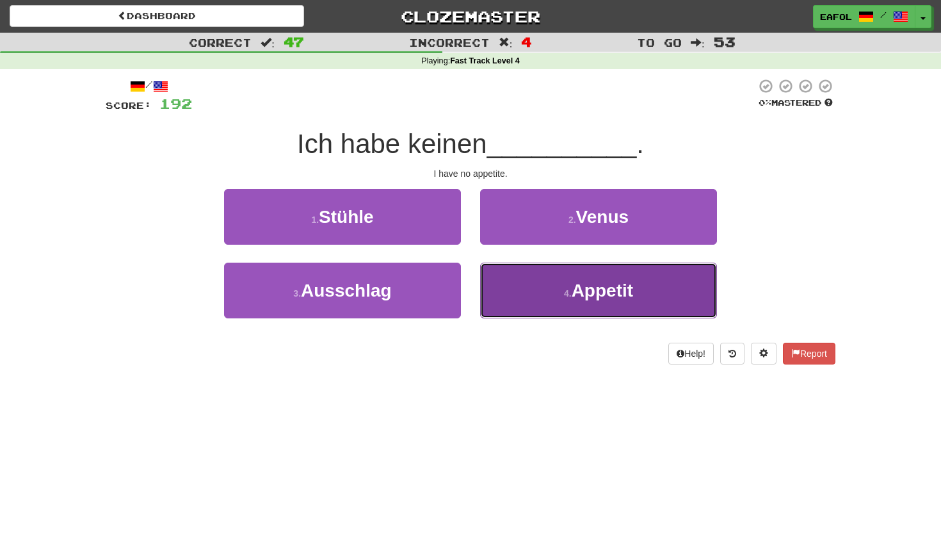
click at [558, 287] on button "4 . Appetit" at bounding box center [598, 290] width 237 height 56
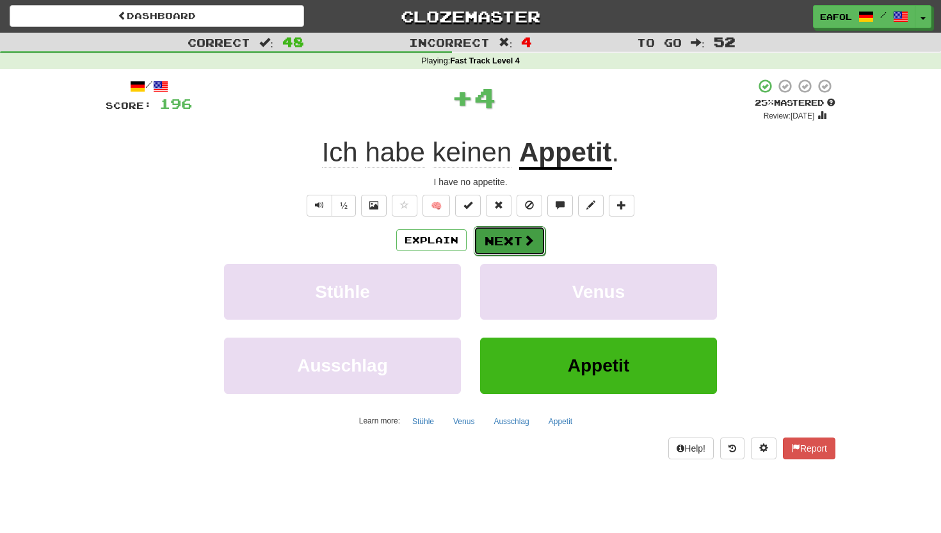
click at [524, 237] on span at bounding box center [529, 240] width 12 height 12
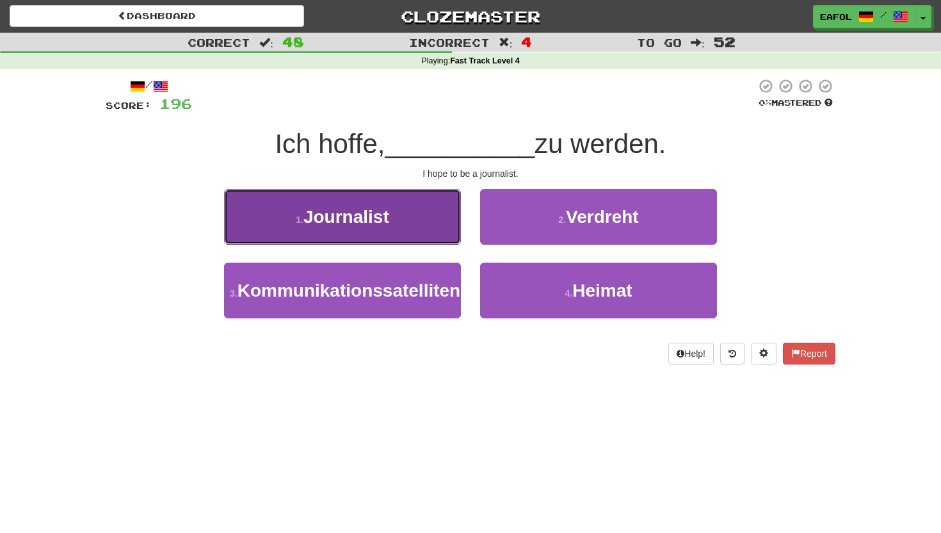
click at [423, 225] on button "1 . Journalist" at bounding box center [342, 217] width 237 height 56
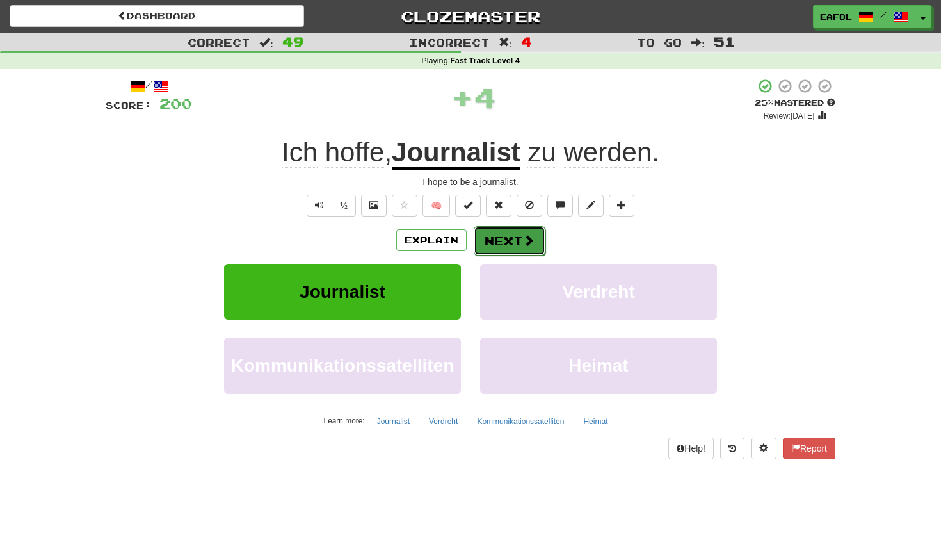
click at [506, 241] on button "Next" at bounding box center [510, 240] width 72 height 29
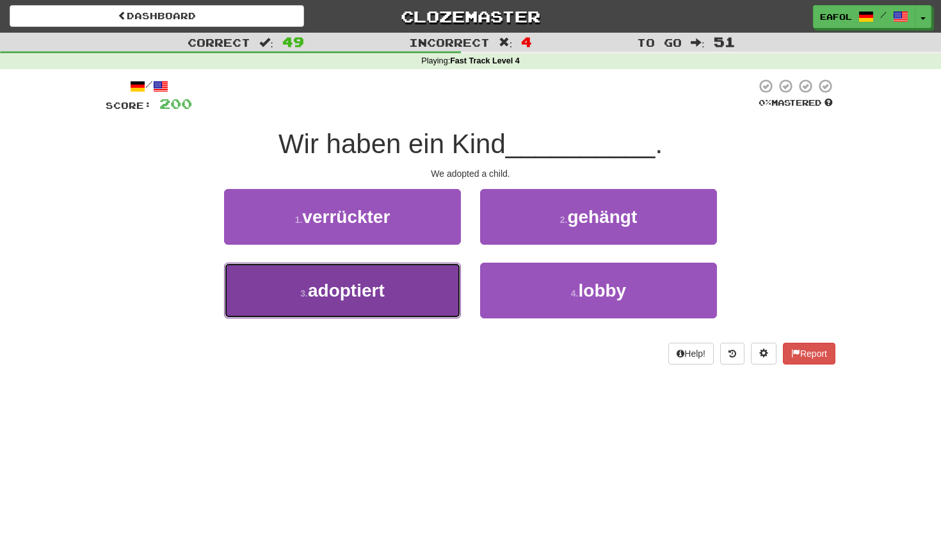
click at [360, 282] on span "adoptiert" at bounding box center [346, 290] width 77 height 20
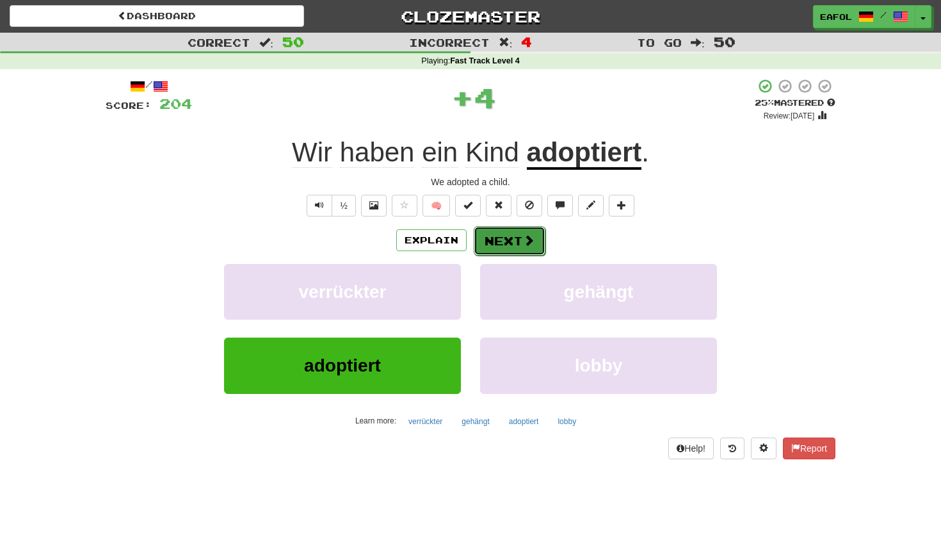
click at [501, 238] on button "Next" at bounding box center [510, 240] width 72 height 29
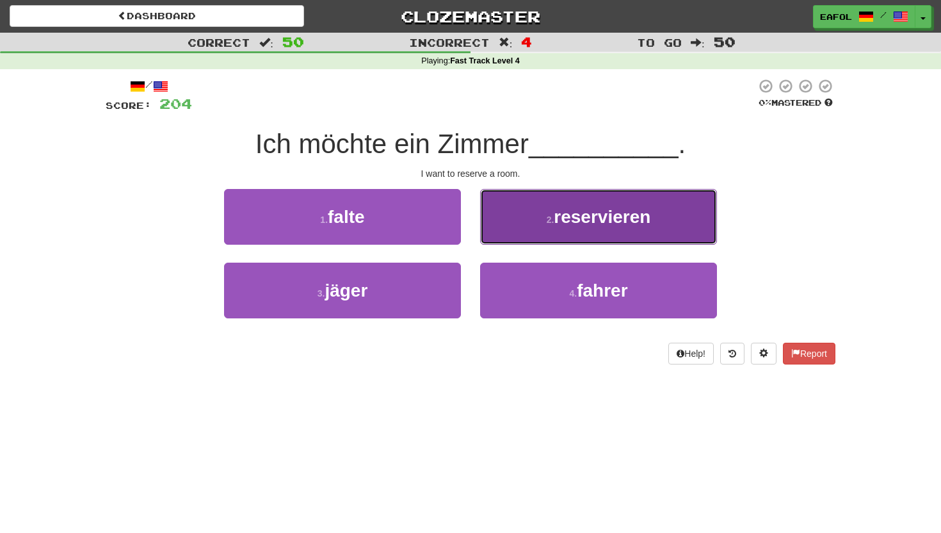
click at [586, 217] on span "reservieren" at bounding box center [602, 217] width 97 height 20
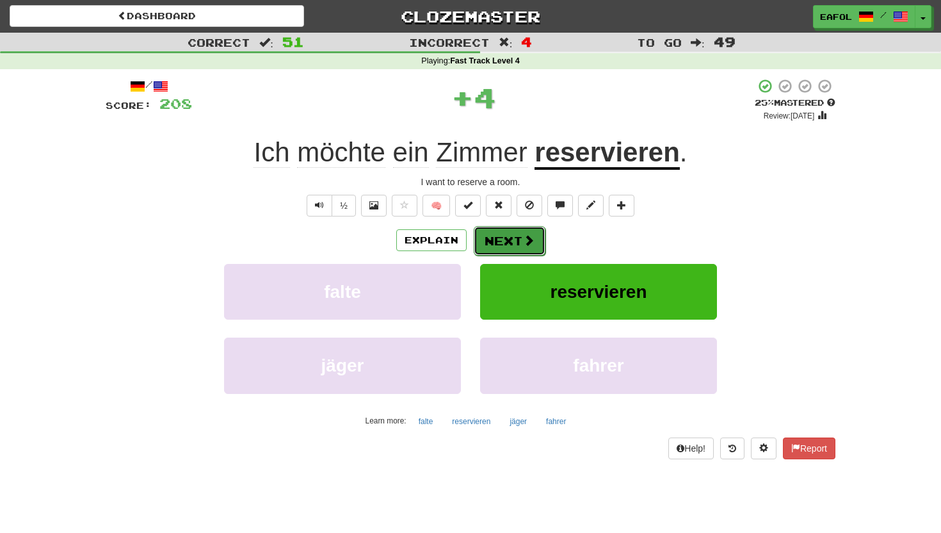
click at [505, 231] on button "Next" at bounding box center [510, 240] width 72 height 29
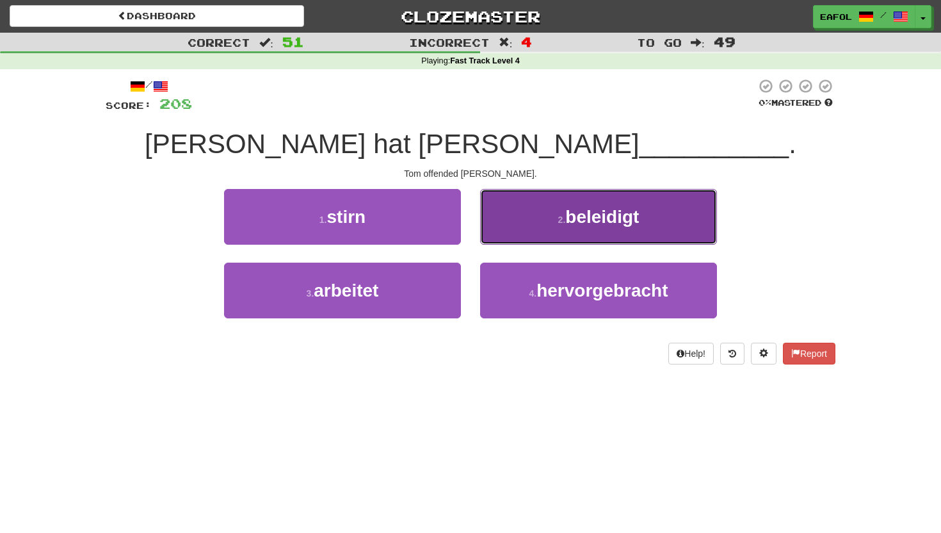
click at [520, 222] on button "2 . beleidigt" at bounding box center [598, 217] width 237 height 56
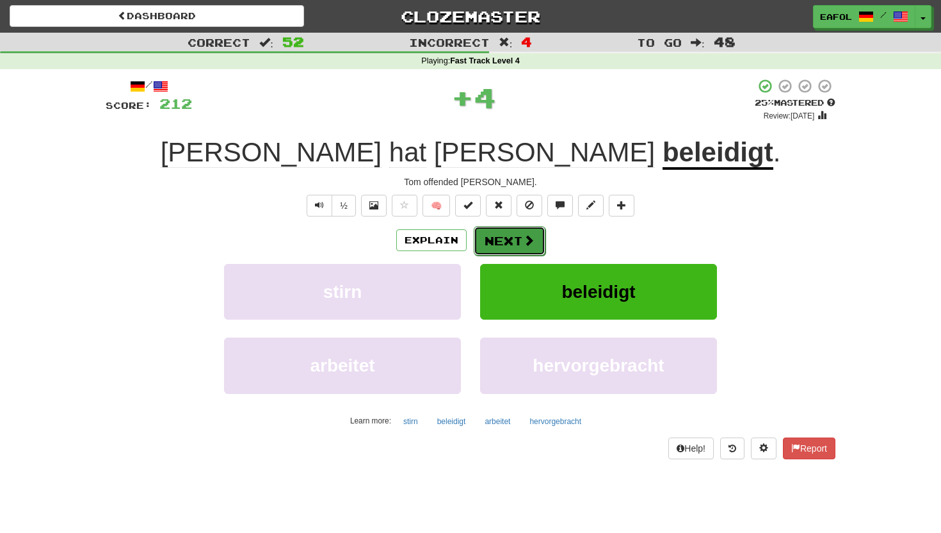
click at [487, 235] on button "Next" at bounding box center [510, 240] width 72 height 29
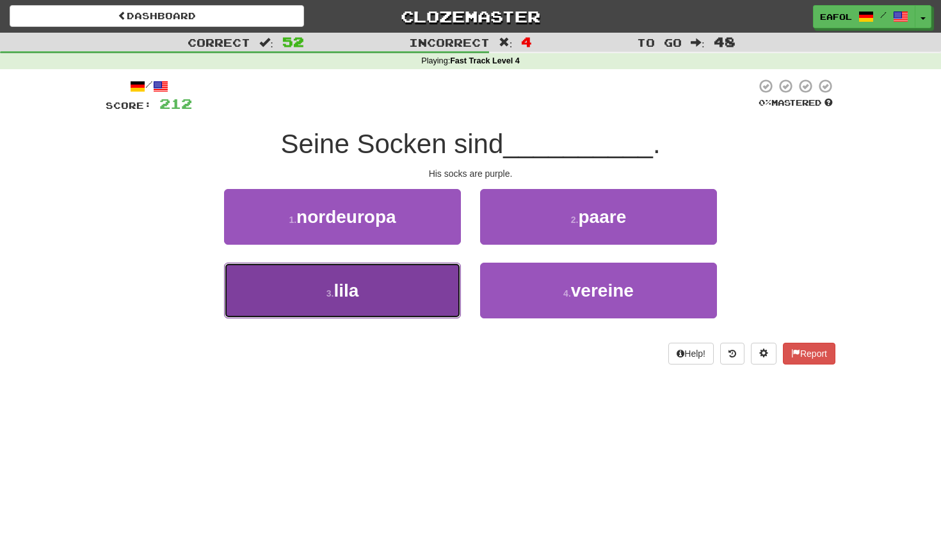
click at [376, 287] on button "3 . lila" at bounding box center [342, 290] width 237 height 56
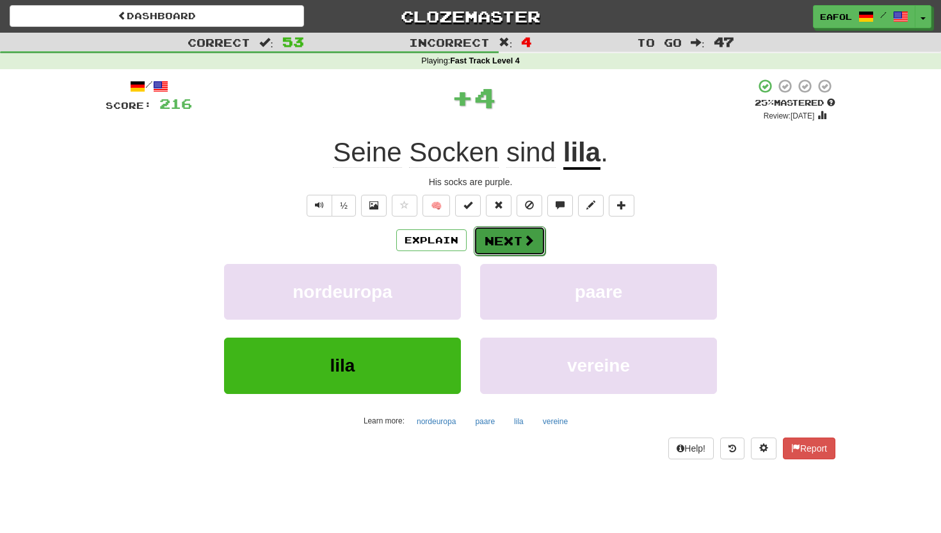
click at [496, 238] on button "Next" at bounding box center [510, 240] width 72 height 29
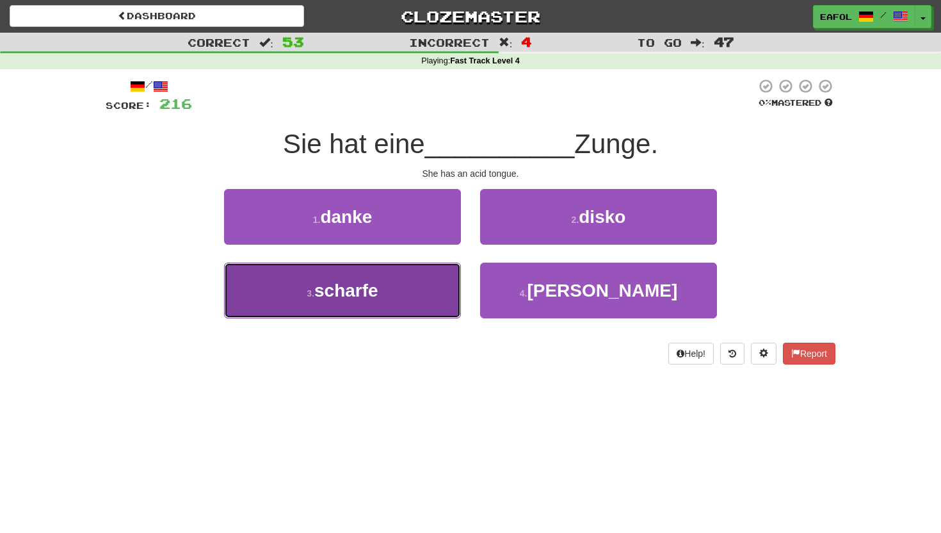
click at [358, 301] on button "3 . scharfe" at bounding box center [342, 290] width 237 height 56
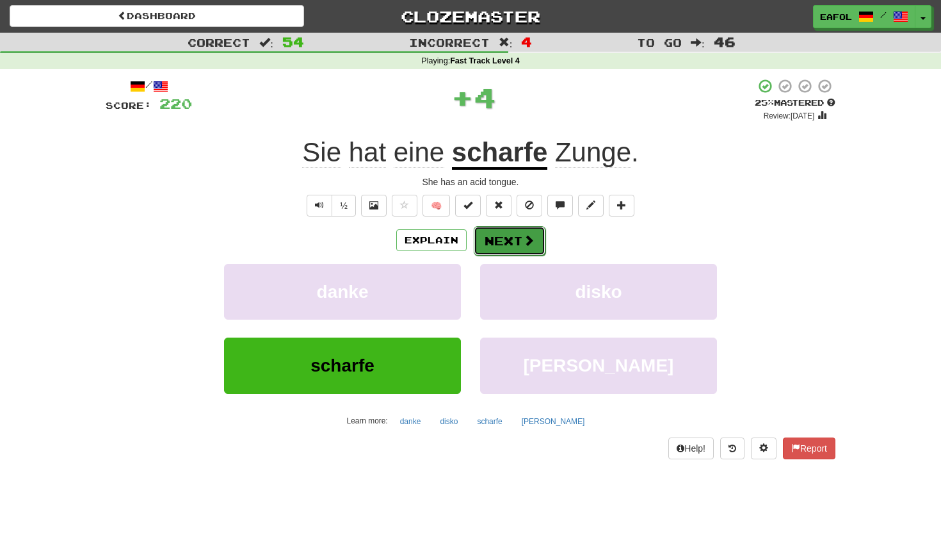
click at [505, 234] on button "Next" at bounding box center [510, 240] width 72 height 29
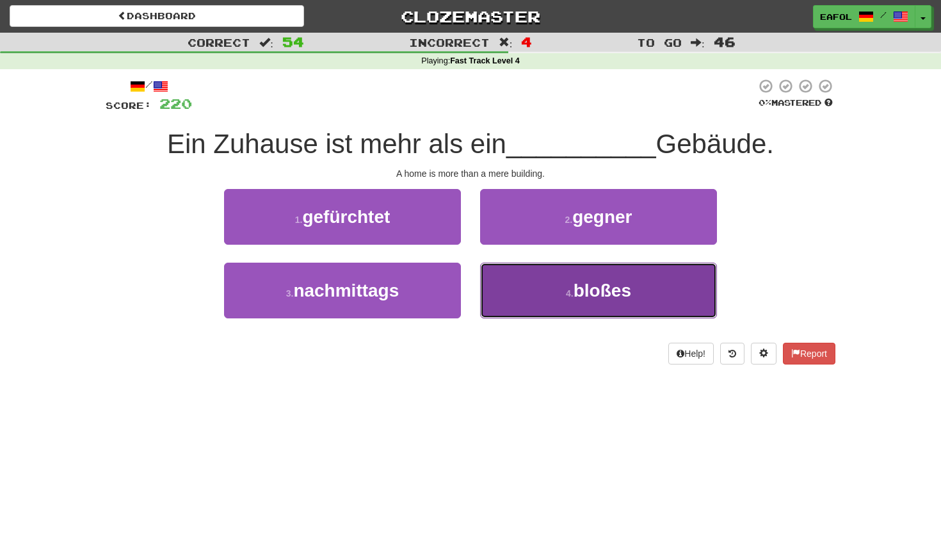
click at [524, 298] on button "4 . bloßes" at bounding box center [598, 290] width 237 height 56
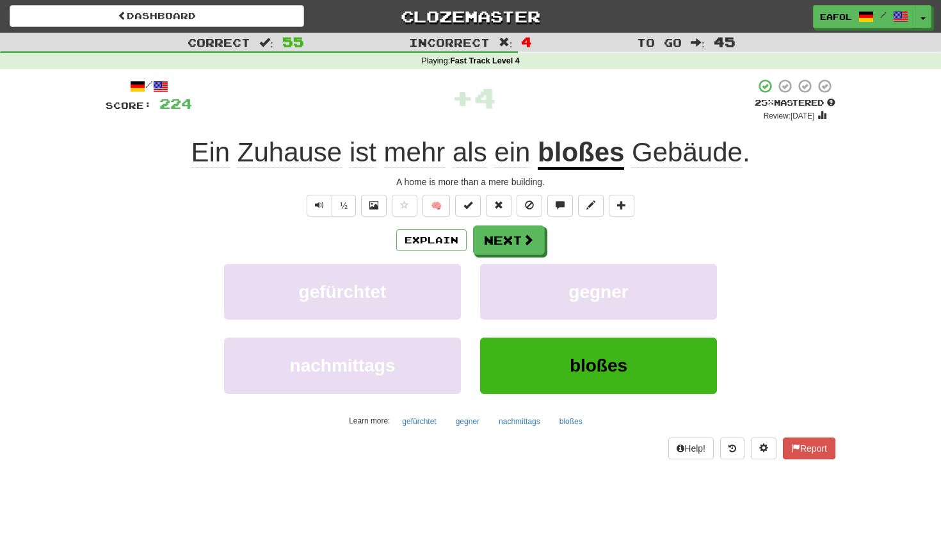
click at [579, 155] on u "bloßes" at bounding box center [581, 153] width 86 height 33
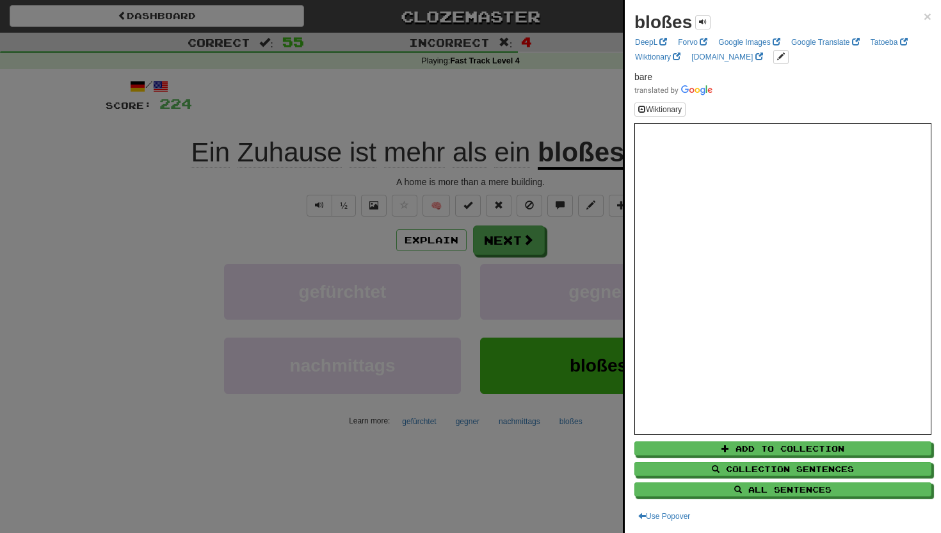
click at [932, 19] on div "bloßes × DeepL Forvo Google Images Google Translate Tatoeba Wiktionary [DOMAIN_…" at bounding box center [783, 266] width 316 height 533
click at [925, 13] on span "×" at bounding box center [928, 16] width 8 height 15
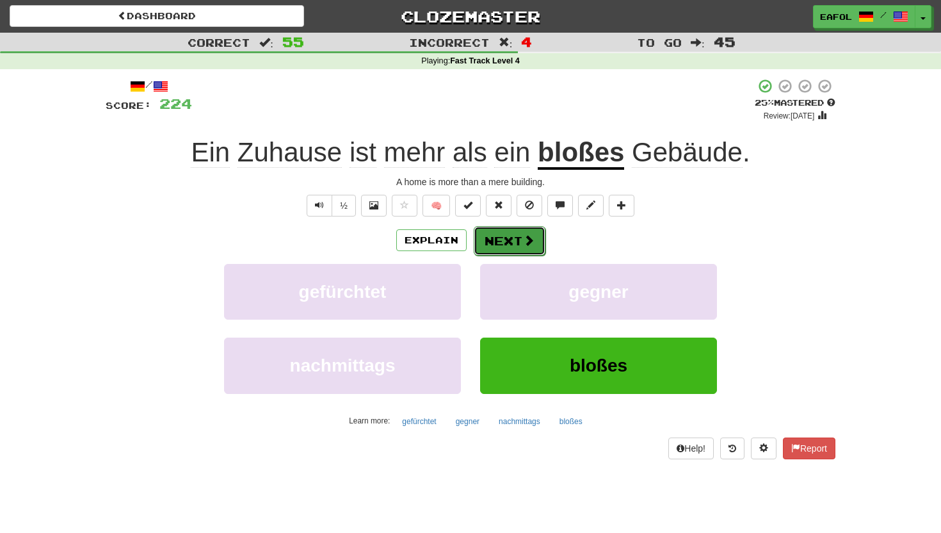
click at [513, 242] on button "Next" at bounding box center [510, 240] width 72 height 29
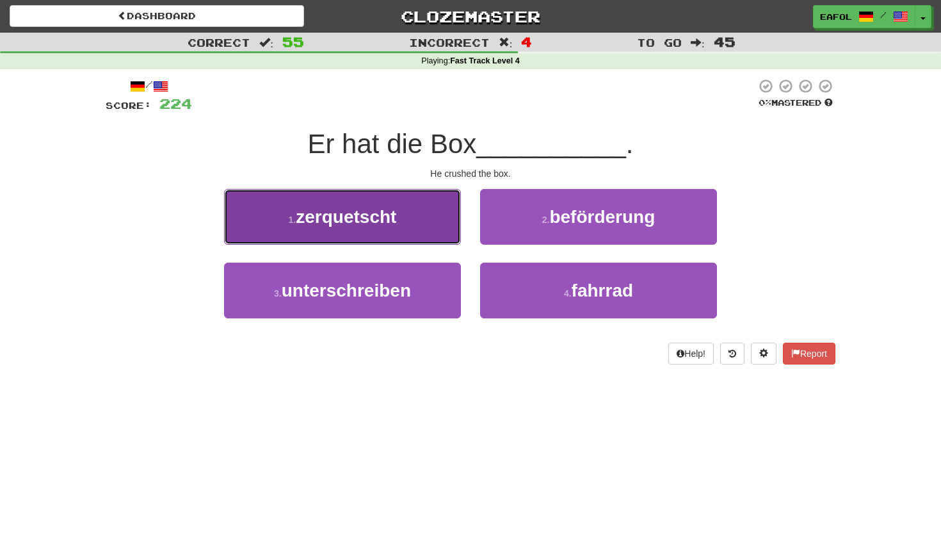
click at [415, 225] on button "1 . zerquetscht" at bounding box center [342, 217] width 237 height 56
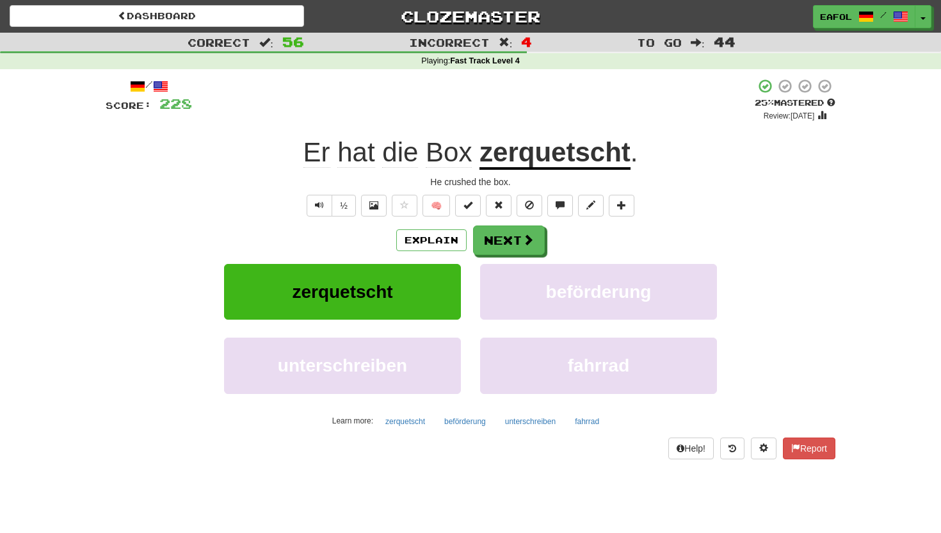
click at [551, 157] on u "zerquetscht" at bounding box center [555, 153] width 151 height 33
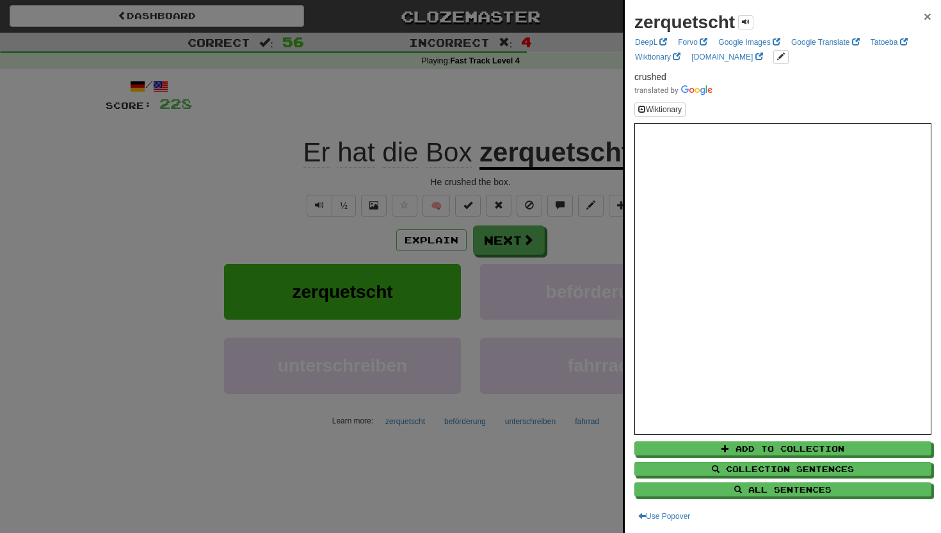
click at [924, 17] on span "×" at bounding box center [928, 16] width 8 height 15
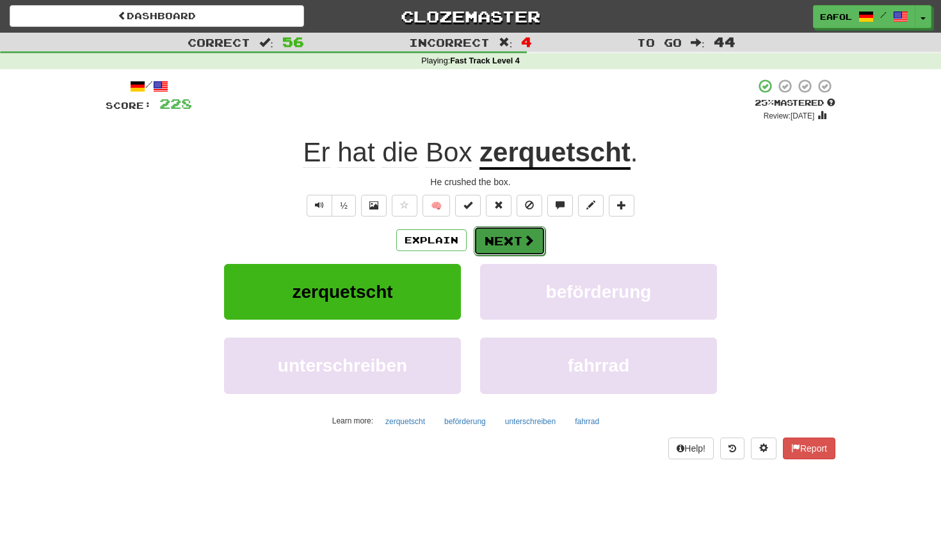
click at [494, 239] on button "Next" at bounding box center [510, 240] width 72 height 29
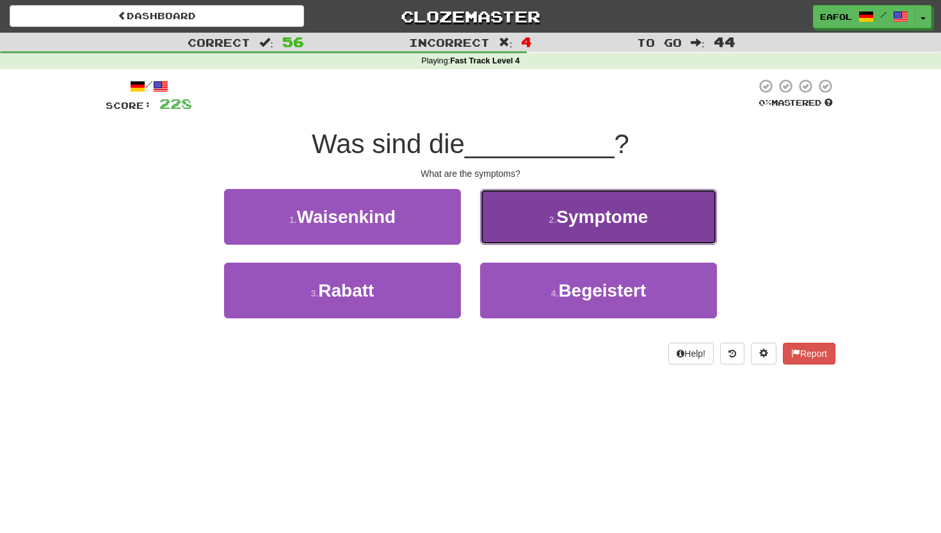
click at [542, 209] on button "2 . Symptome" at bounding box center [598, 217] width 237 height 56
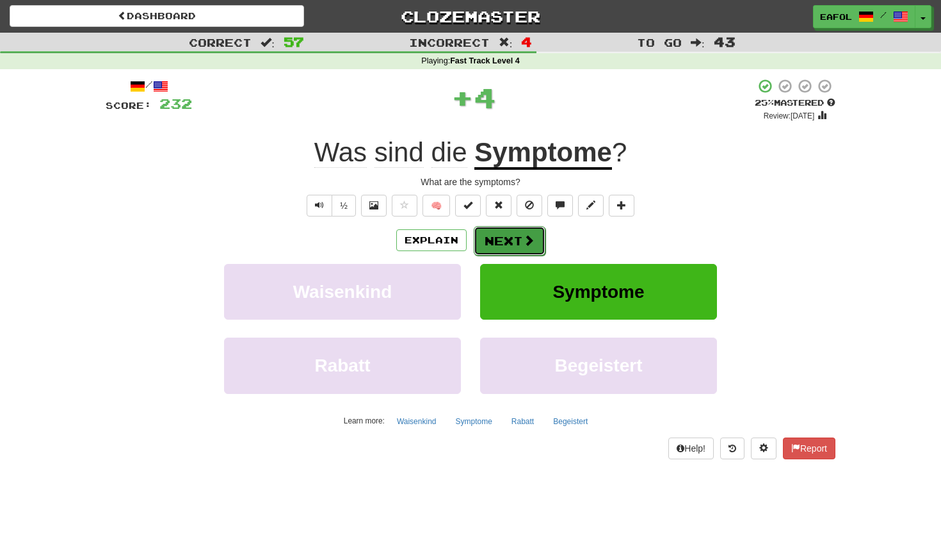
click at [498, 238] on button "Next" at bounding box center [510, 240] width 72 height 29
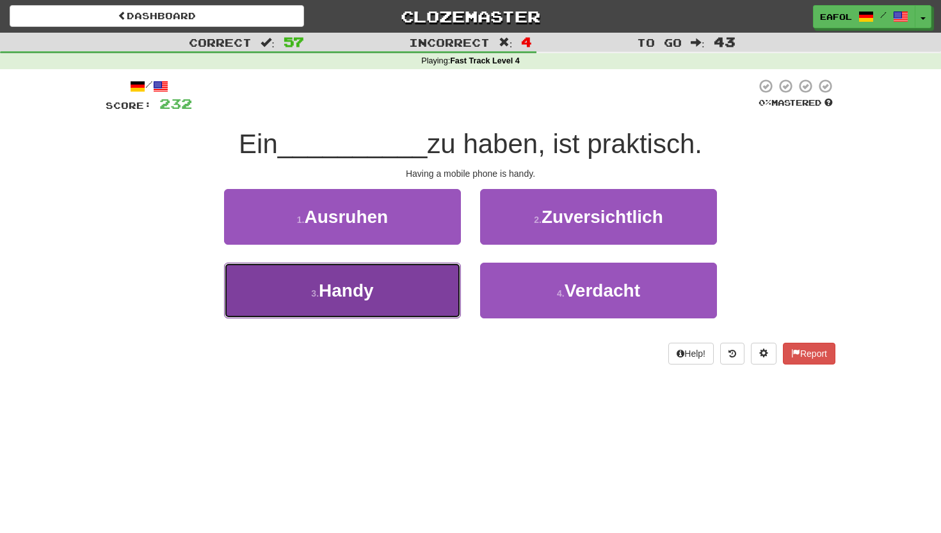
click at [407, 291] on button "3 . Handy" at bounding box center [342, 290] width 237 height 56
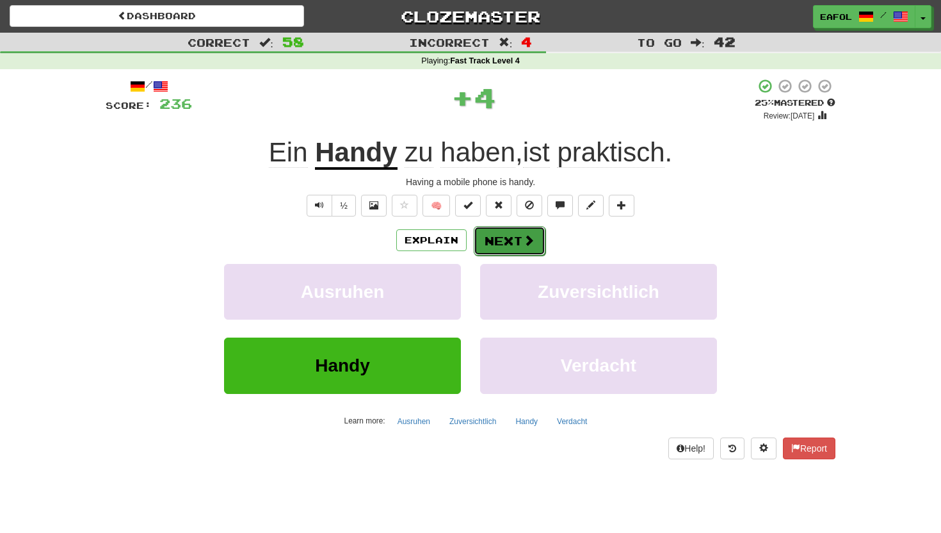
click at [510, 238] on button "Next" at bounding box center [510, 240] width 72 height 29
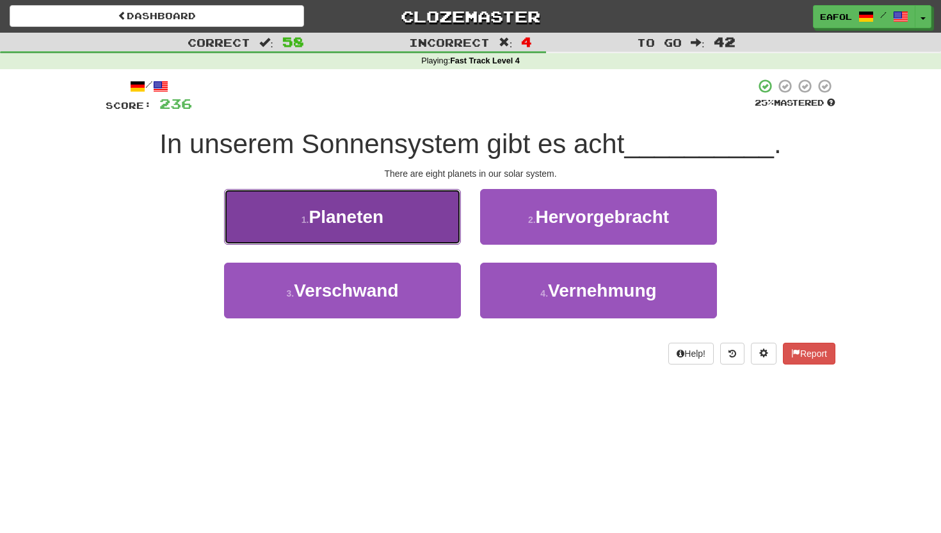
click at [380, 229] on button "1 . Planeten" at bounding box center [342, 217] width 237 height 56
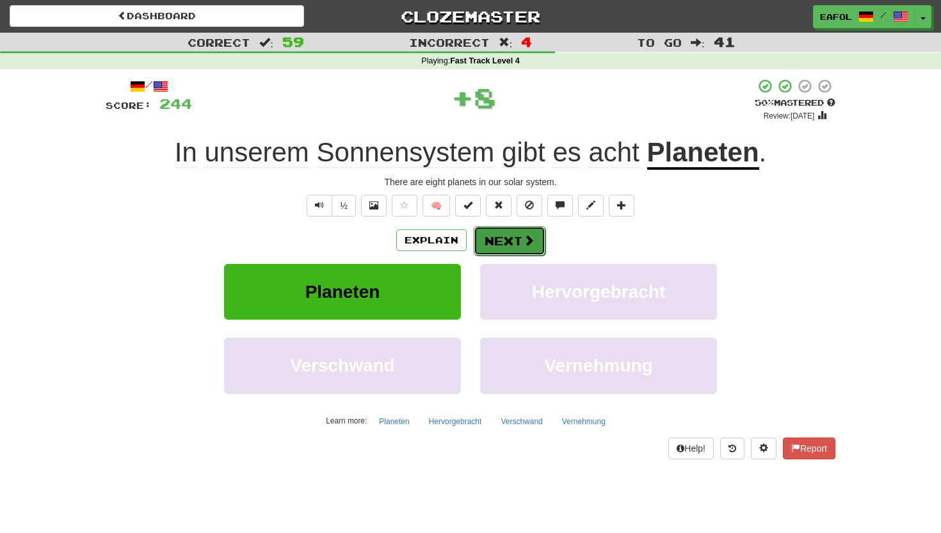
click at [509, 252] on button "Next" at bounding box center [510, 240] width 72 height 29
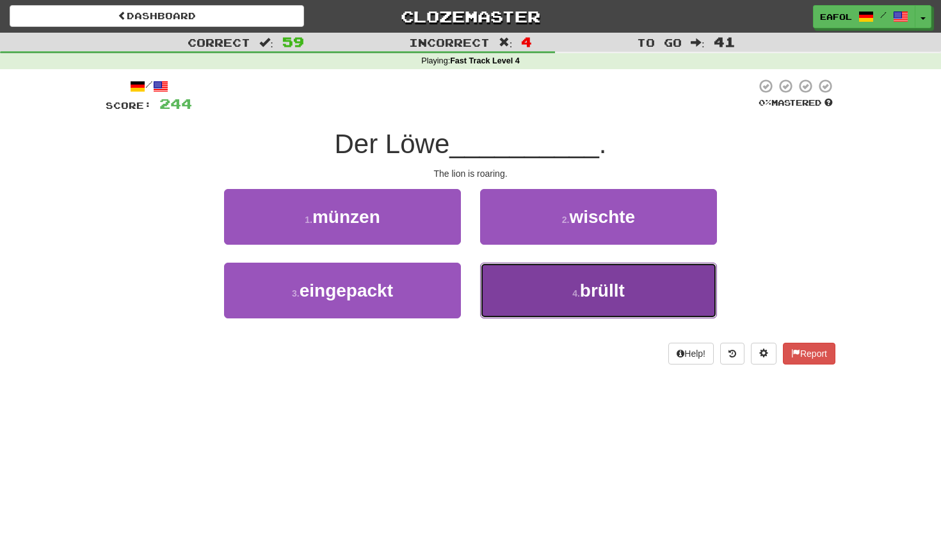
click at [550, 303] on button "4 . brüllt" at bounding box center [598, 290] width 237 height 56
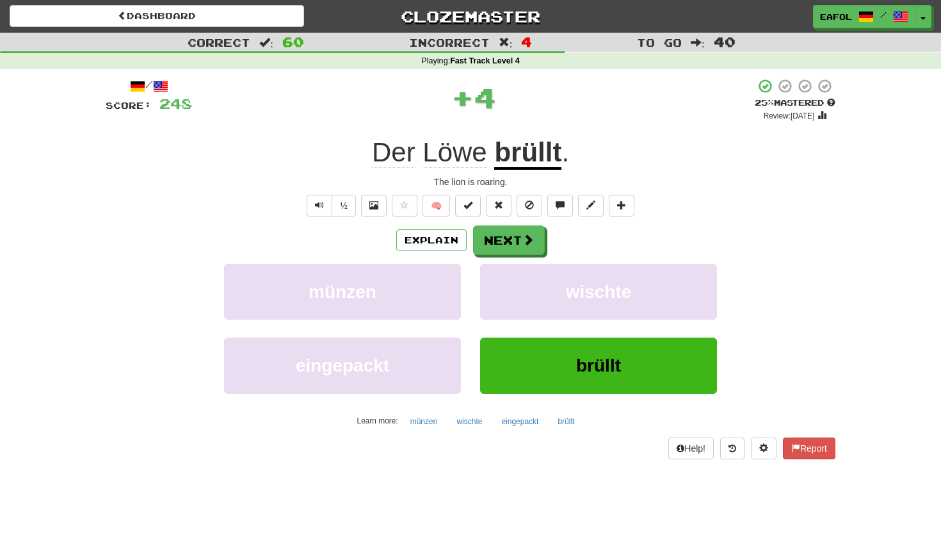
click at [517, 160] on u "brüllt" at bounding box center [527, 153] width 67 height 33
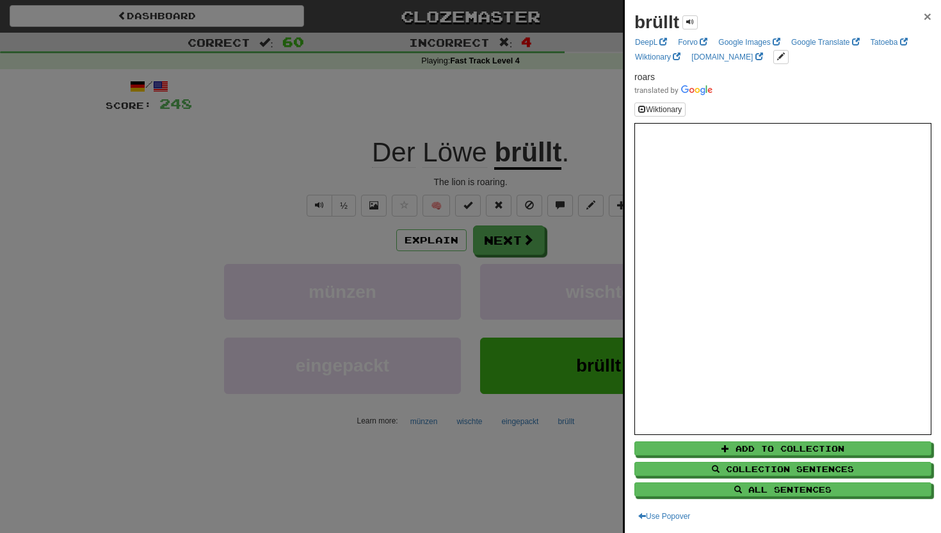
click at [929, 13] on span "×" at bounding box center [928, 16] width 8 height 15
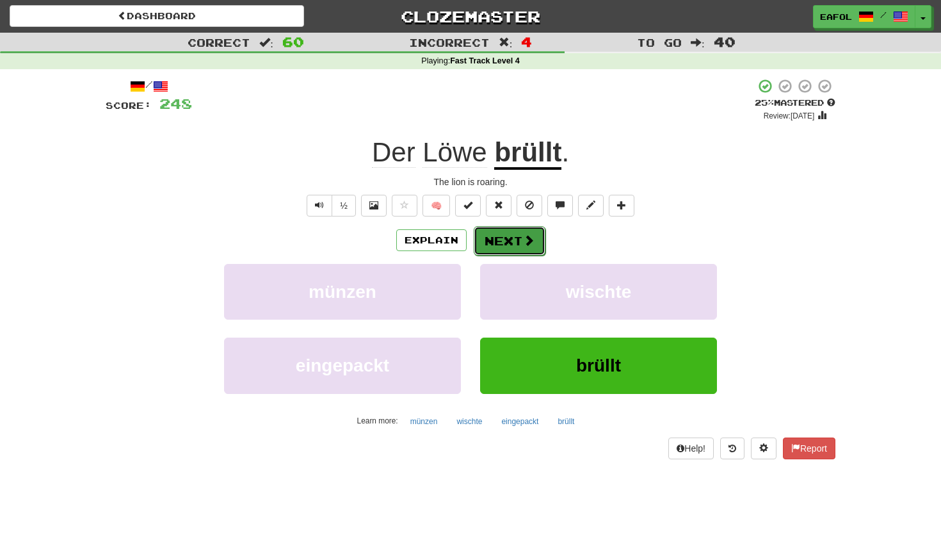
click at [512, 246] on button "Next" at bounding box center [510, 240] width 72 height 29
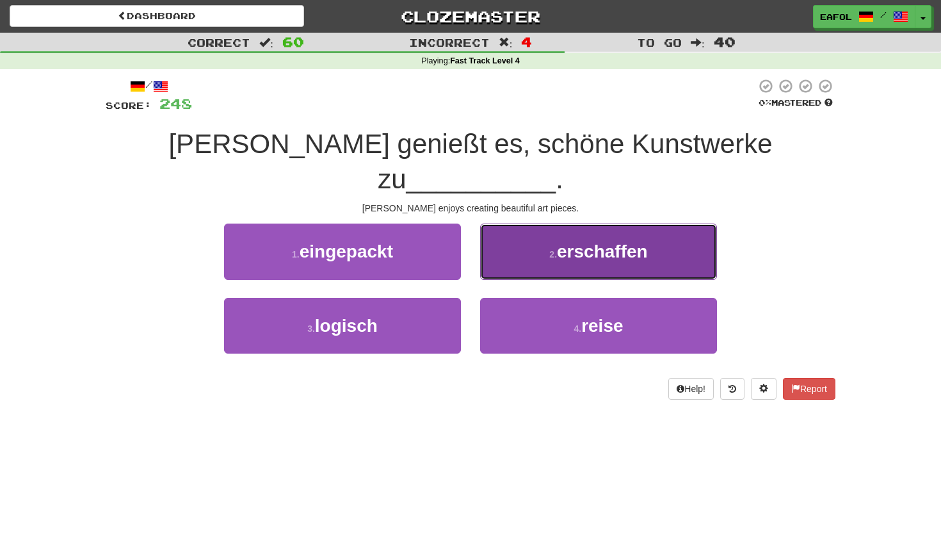
click at [526, 227] on button "2 . erschaffen" at bounding box center [598, 251] width 237 height 56
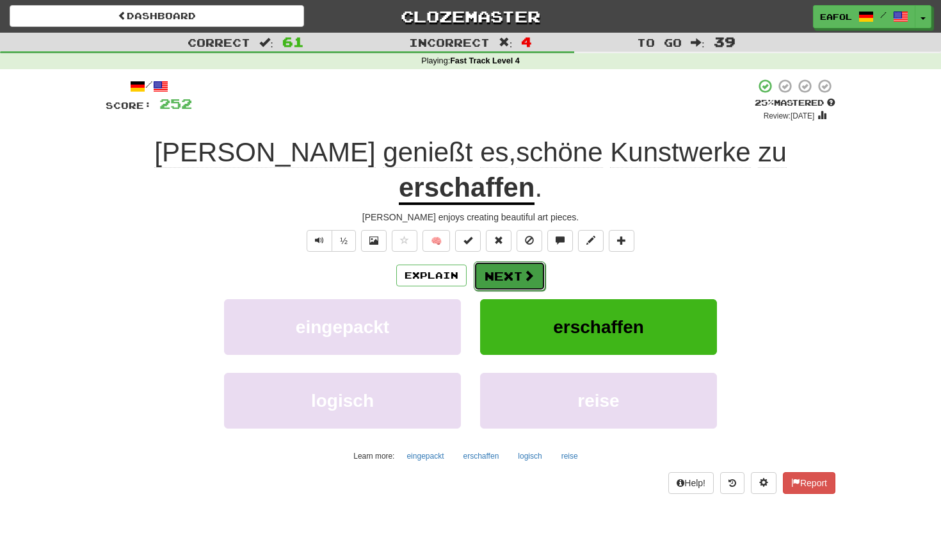
click at [505, 261] on button "Next" at bounding box center [510, 275] width 72 height 29
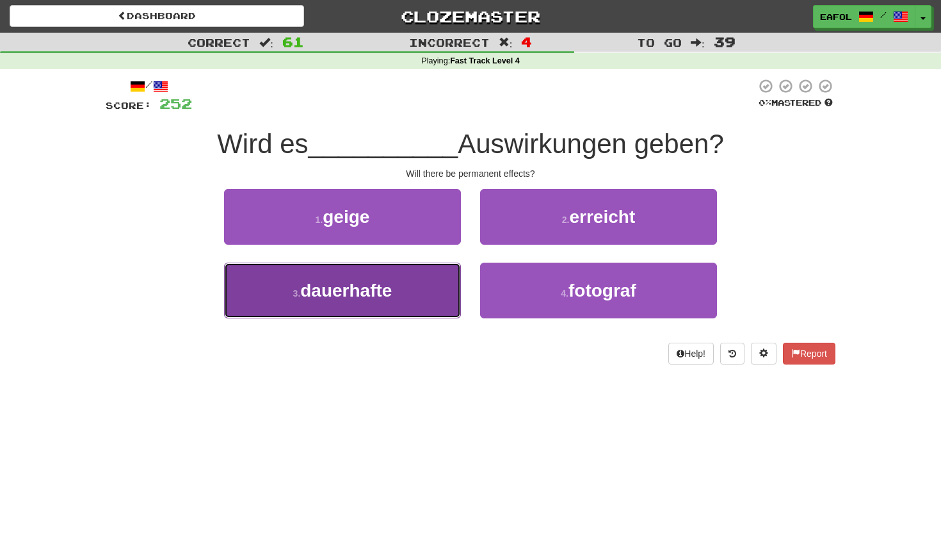
click at [387, 293] on span "dauerhafte" at bounding box center [346, 290] width 92 height 20
